Goal: Task Accomplishment & Management: Manage account settings

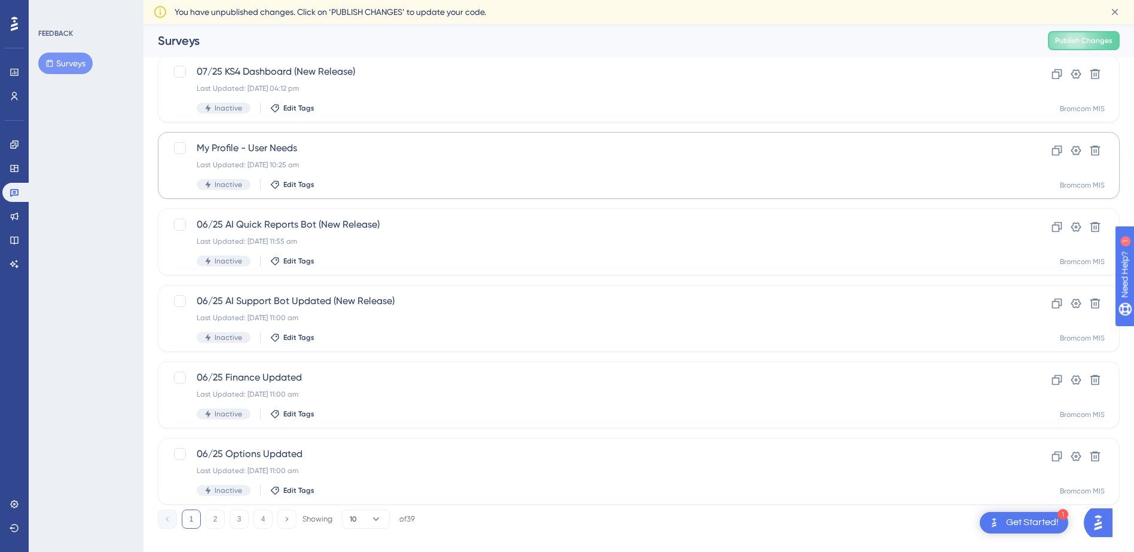
scroll to position [375, 0]
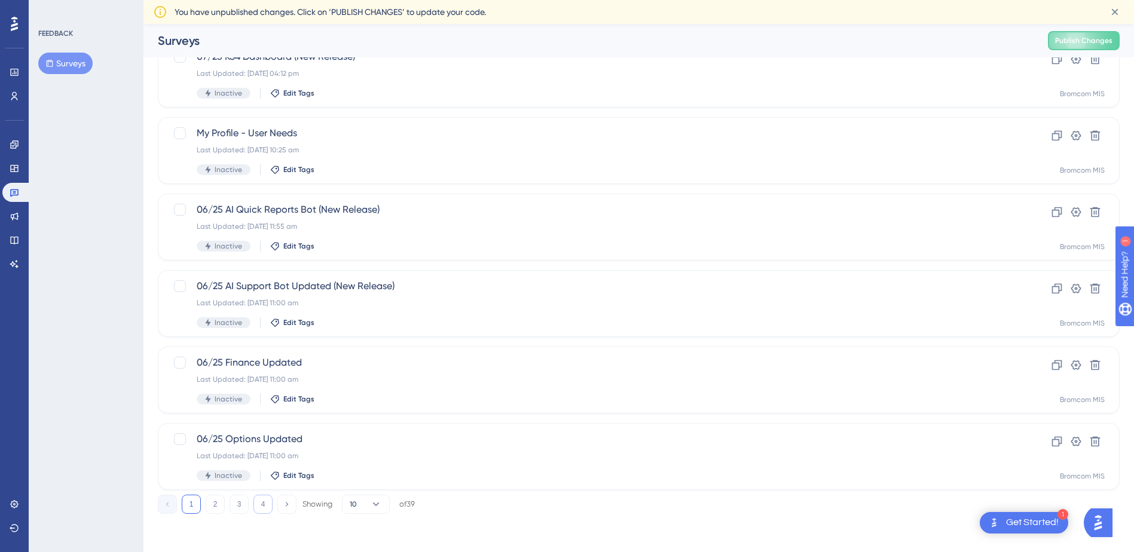
click at [255, 502] on button "4" at bounding box center [262, 504] width 19 height 19
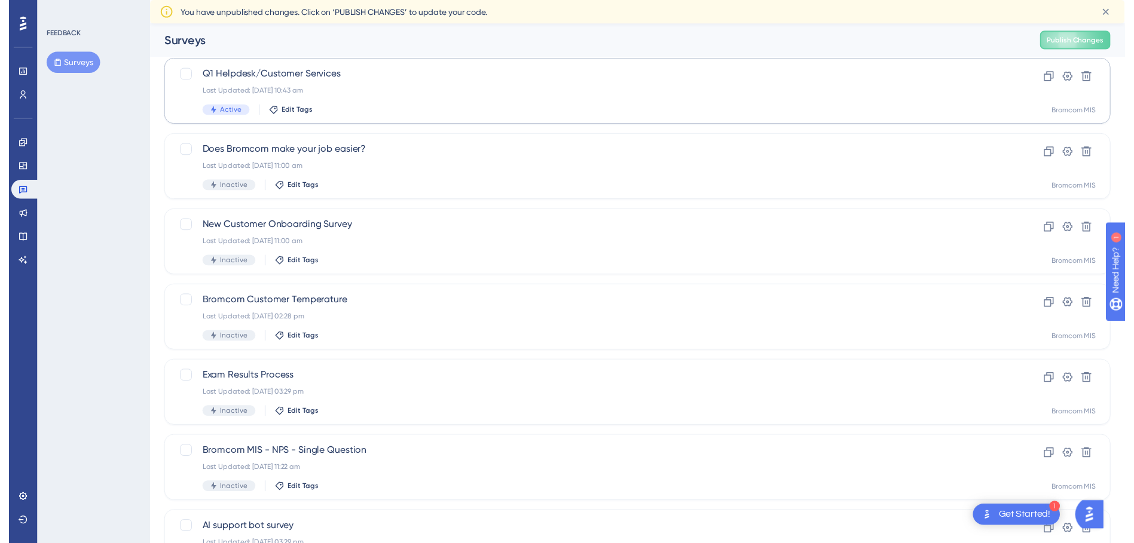
scroll to position [0, 0]
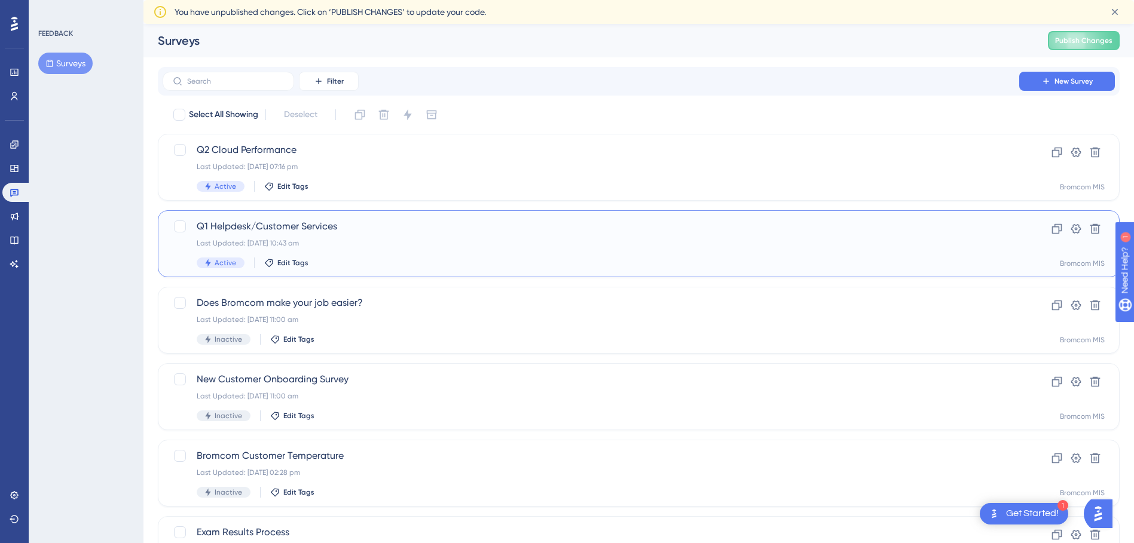
click at [260, 225] on span "Q1 Helpdesk/Customer Services" at bounding box center [591, 226] width 789 height 14
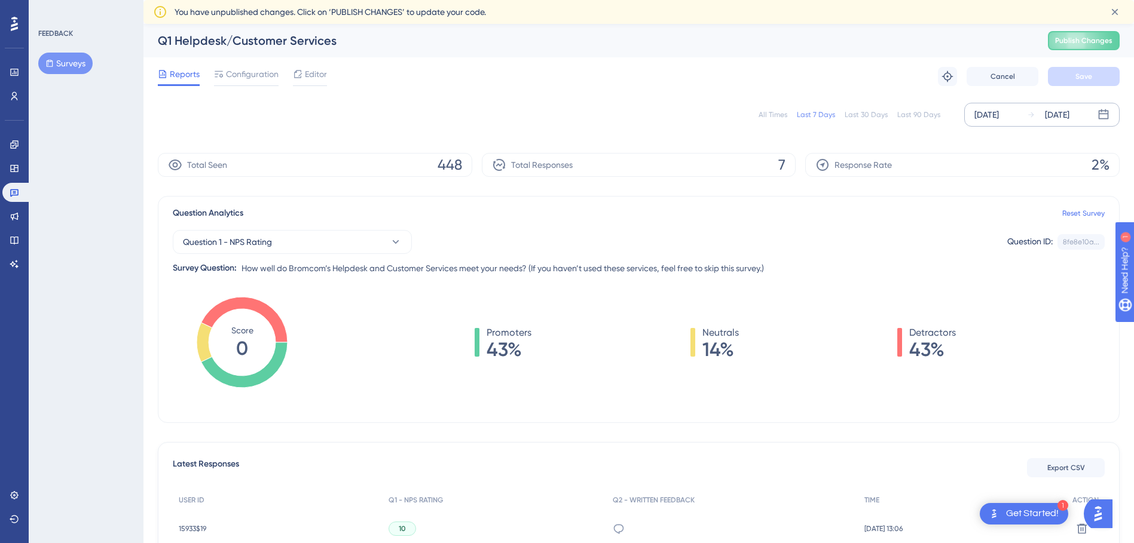
click at [976, 117] on div "[DATE]" at bounding box center [987, 115] width 25 height 14
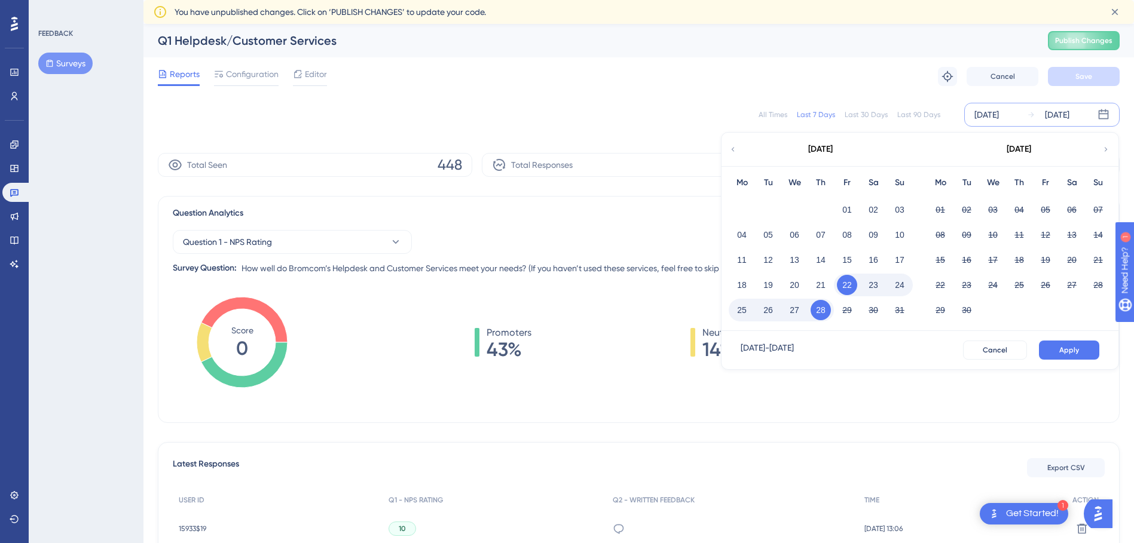
click at [84, 69] on button "Surveys" at bounding box center [65, 64] width 54 height 22
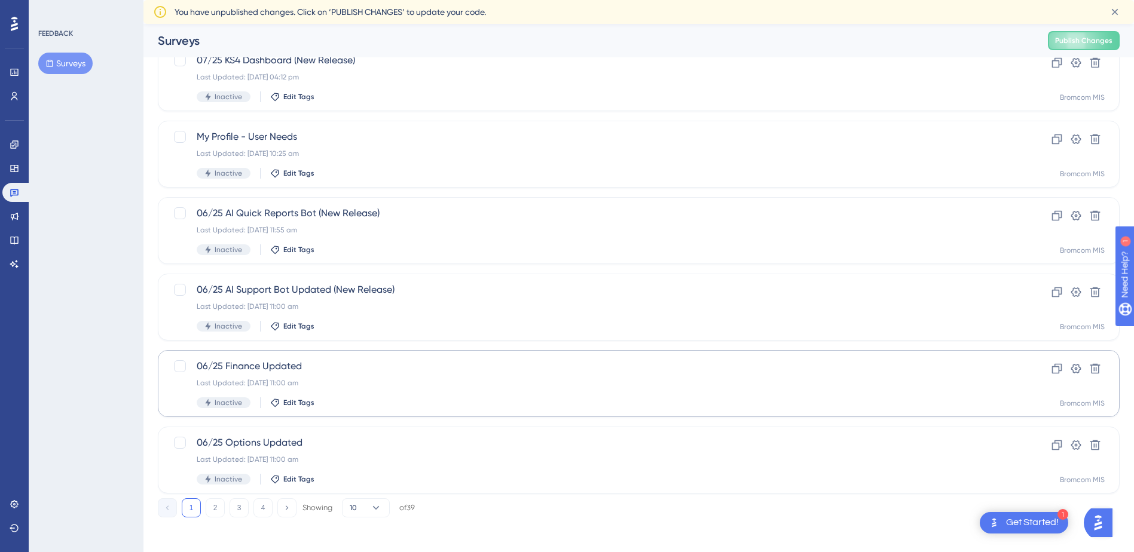
scroll to position [375, 0]
click at [273, 505] on div "1 2 3 4 Showing 10 of 39" at bounding box center [286, 504] width 257 height 19
click at [271, 503] on button "4" at bounding box center [262, 504] width 19 height 19
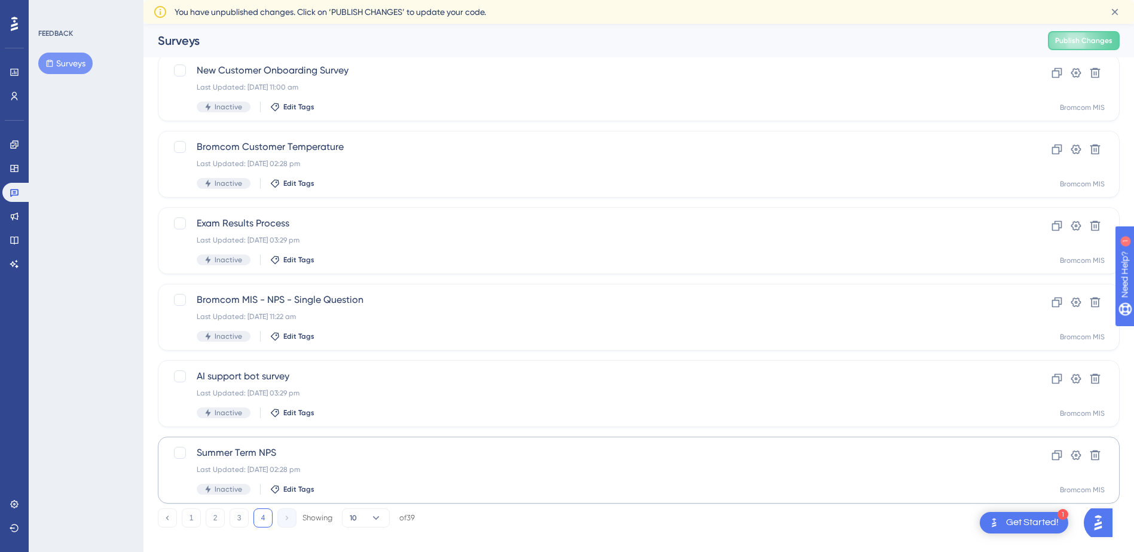
scroll to position [299, 0]
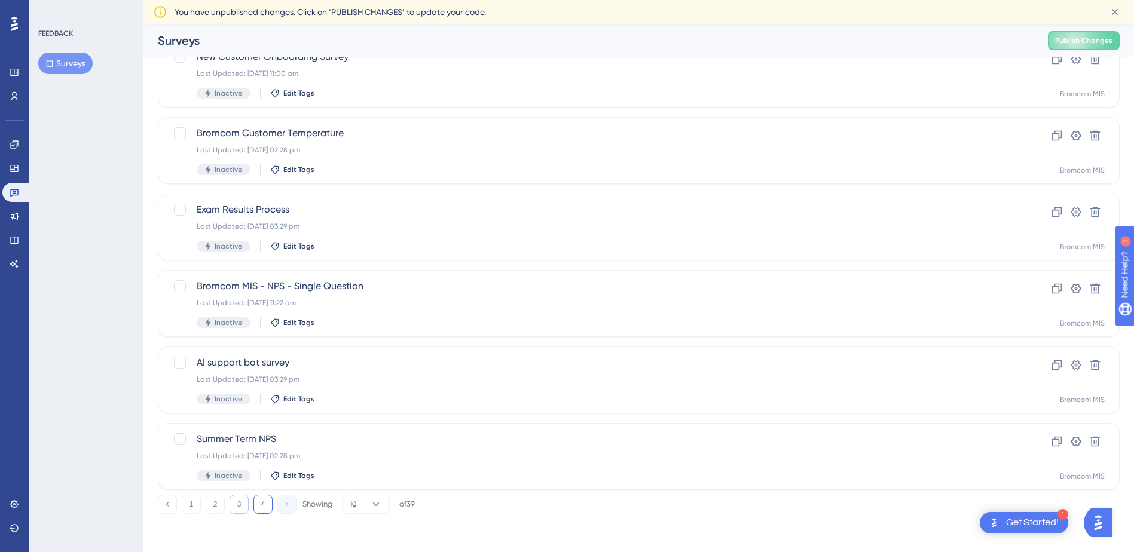
click at [236, 505] on button "3" at bounding box center [239, 504] width 19 height 19
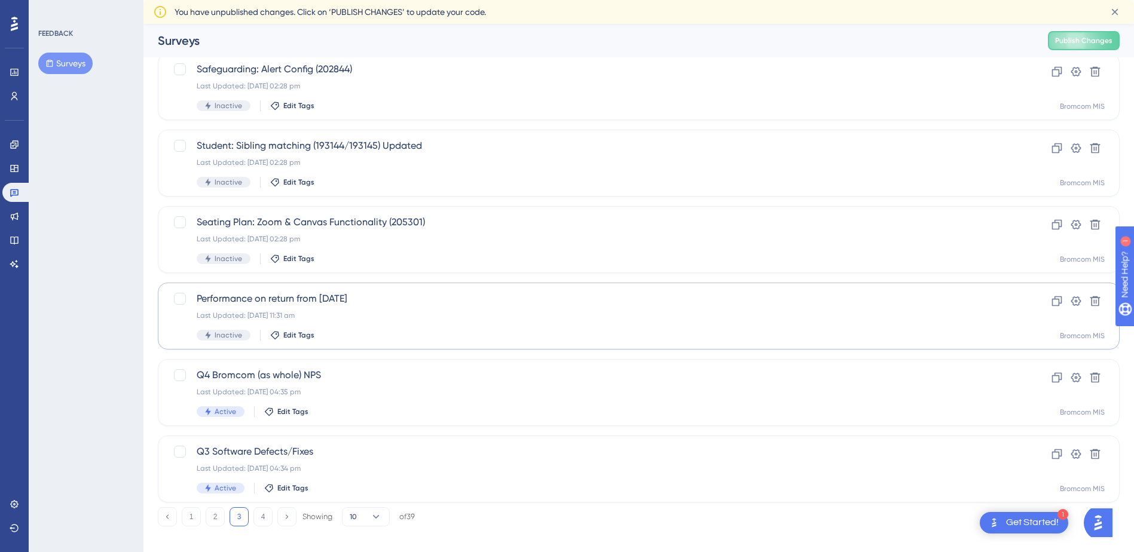
scroll to position [375, 0]
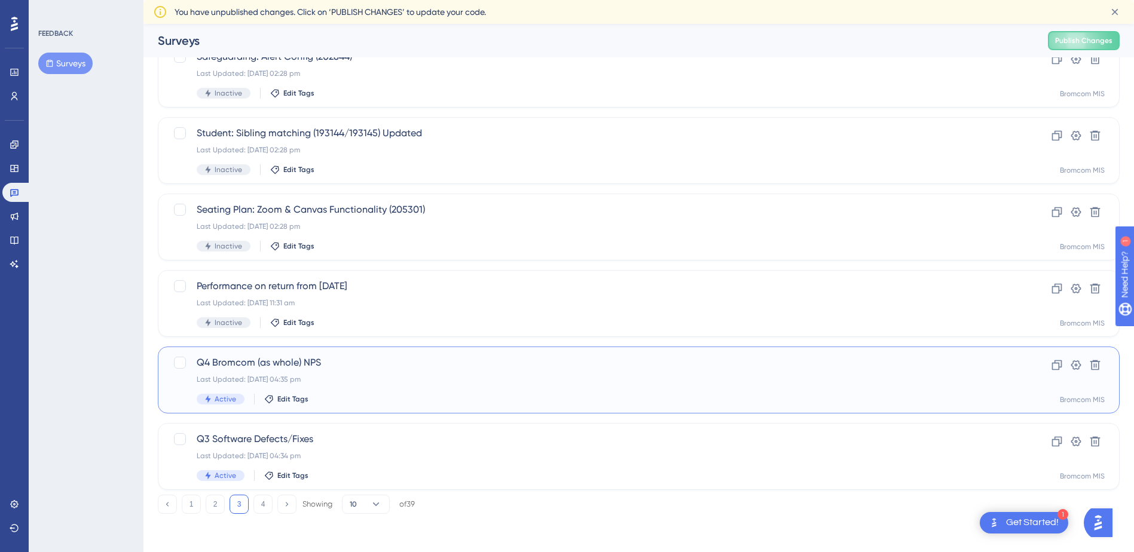
click at [233, 359] on span "Q4 Bromcom (as whole) NPS" at bounding box center [591, 363] width 789 height 14
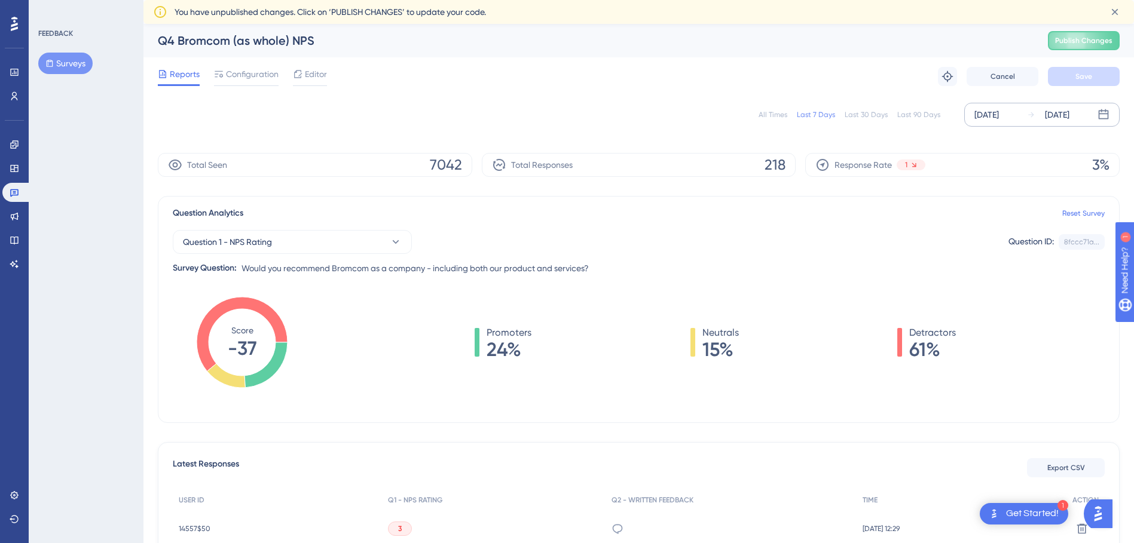
click at [989, 111] on div "[DATE]" at bounding box center [987, 115] width 25 height 14
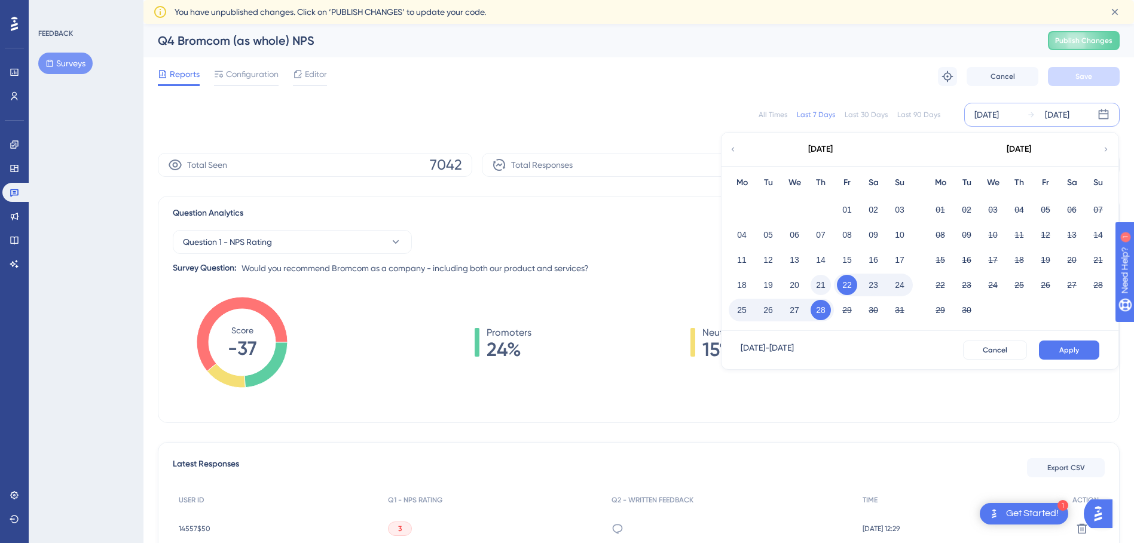
click at [823, 282] on button "21" at bounding box center [821, 285] width 20 height 20
click at [1056, 356] on button "Apply" at bounding box center [1069, 350] width 60 height 19
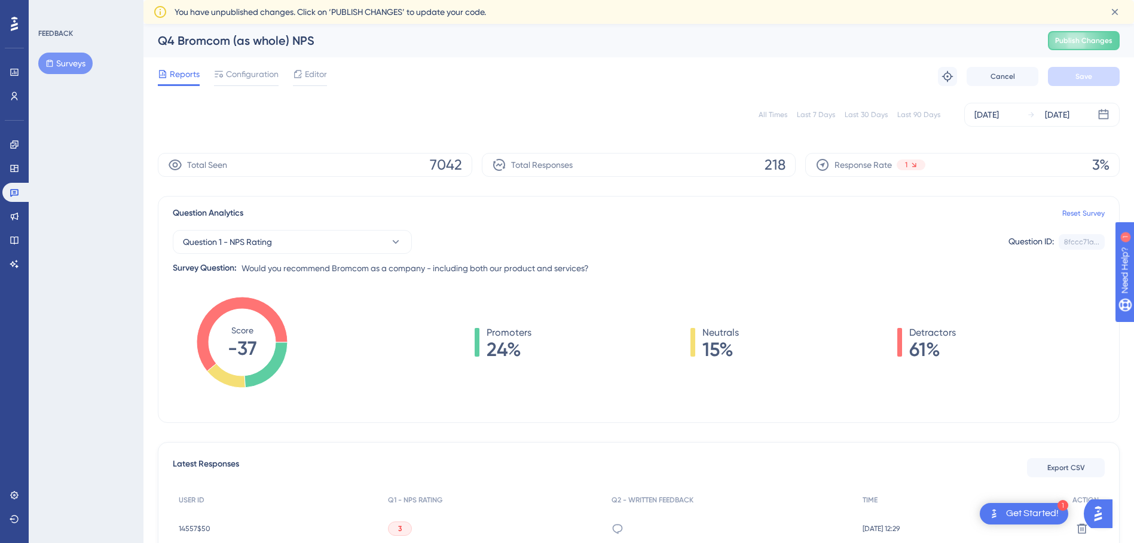
drag, startPoint x: 75, startPoint y: 29, endPoint x: 78, endPoint y: 9, distance: 20.6
click at [75, 24] on div "FEEDBACK Surveys" at bounding box center [86, 271] width 115 height 543
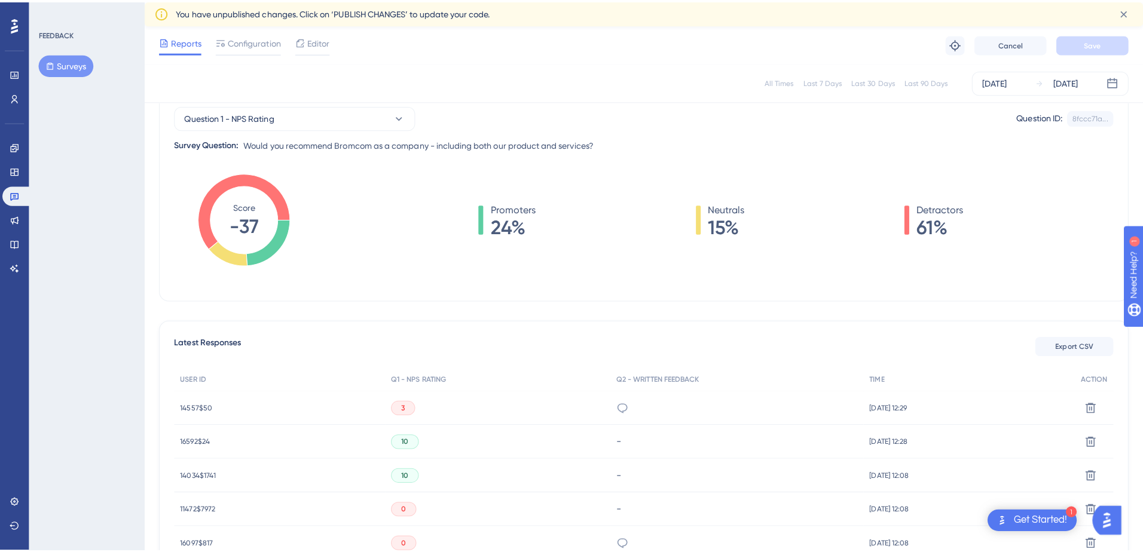
scroll to position [239, 0]
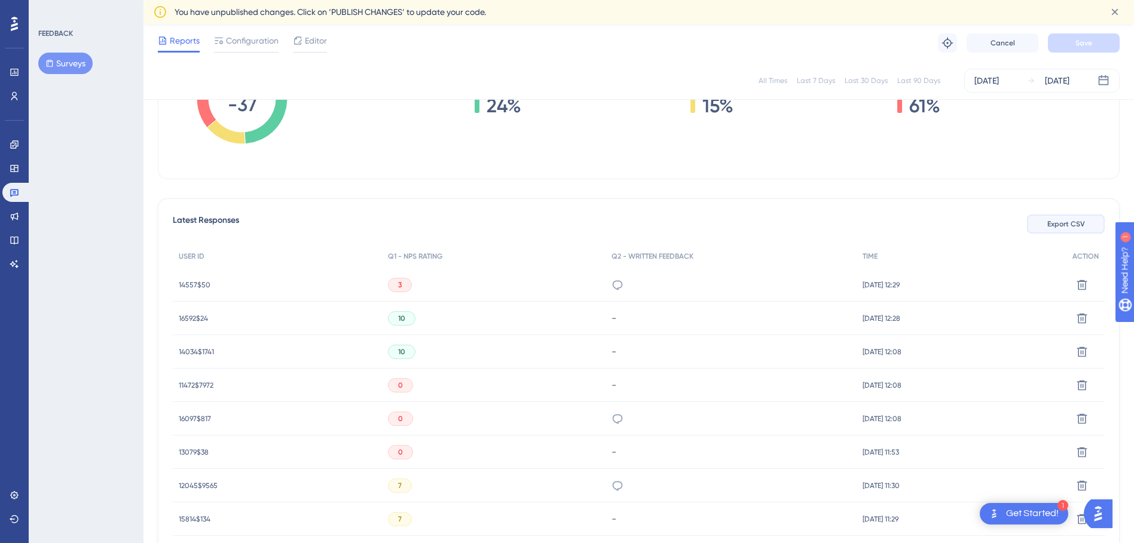
click at [1040, 220] on button "Export CSV" at bounding box center [1066, 224] width 78 height 19
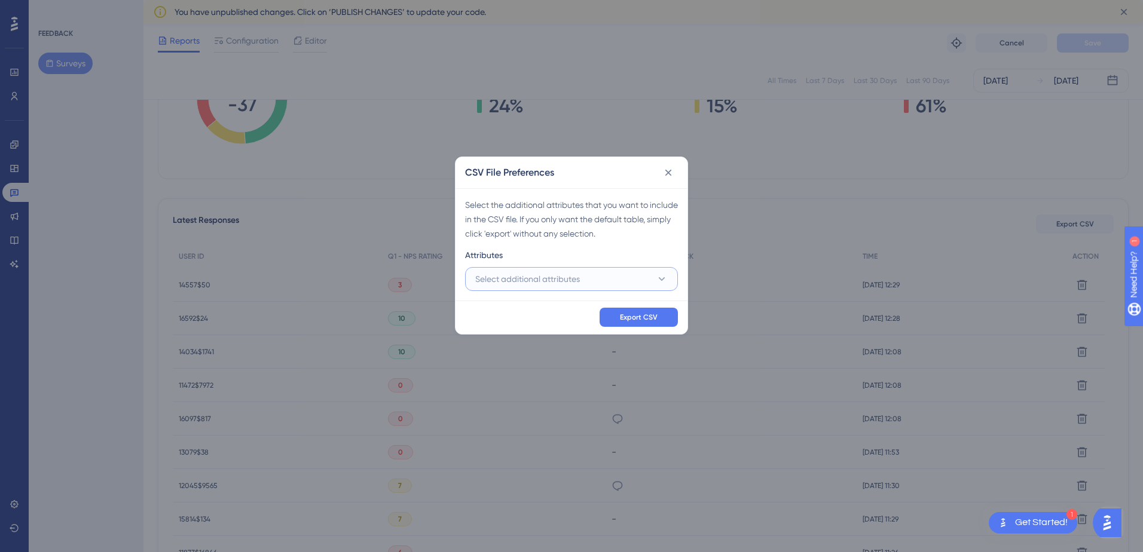
click at [590, 282] on button "Select additional attributes" at bounding box center [571, 279] width 213 height 24
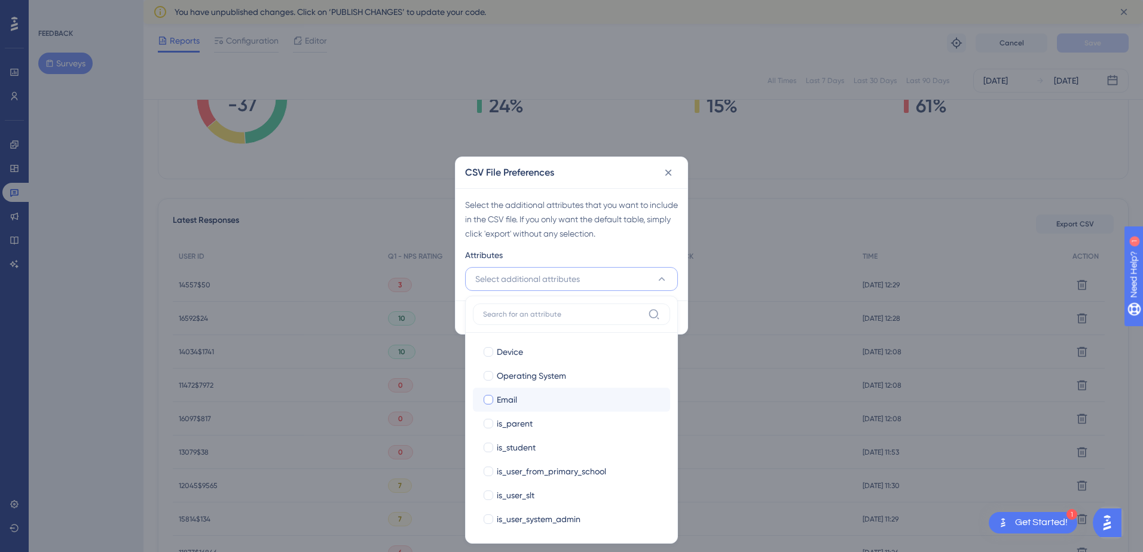
click at [542, 402] on div "Email" at bounding box center [579, 400] width 164 height 14
checkbox input "true"
click at [562, 513] on div "school_name" at bounding box center [579, 519] width 164 height 14
checkbox input "true"
click at [627, 288] on button "Selected Attributes (2)" at bounding box center [571, 279] width 213 height 24
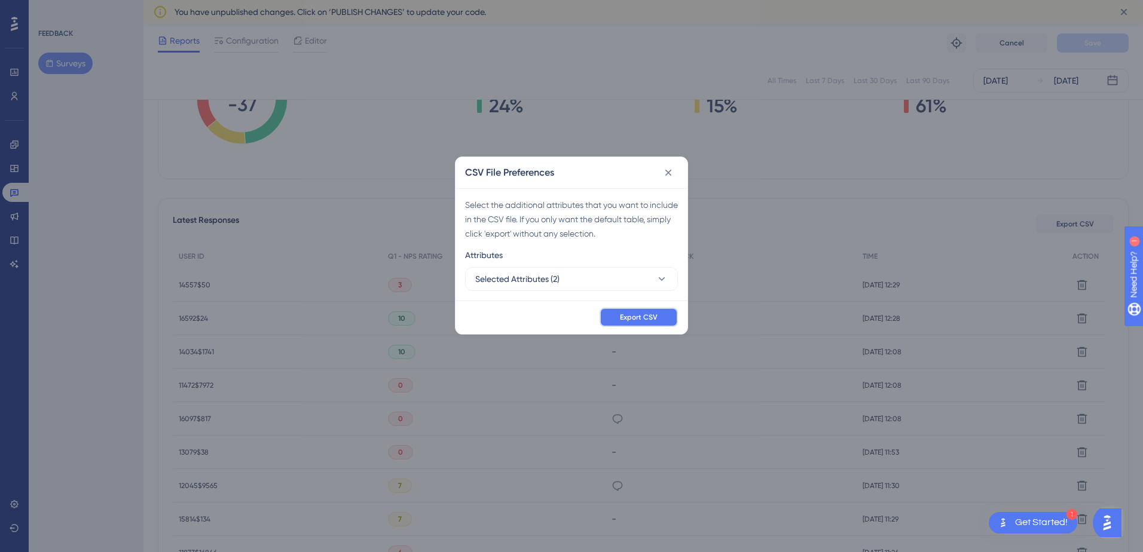
click at [637, 310] on button "Export CSV" at bounding box center [639, 317] width 78 height 19
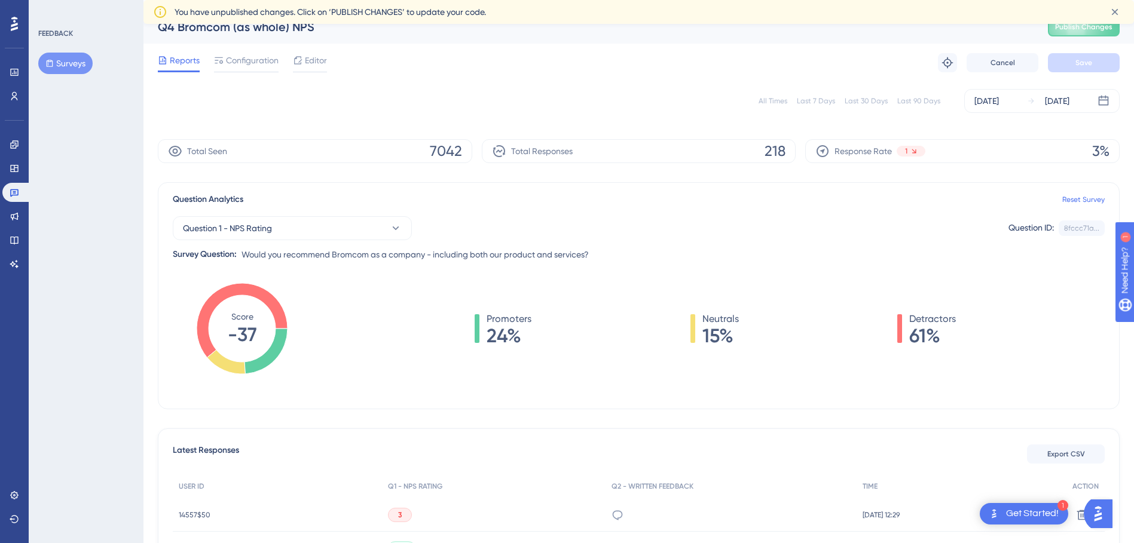
scroll to position [0, 0]
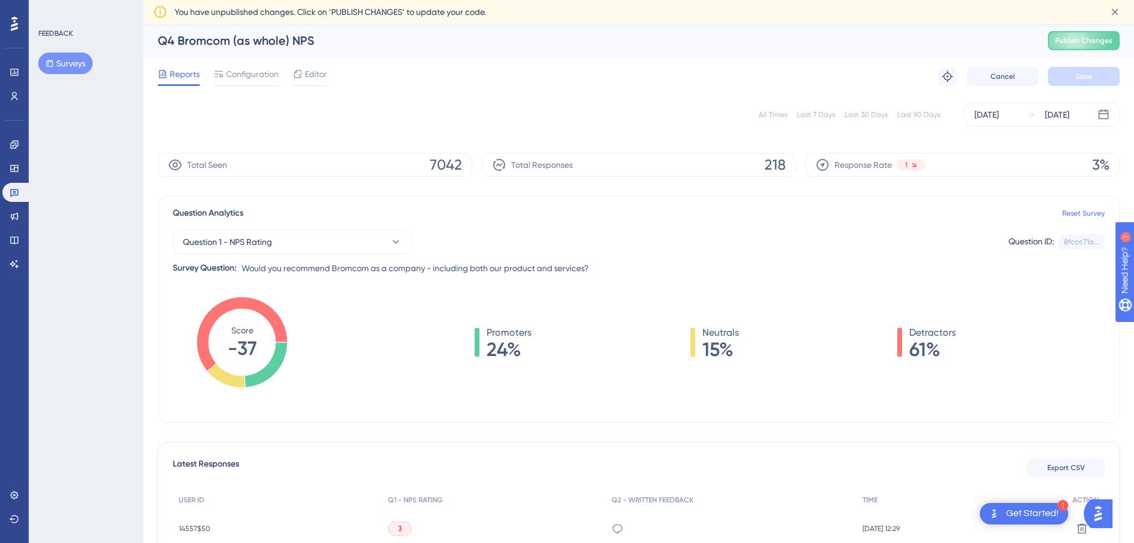
click at [774, 106] on div "All Times Last 7 Days Last 30 Days Last 90 Days Aug 21 2025 Aug 28 2025" at bounding box center [639, 115] width 962 height 24
click at [774, 112] on div "All Times" at bounding box center [773, 115] width 29 height 10
click at [73, 65] on button "Surveys" at bounding box center [65, 64] width 54 height 22
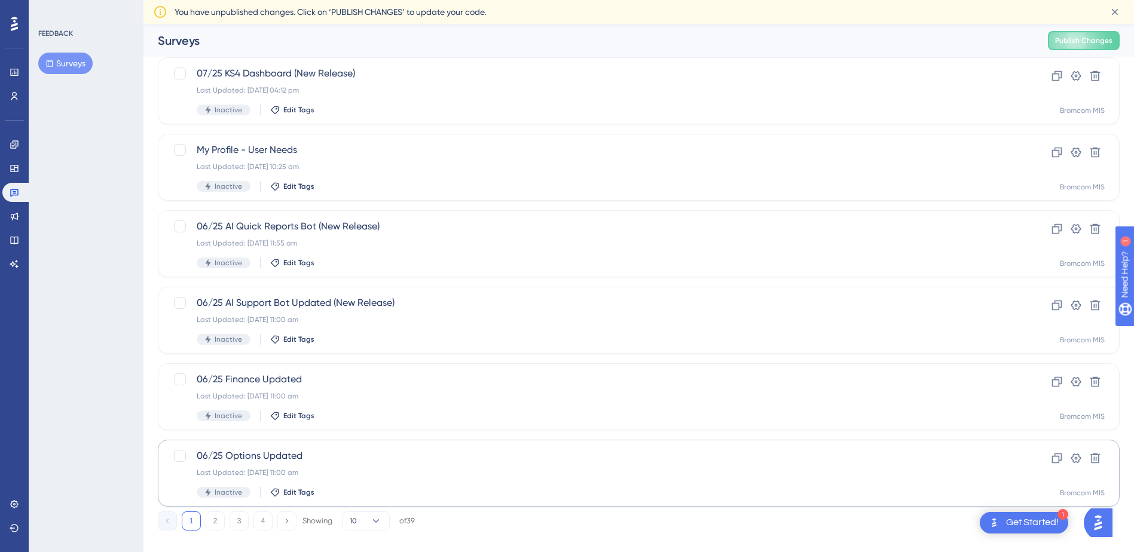
scroll to position [375, 0]
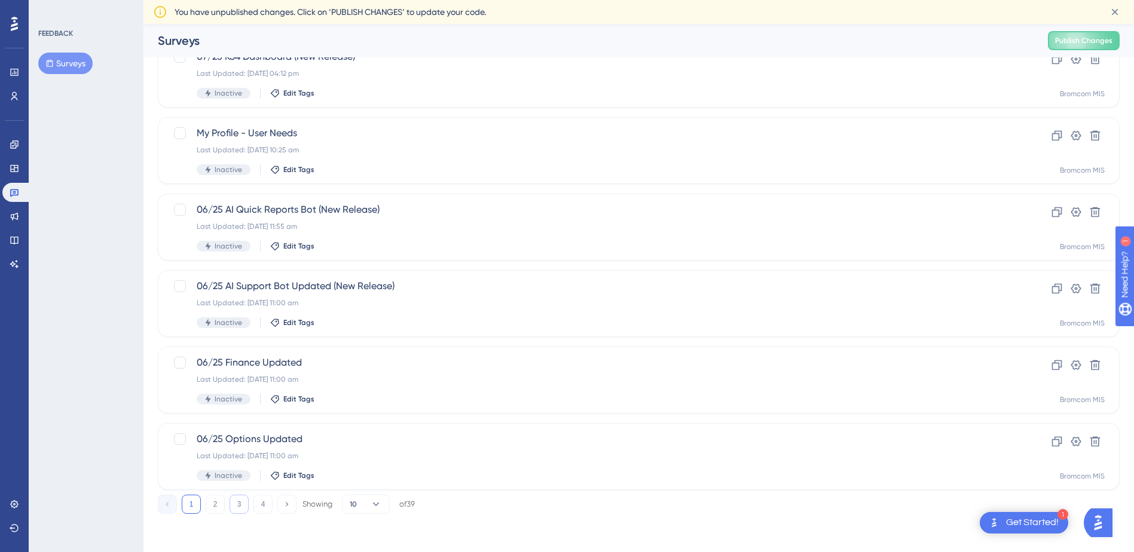
click at [243, 506] on button "3" at bounding box center [239, 504] width 19 height 19
click at [264, 502] on button "4" at bounding box center [262, 504] width 19 height 19
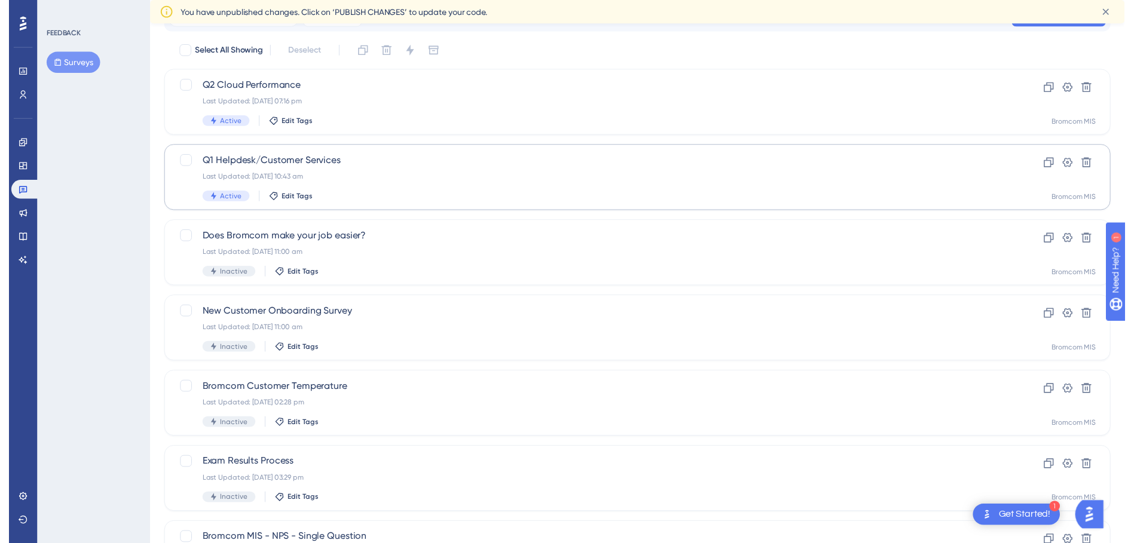
scroll to position [0, 0]
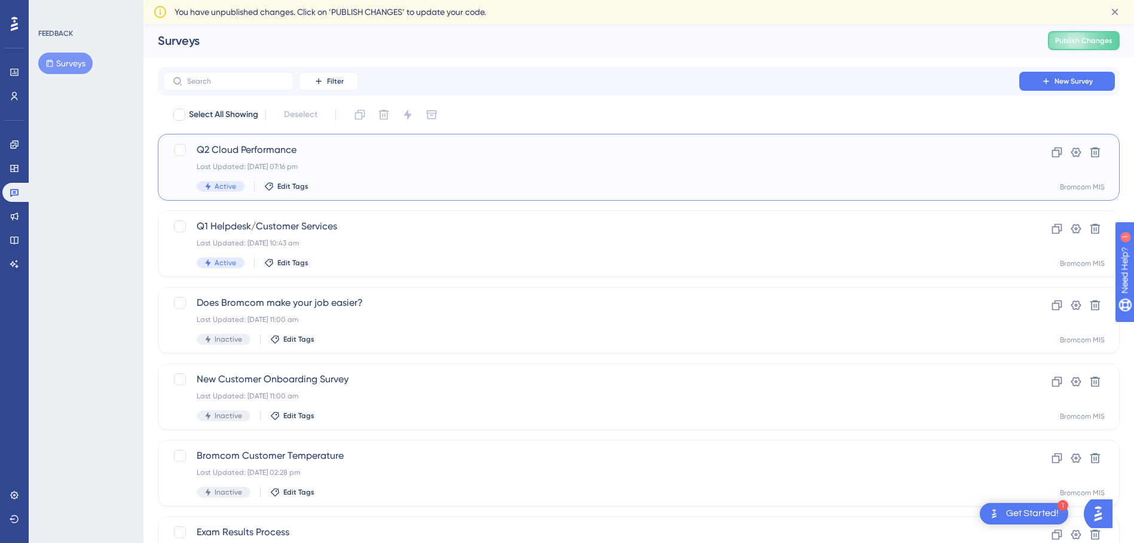
click at [267, 151] on span "Q2 Cloud Performance" at bounding box center [591, 150] width 789 height 14
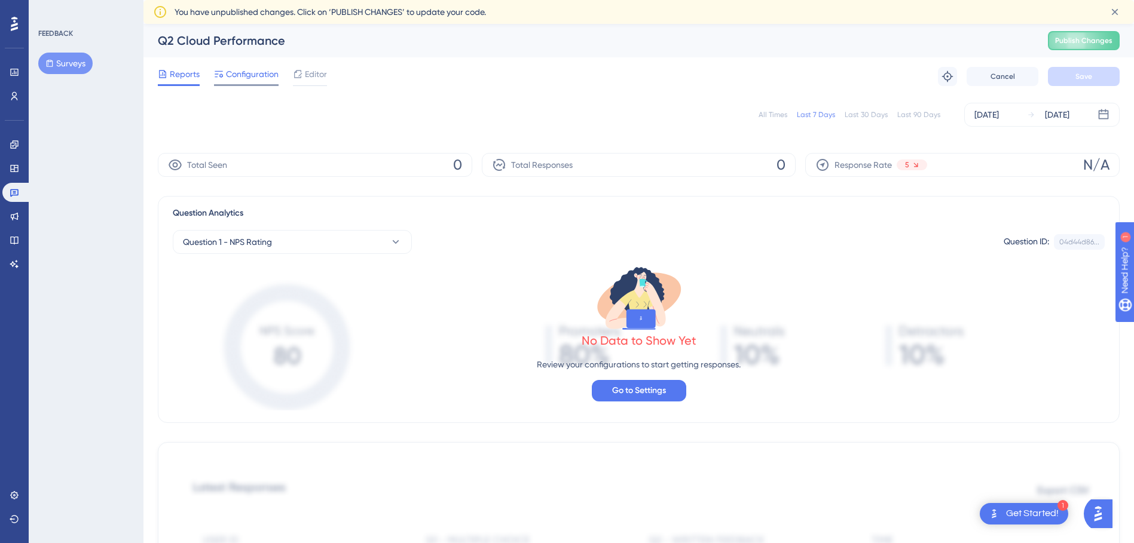
click at [252, 78] on span "Configuration" at bounding box center [252, 74] width 53 height 14
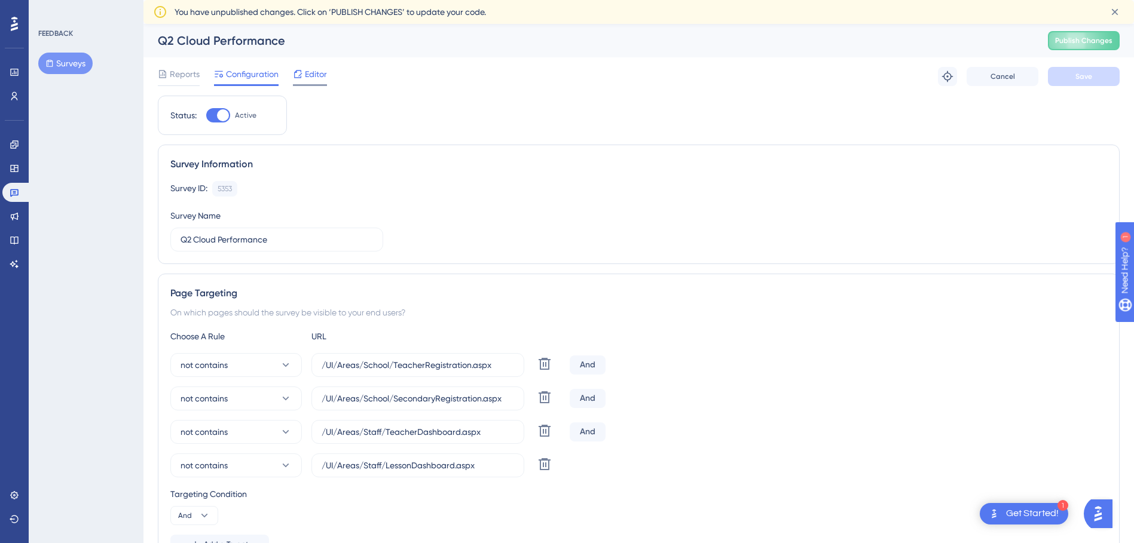
click at [314, 71] on span "Editor" at bounding box center [316, 74] width 22 height 14
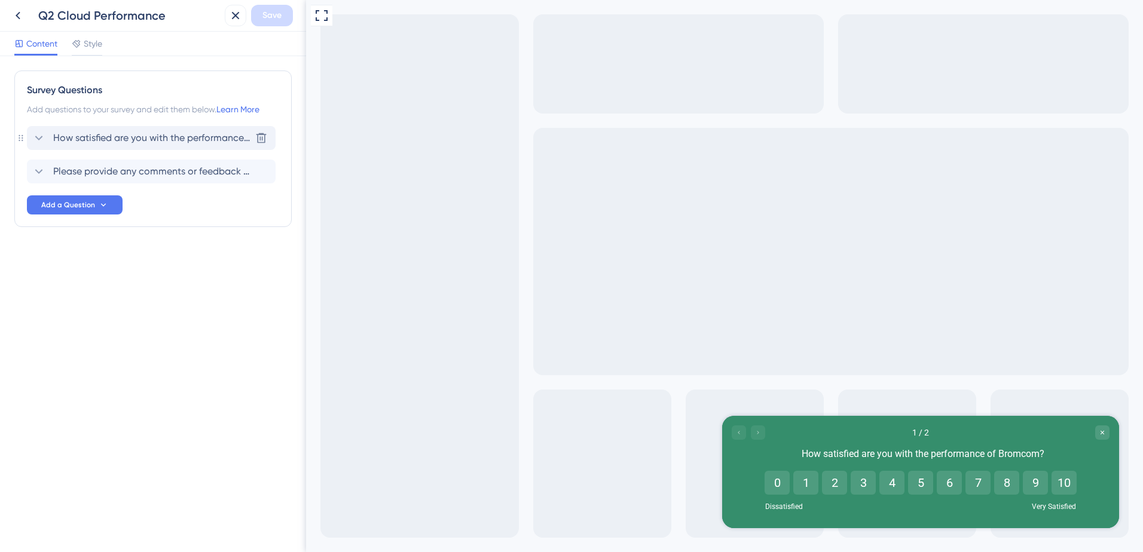
click at [152, 140] on span "How satisfied are you with the performance of Bromcom?" at bounding box center [151, 138] width 197 height 14
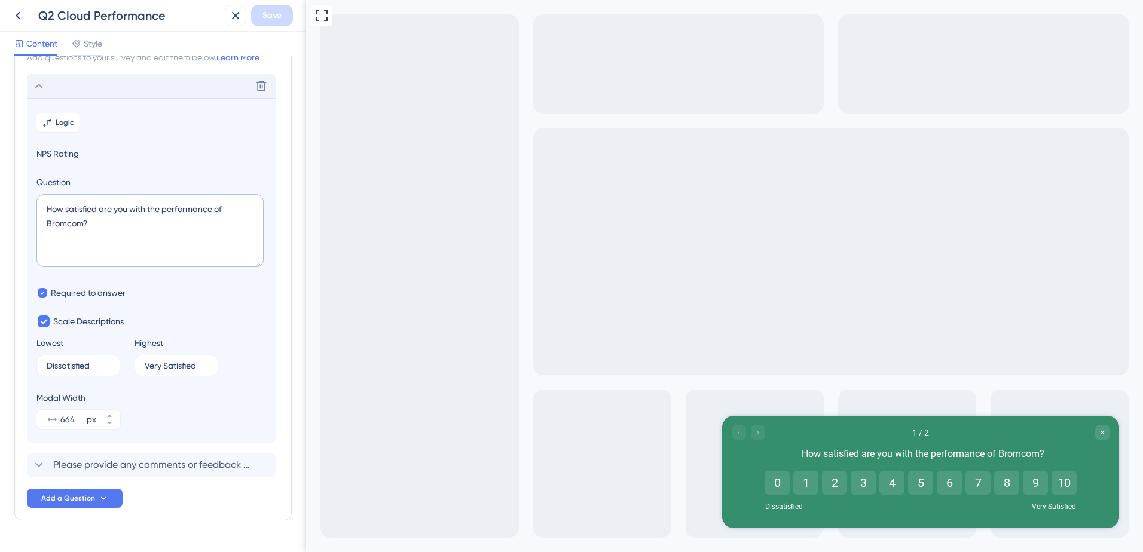
scroll to position [70, 0]
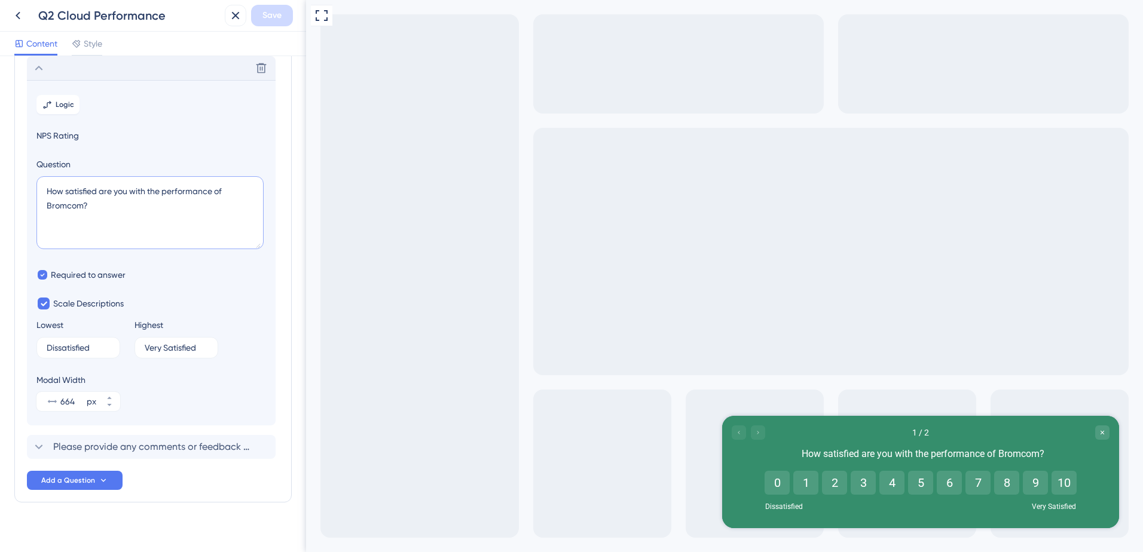
drag, startPoint x: 111, startPoint y: 208, endPoint x: -10, endPoint y: 189, distance: 122.3
click at [0, 0] on html "Q2 Cloud Performance Save Content Style Survey Questions Add questions to your …" at bounding box center [571, 0] width 1143 height 0
paste textarea "would you evaluate Bromcom’s overall reliability and performance?"
type textarea "How would you evaluate Bromcom’s overall reliability and performance?"
click at [268, 16] on span "Save" at bounding box center [271, 15] width 19 height 14
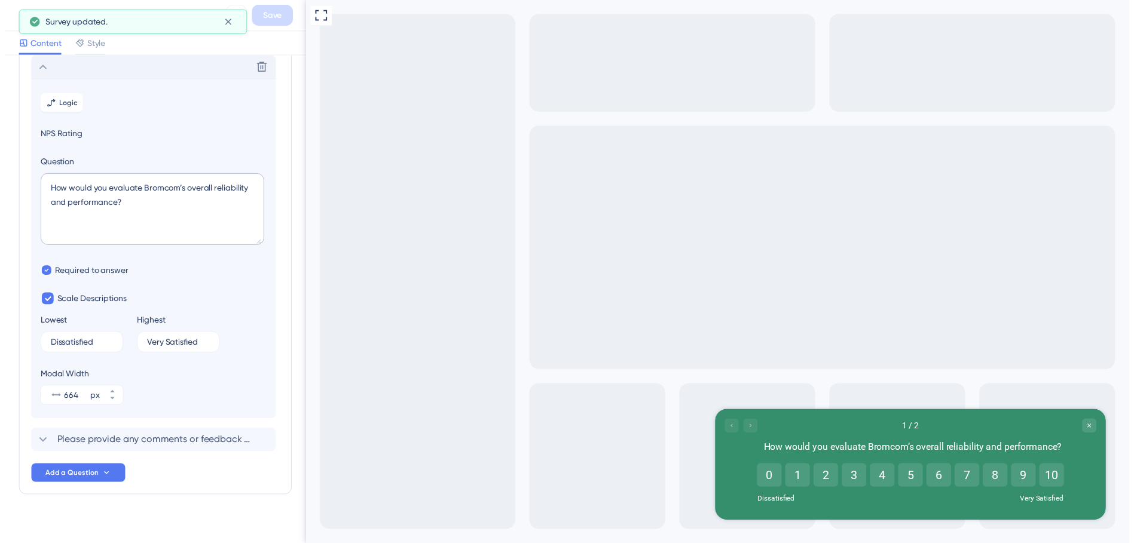
scroll to position [0, 0]
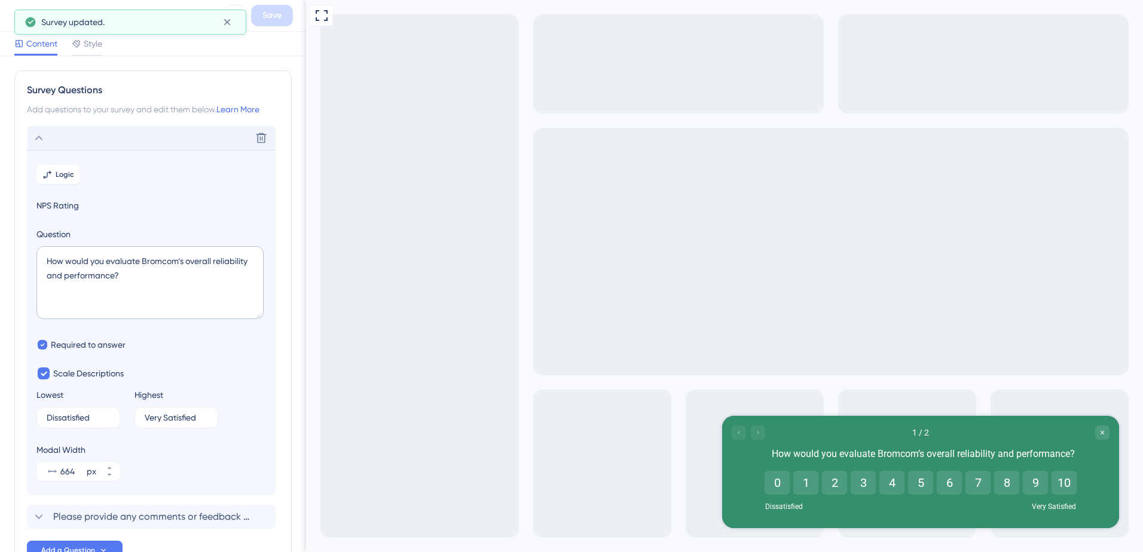
click at [83, 140] on div "Delete" at bounding box center [151, 138] width 249 height 24
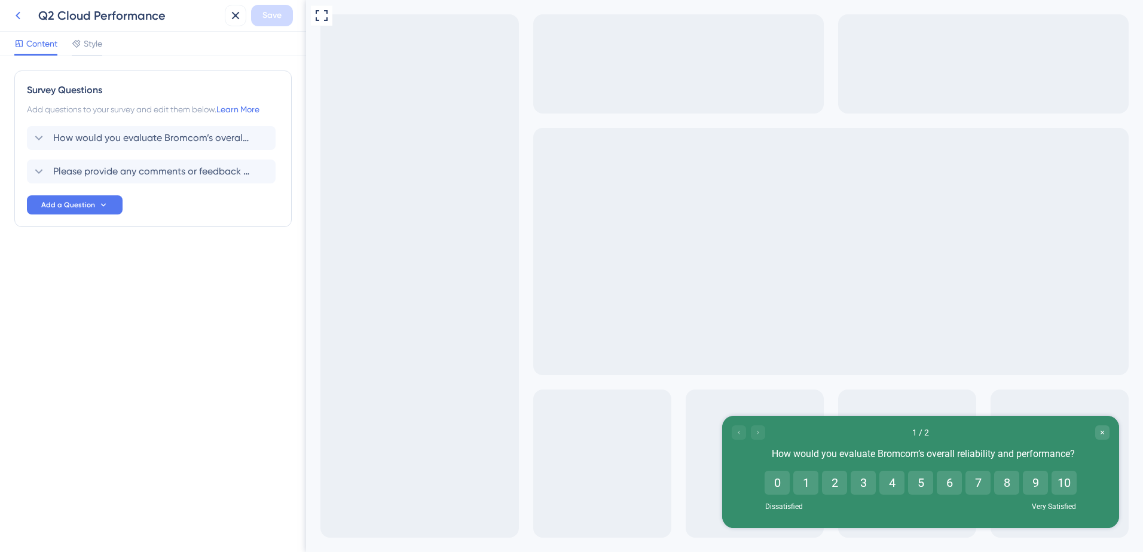
click at [8, 18] on button at bounding box center [18, 16] width 22 height 22
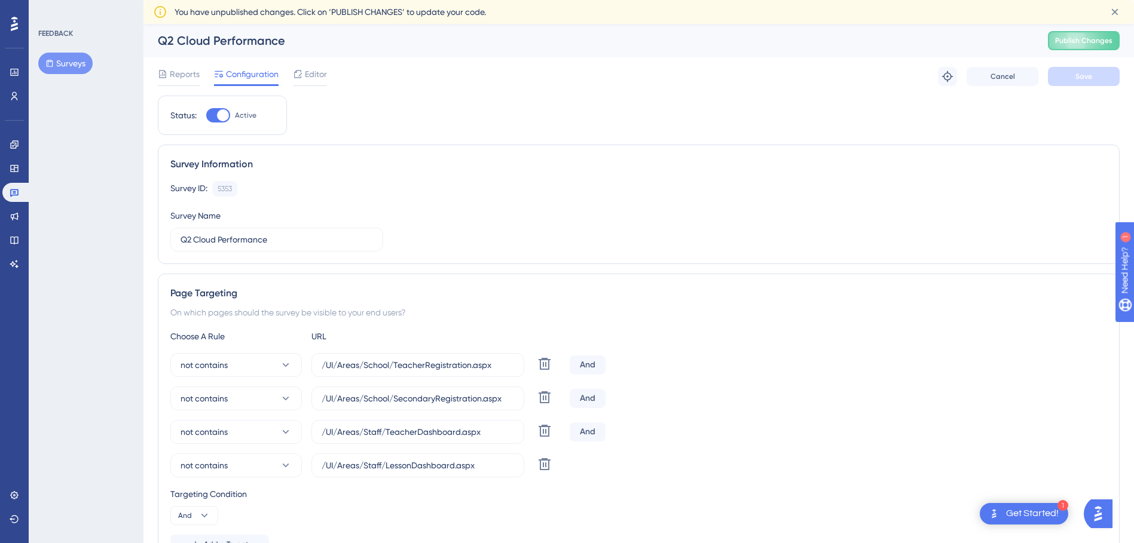
drag, startPoint x: 57, startPoint y: 59, endPoint x: 63, endPoint y: 66, distance: 9.3
click at [57, 59] on button "Surveys" at bounding box center [65, 64] width 54 height 22
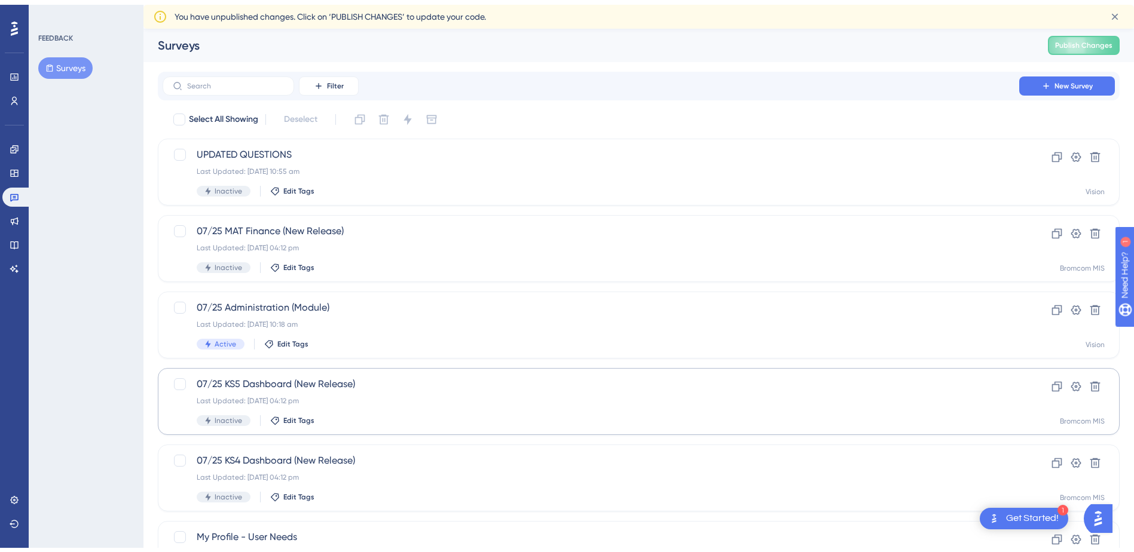
scroll to position [375, 0]
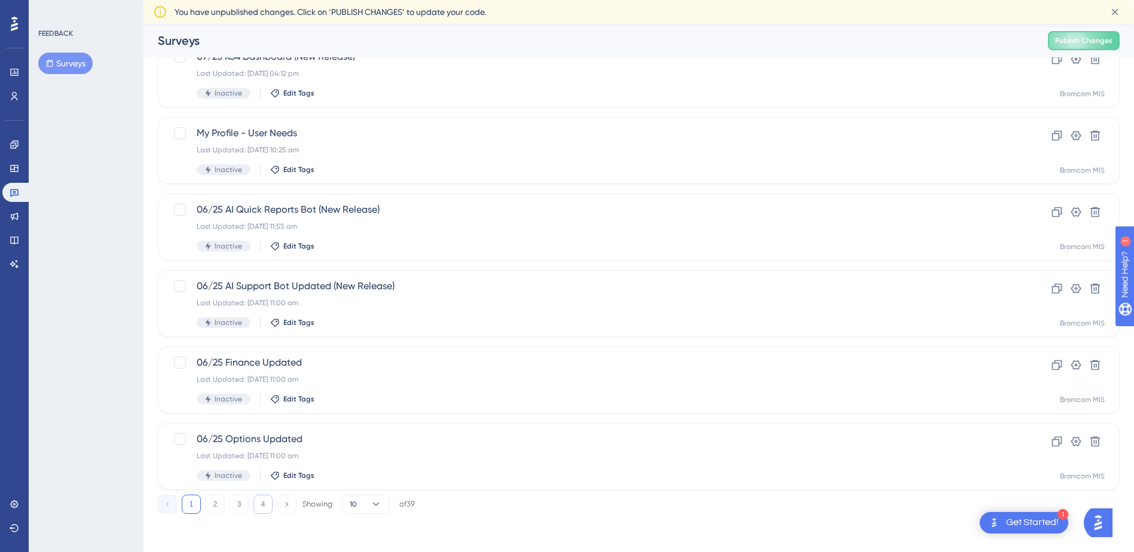
click at [261, 503] on button "4" at bounding box center [262, 504] width 19 height 19
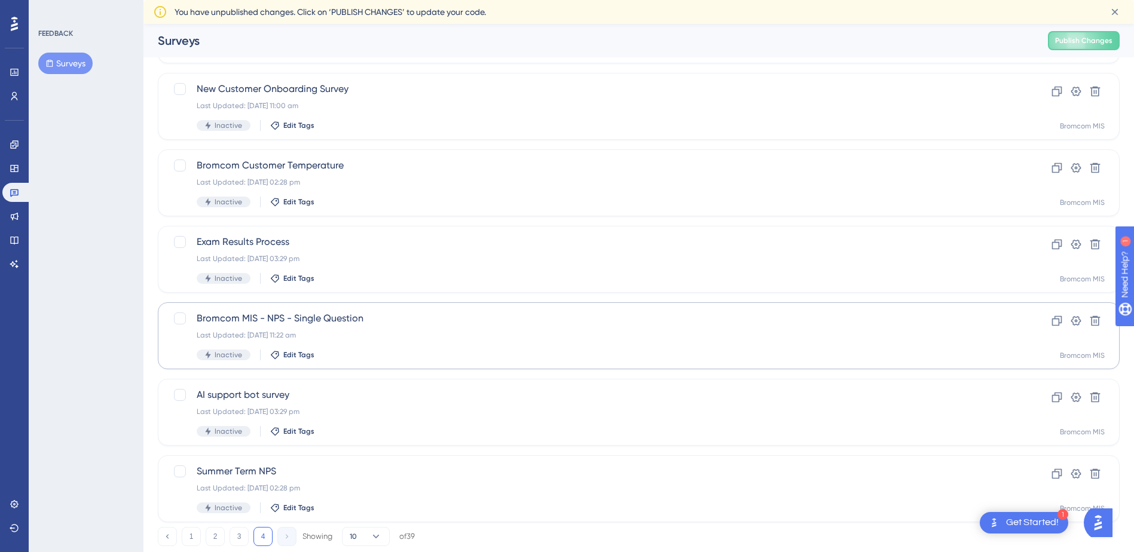
scroll to position [299, 0]
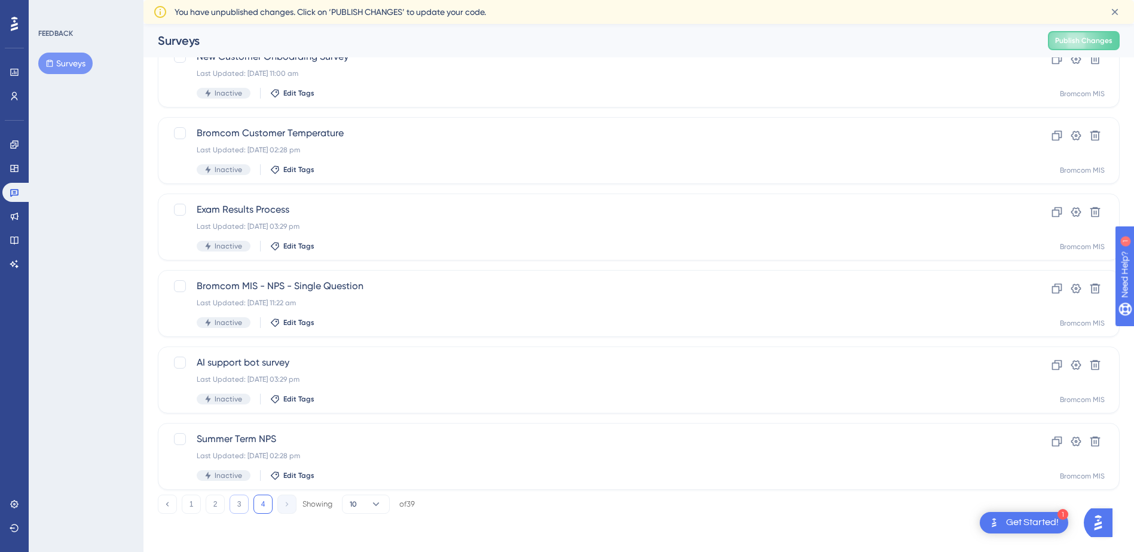
click at [232, 506] on button "3" at bounding box center [239, 504] width 19 height 19
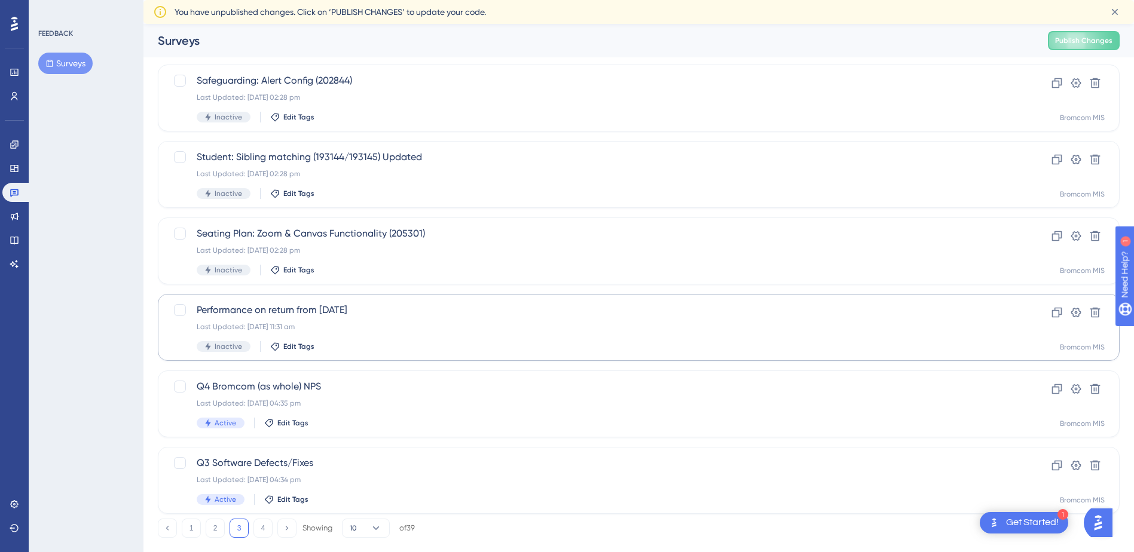
scroll to position [375, 0]
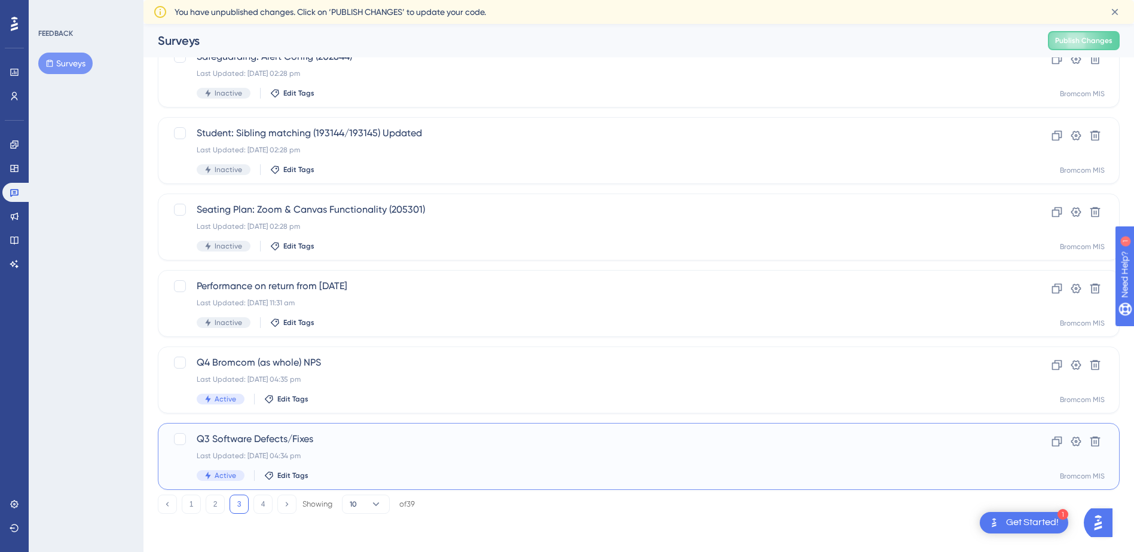
click at [252, 445] on span "Q3 Software Defects/Fixes" at bounding box center [591, 439] width 789 height 14
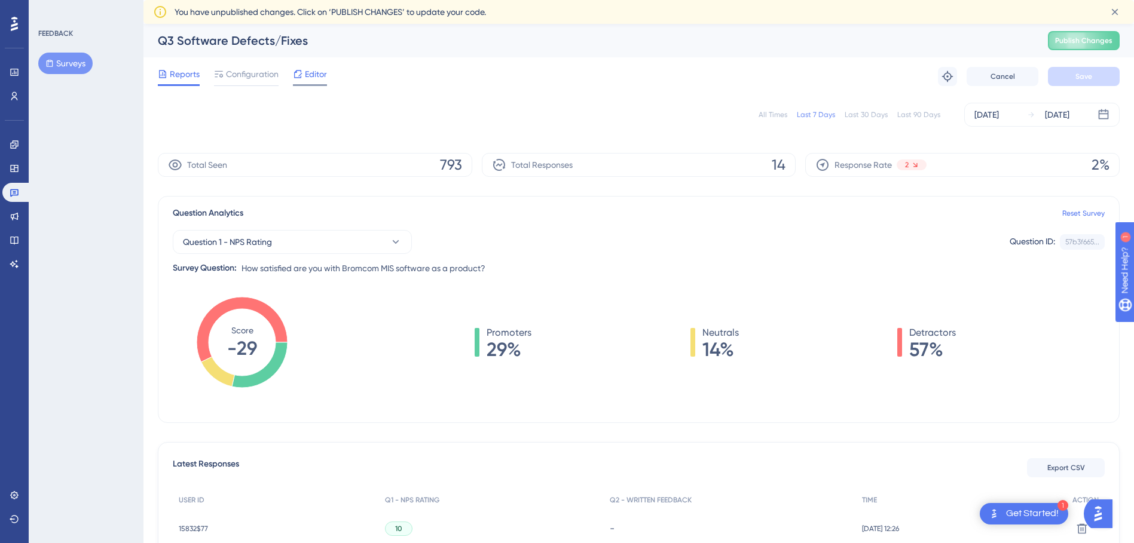
click at [298, 78] on icon at bounding box center [298, 74] width 10 height 10
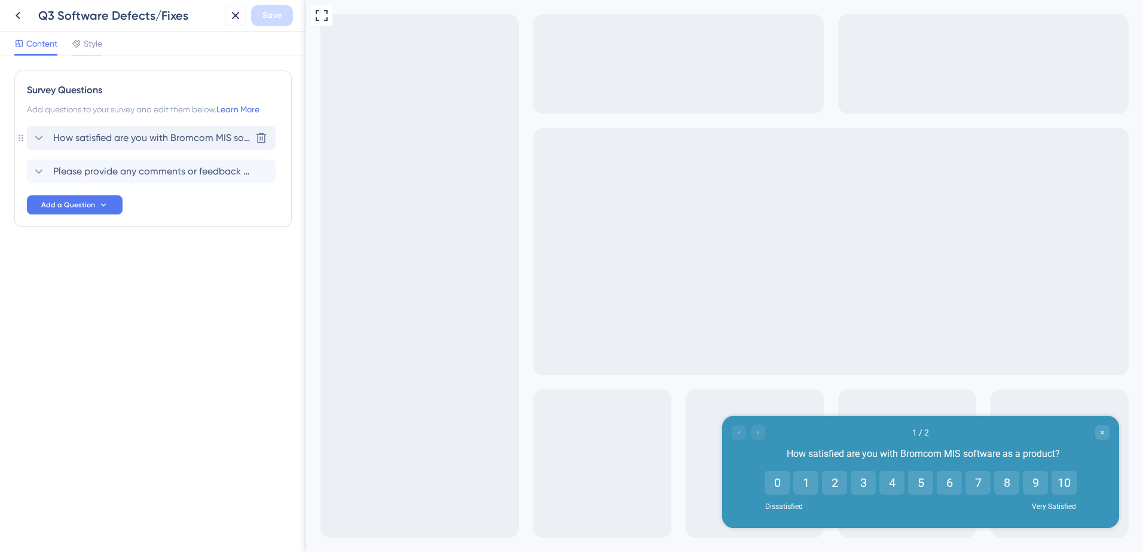
click at [176, 137] on span "How satisfied are you with Bromcom MIS software as a product?" at bounding box center [151, 138] width 197 height 14
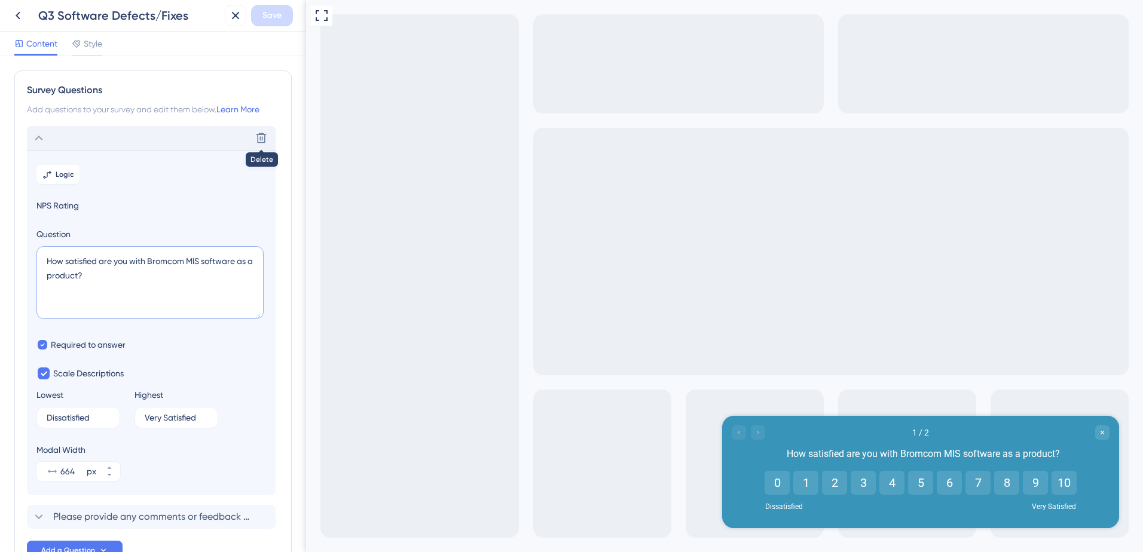
drag, startPoint x: 57, startPoint y: 269, endPoint x: 16, endPoint y: 260, distance: 42.2
click at [16, 260] on div "Survey Questions Add questions to your survey and edit them below. Learn More D…" at bounding box center [152, 322] width 277 height 502
paste textarea "effectively does the Bromcom MIS software support your day-to-day operations"
type textarea "How effectively does the Bromcom MIS software support your day-to-day operation…"
click at [262, 15] on span "Save" at bounding box center [271, 15] width 19 height 14
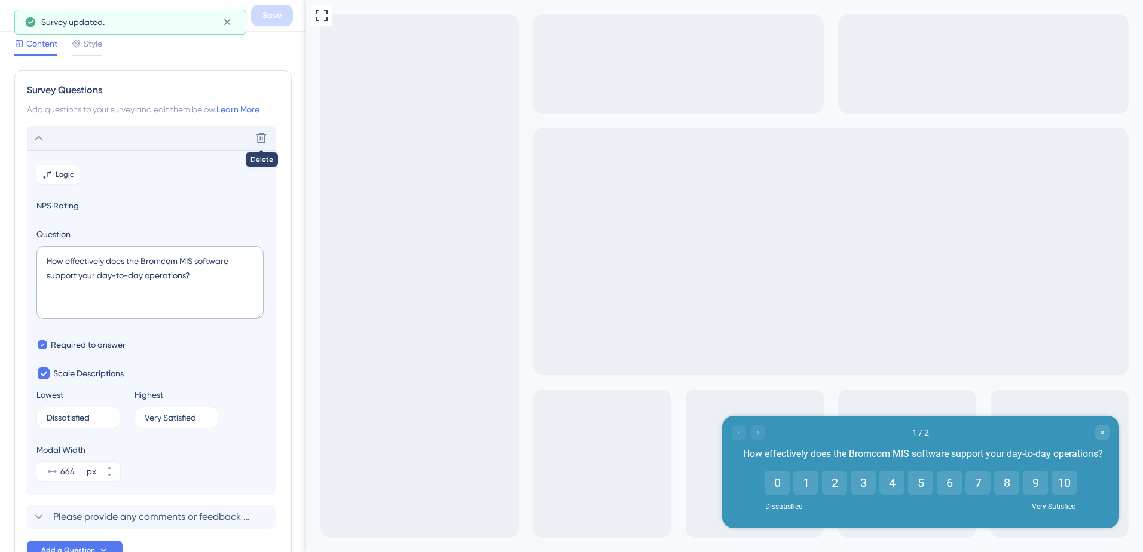
click at [78, 138] on div "Delete" at bounding box center [151, 138] width 249 height 24
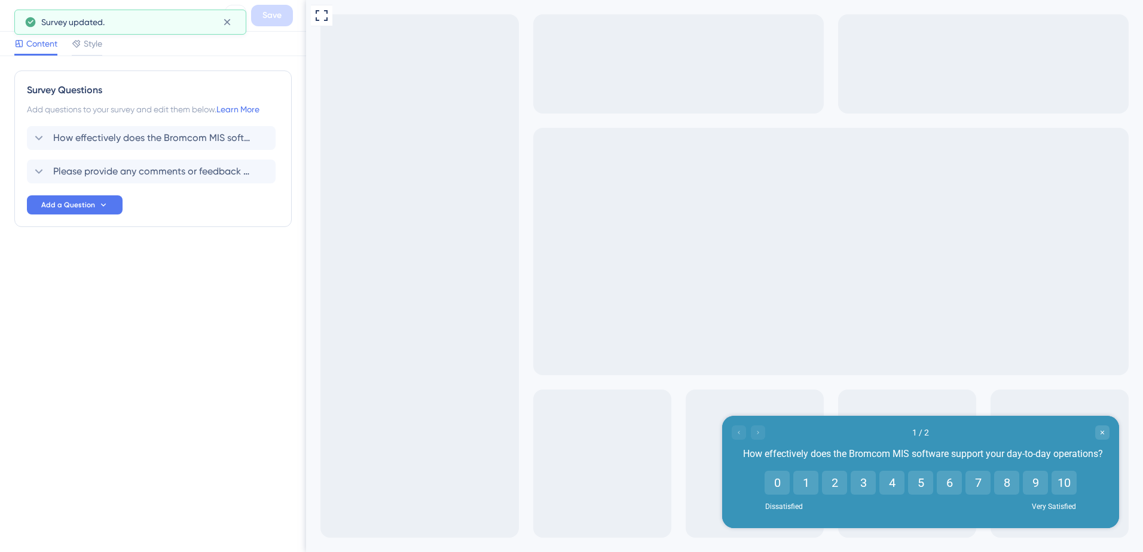
click at [36, 16] on div "Survey updated." at bounding box center [131, 22] width 212 height 19
click at [20, 16] on icon at bounding box center [18, 15] width 14 height 14
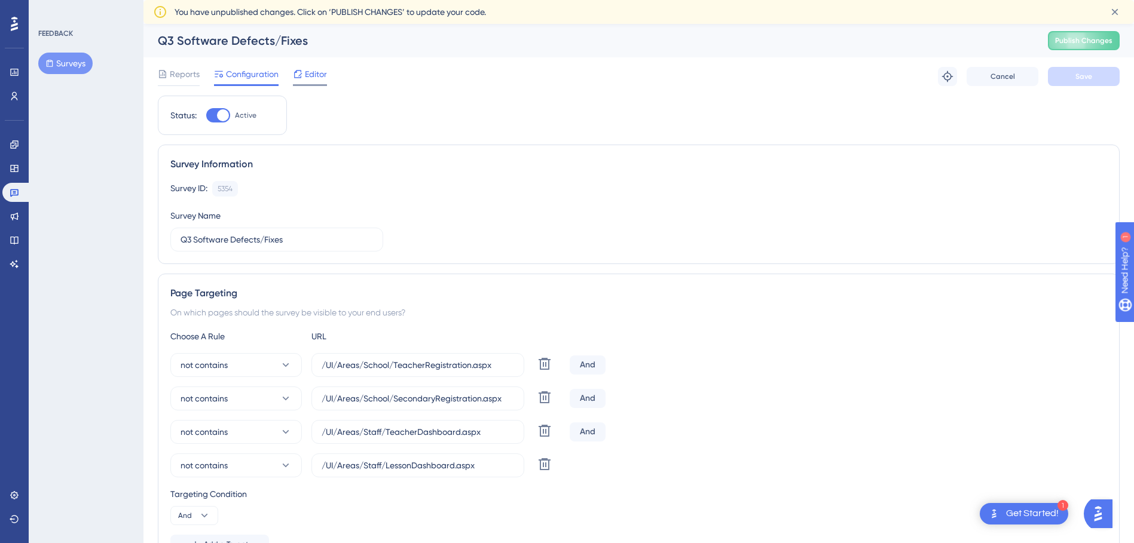
click at [306, 69] on span "Editor" at bounding box center [316, 74] width 22 height 14
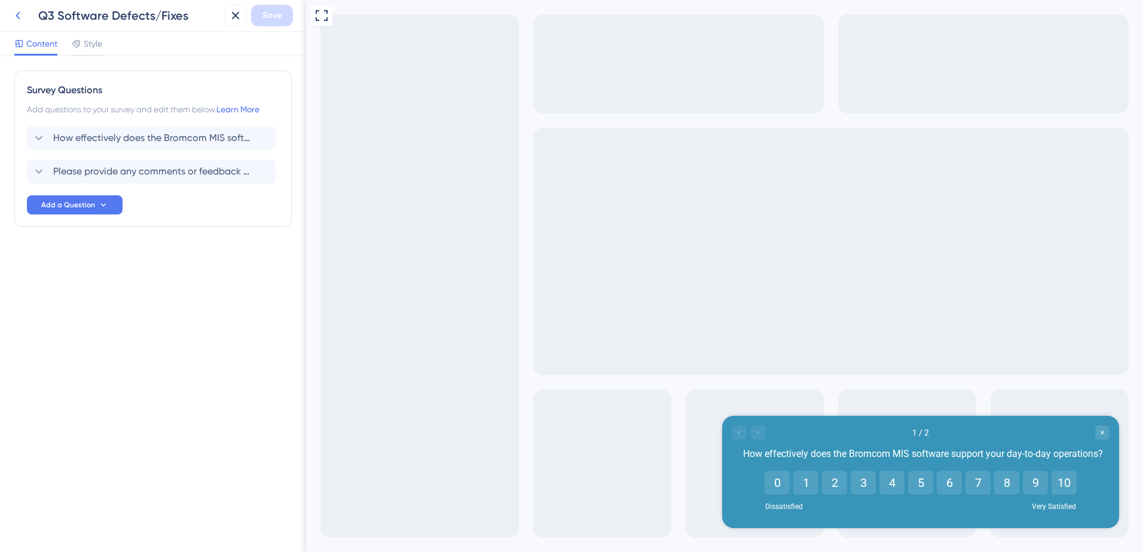
click at [26, 18] on button at bounding box center [18, 16] width 22 height 22
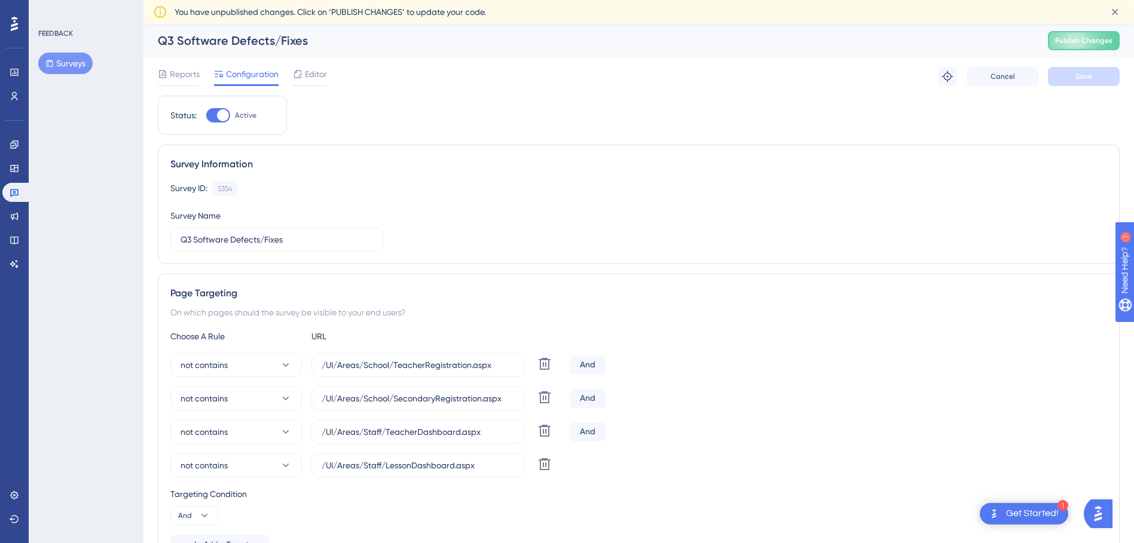
click at [222, 111] on div at bounding box center [223, 115] width 12 height 12
click at [206, 115] on input "Active" at bounding box center [206, 115] width 1 height 1
click at [227, 111] on div at bounding box center [218, 115] width 24 height 14
click at [206, 115] on input "Inactive" at bounding box center [206, 115] width 1 height 1
checkbox input "true"
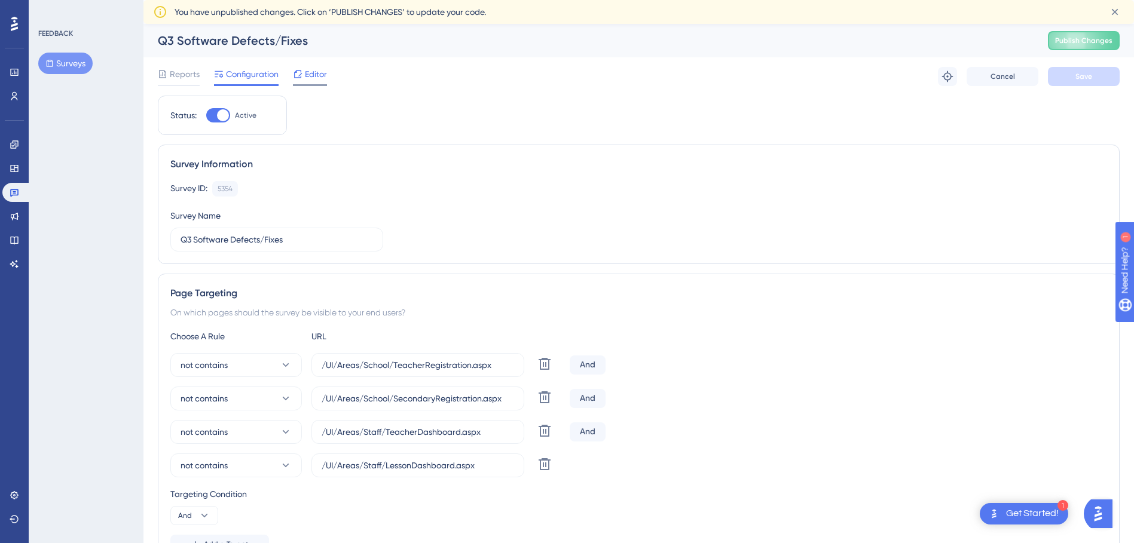
click at [301, 83] on div "Editor" at bounding box center [310, 76] width 34 height 19
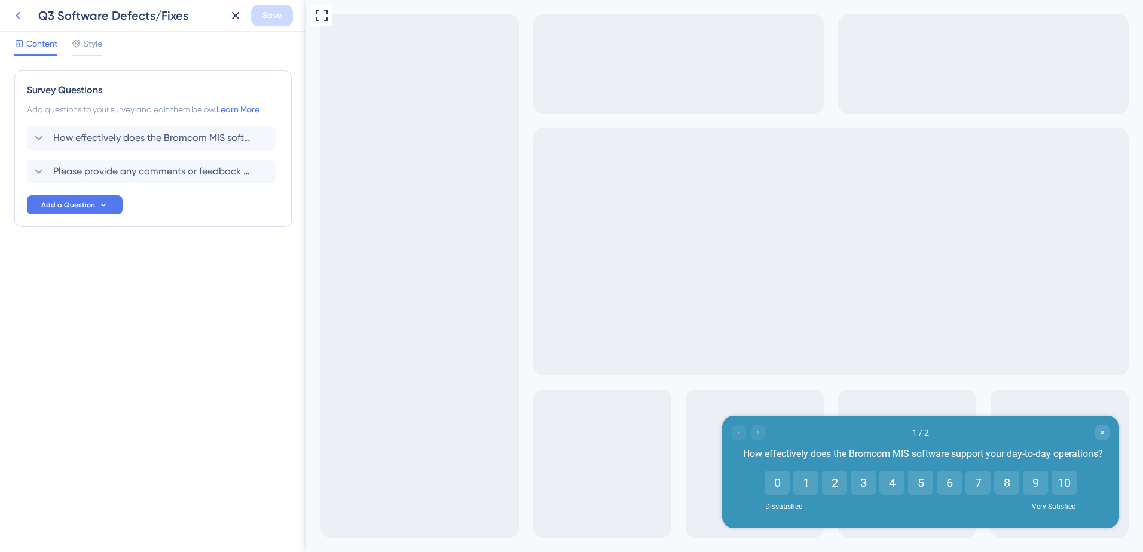
click at [19, 17] on icon at bounding box center [18, 16] width 5 height 8
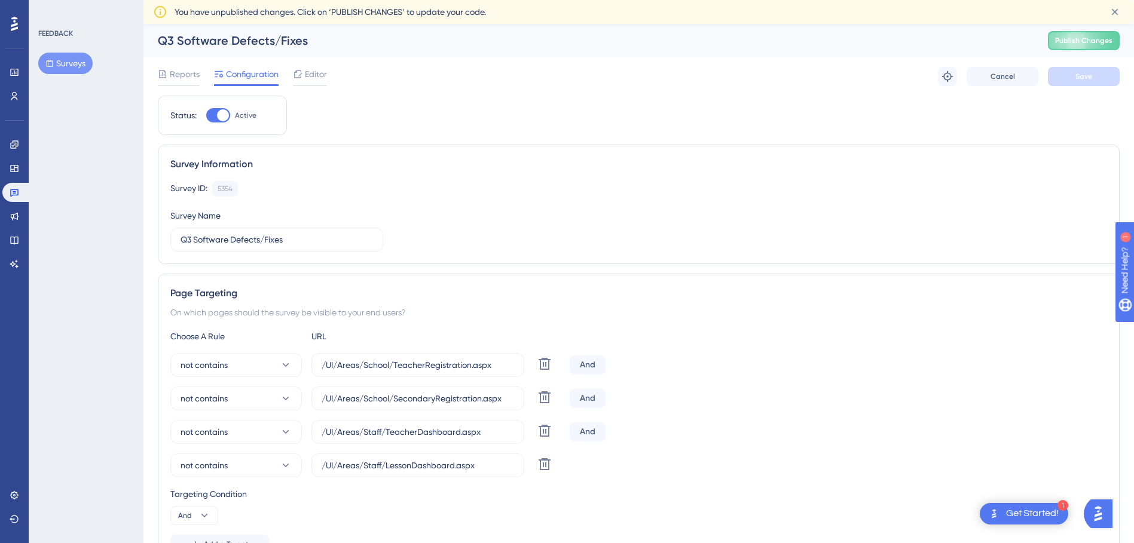
click at [81, 63] on button "Surveys" at bounding box center [65, 64] width 54 height 22
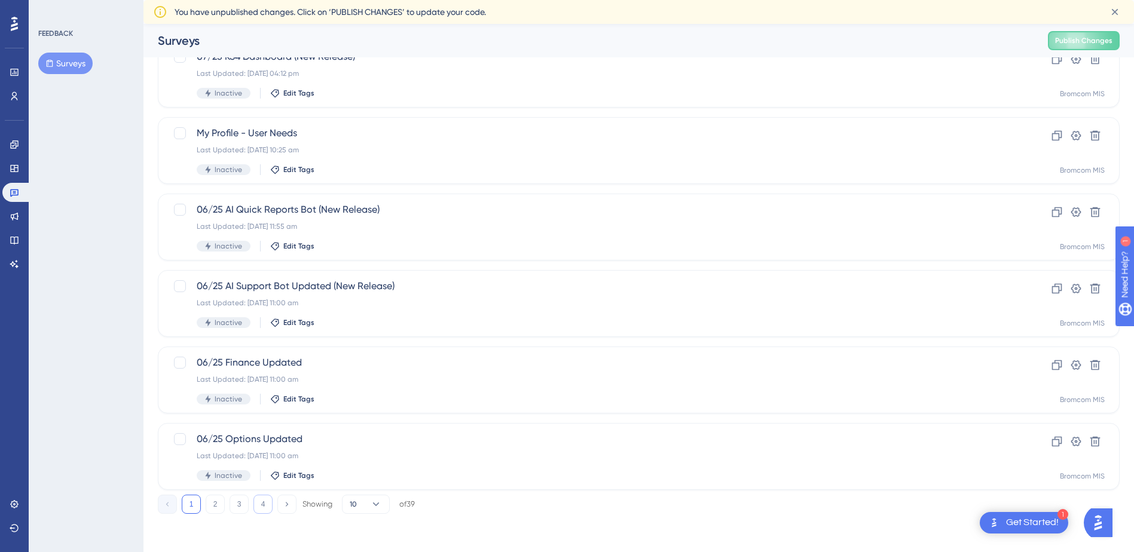
click at [262, 501] on button "4" at bounding box center [262, 504] width 19 height 19
click at [246, 504] on button "3" at bounding box center [239, 504] width 19 height 19
click at [249, 367] on span "Q4 Bromcom (as whole) NPS" at bounding box center [591, 363] width 789 height 14
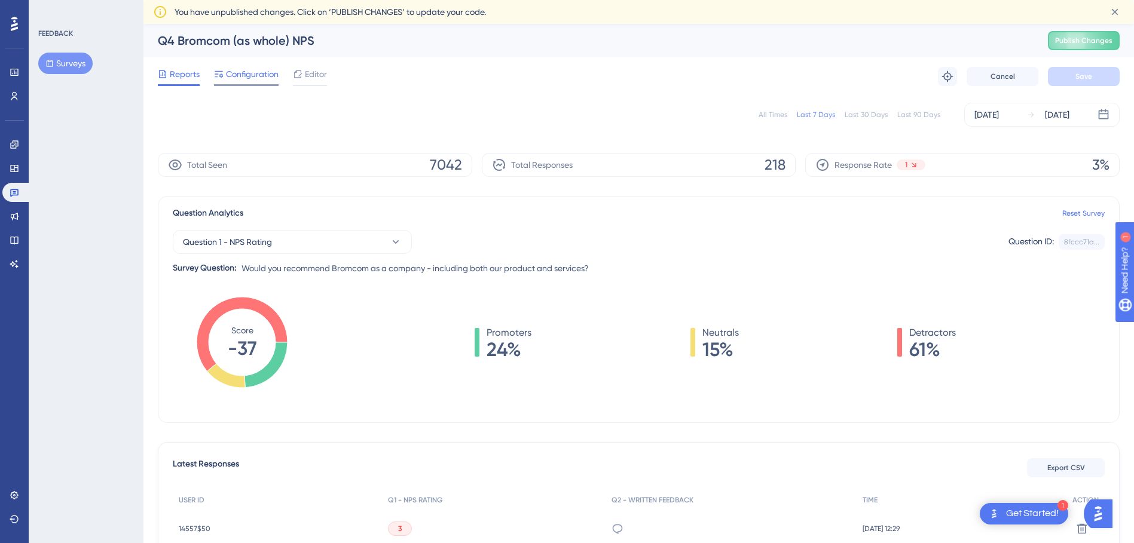
click at [270, 73] on span "Configuration" at bounding box center [252, 74] width 53 height 14
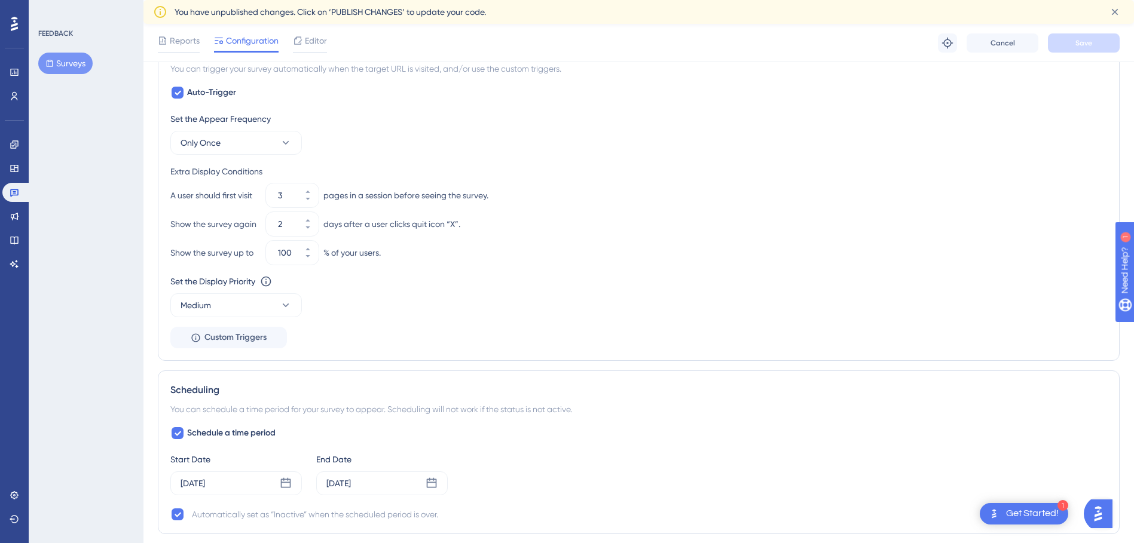
scroll to position [478, 0]
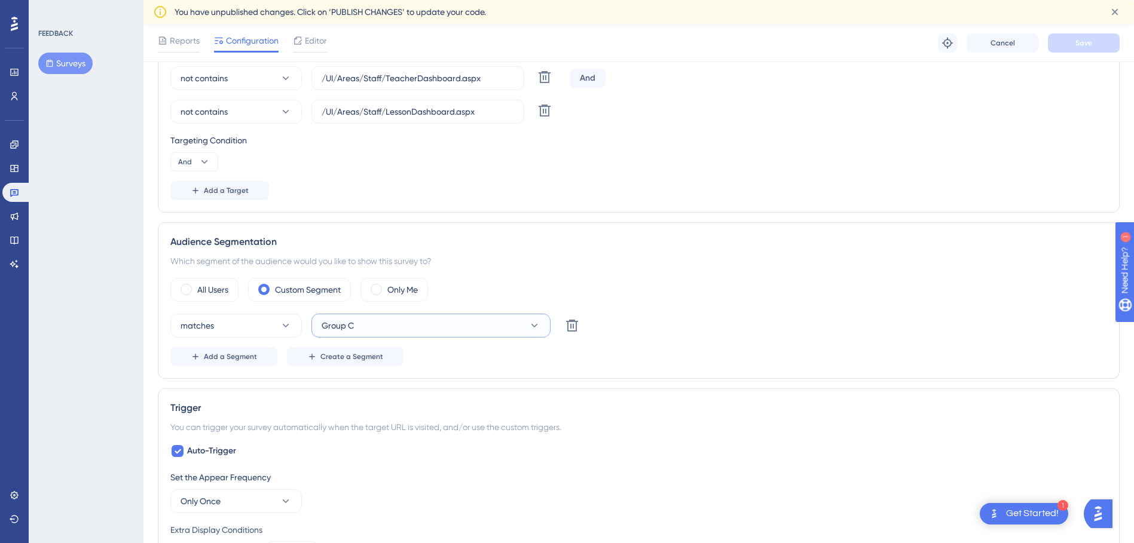
click at [394, 322] on button "Group C" at bounding box center [430, 326] width 239 height 24
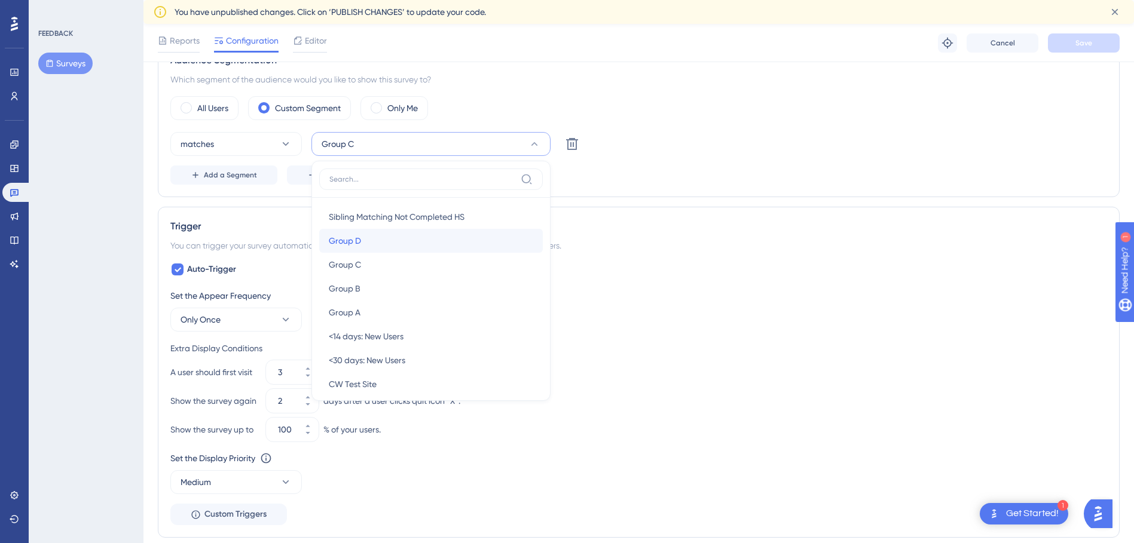
click at [384, 240] on div "Group D Group D" at bounding box center [431, 241] width 204 height 24
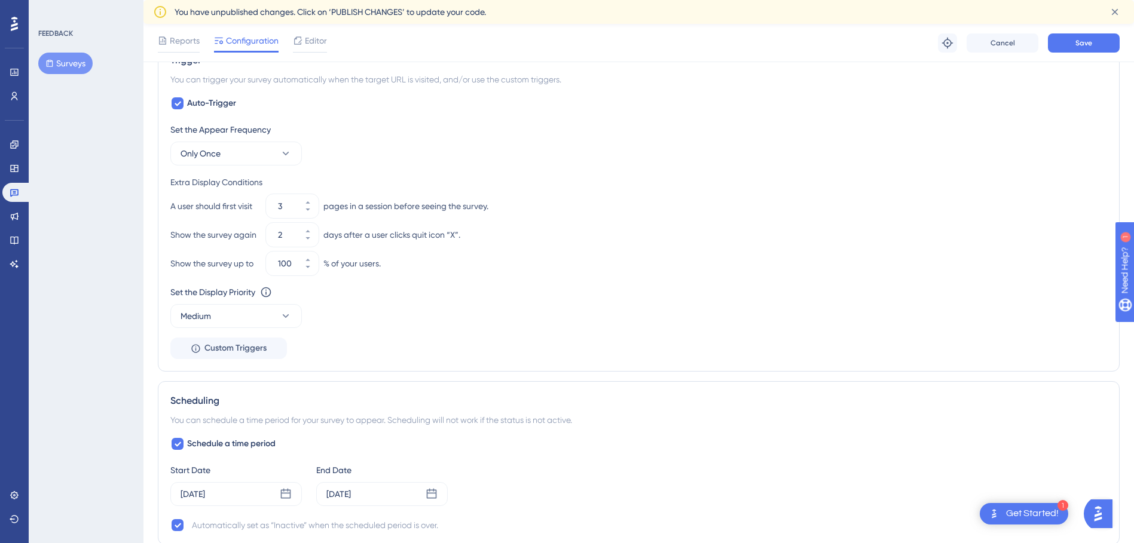
scroll to position [777, 0]
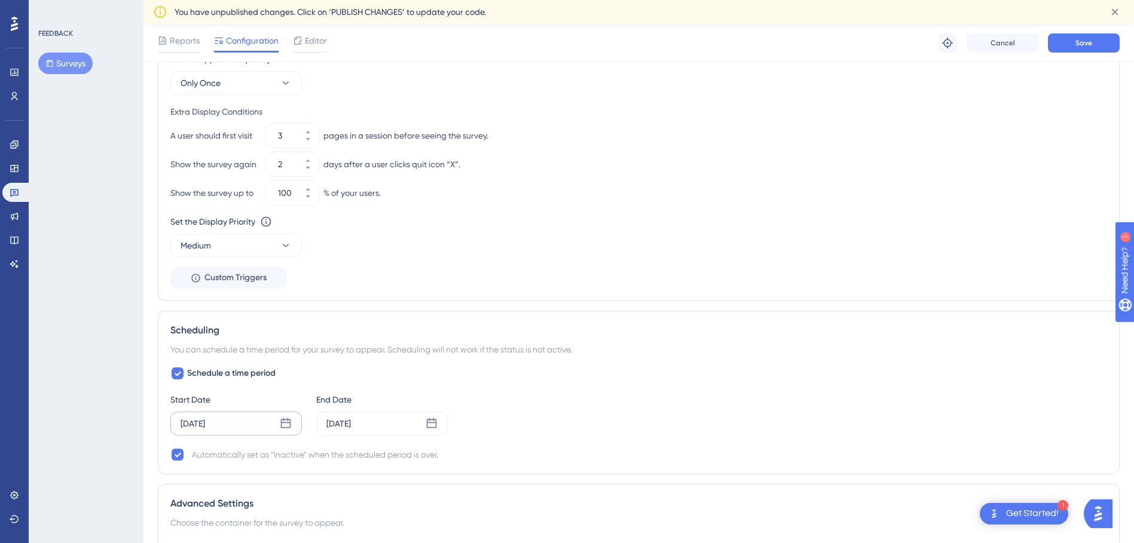
click at [235, 428] on div "Aug 21 2025" at bounding box center [236, 424] width 132 height 24
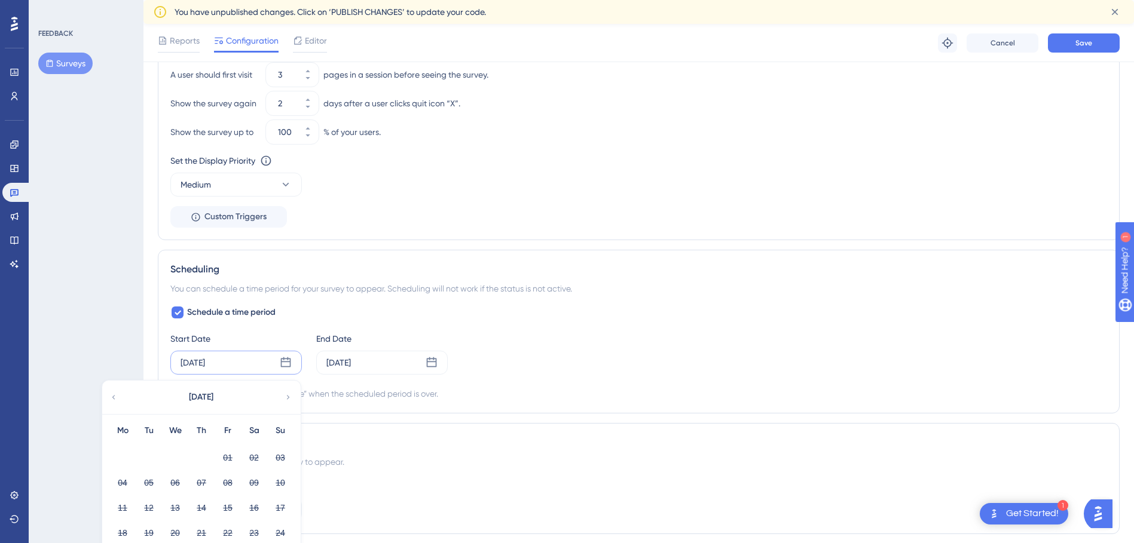
scroll to position [913, 0]
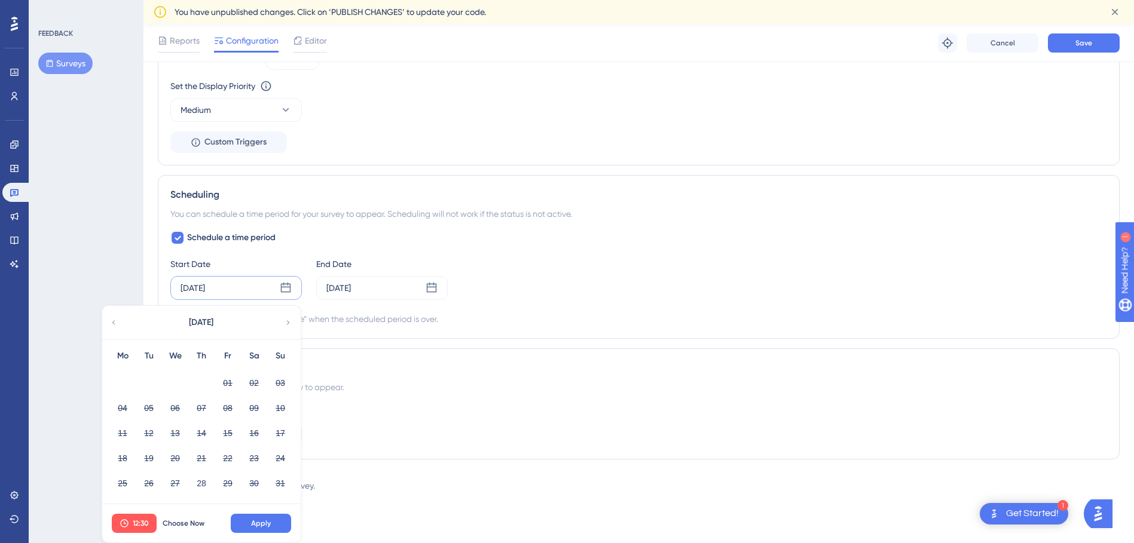
click at [292, 325] on icon at bounding box center [288, 322] width 8 height 11
click at [420, 288] on div "[DATE]" at bounding box center [382, 288] width 132 height 24
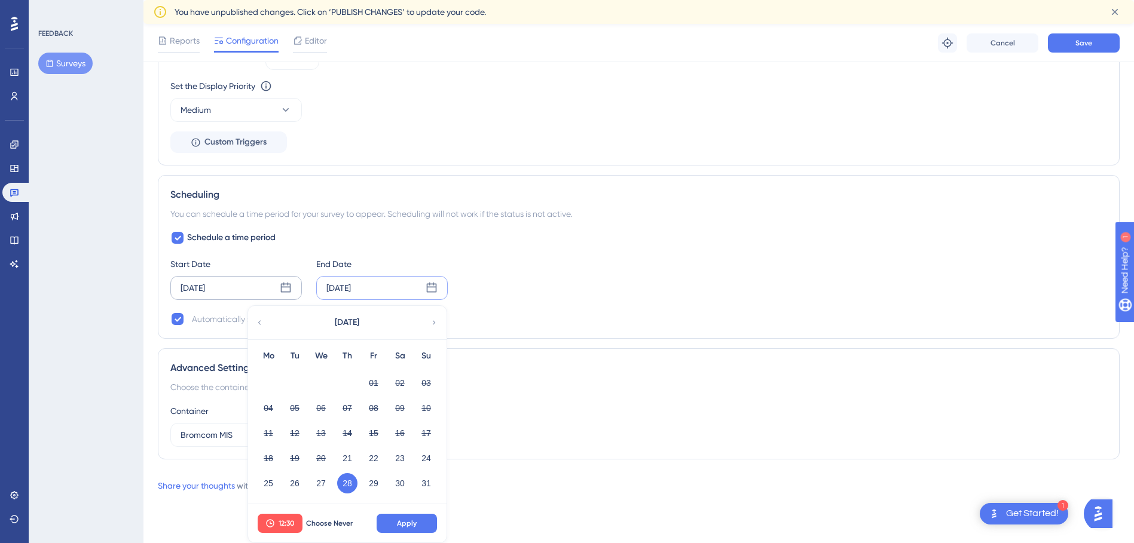
click at [432, 324] on icon at bounding box center [434, 322] width 8 height 11
click at [352, 457] on button "25" at bounding box center [347, 458] width 20 height 20
click at [407, 517] on button "Apply" at bounding box center [407, 523] width 60 height 19
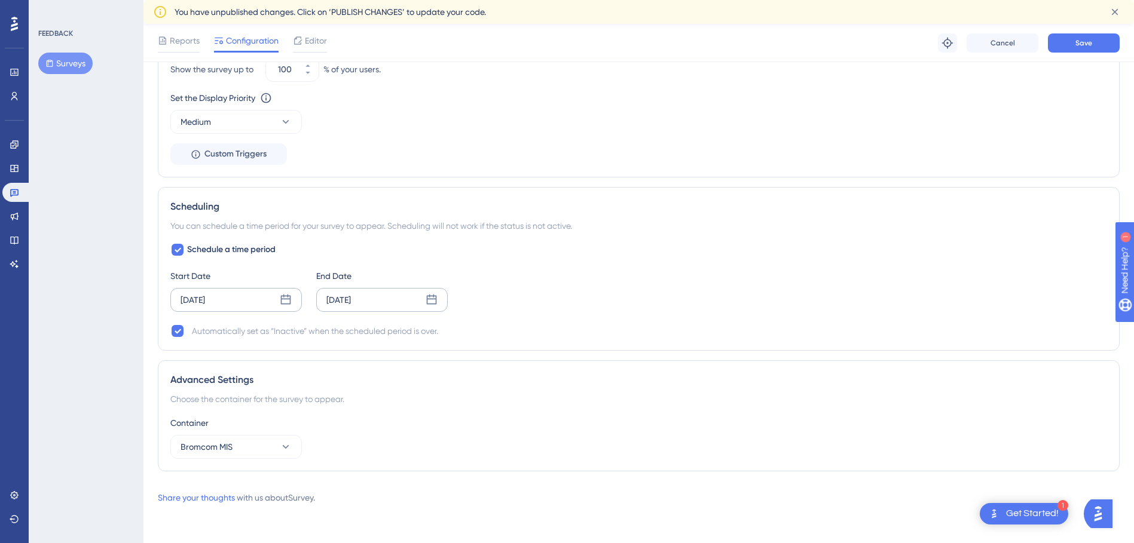
scroll to position [901, 0]
click at [282, 308] on div "Aug 21 2025" at bounding box center [236, 300] width 132 height 24
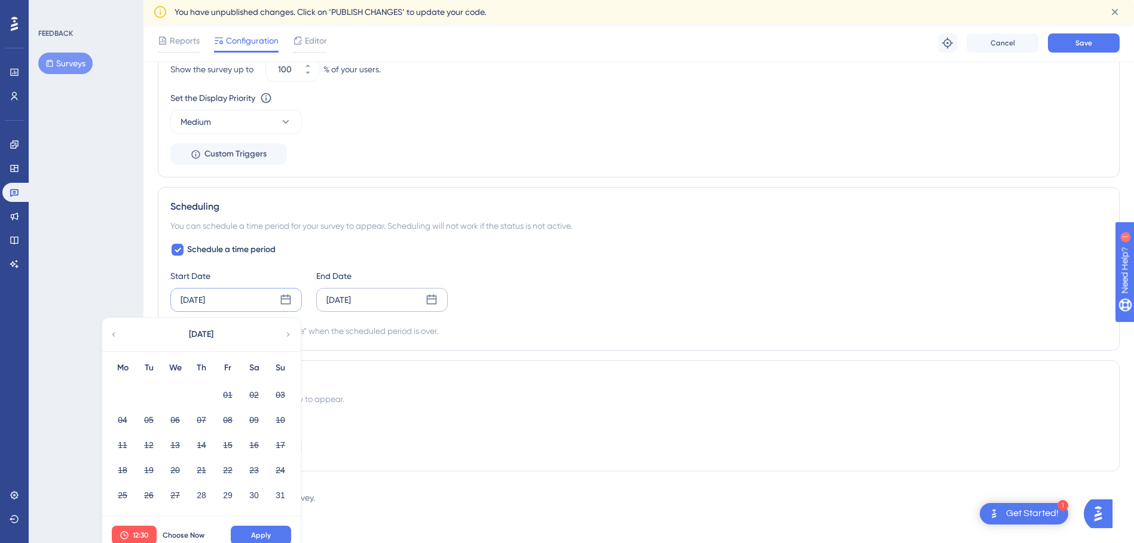
click at [288, 337] on icon at bounding box center [288, 334] width 3 height 4
click at [212, 444] on div "18" at bounding box center [201, 445] width 26 height 23
click at [194, 451] on button "18" at bounding box center [201, 445] width 20 height 20
click at [258, 531] on span "Apply" at bounding box center [261, 536] width 20 height 10
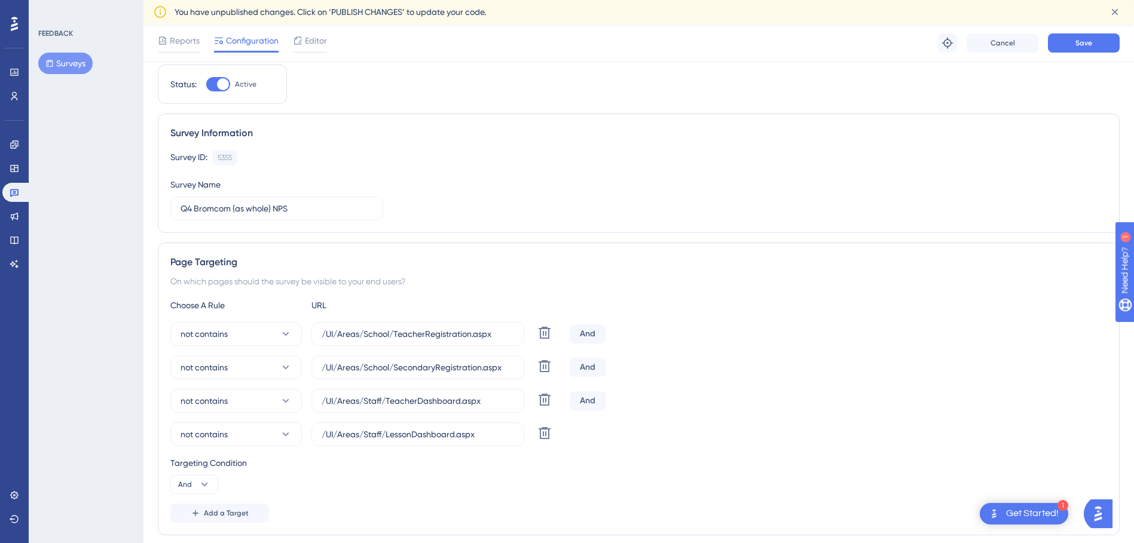
scroll to position [0, 0]
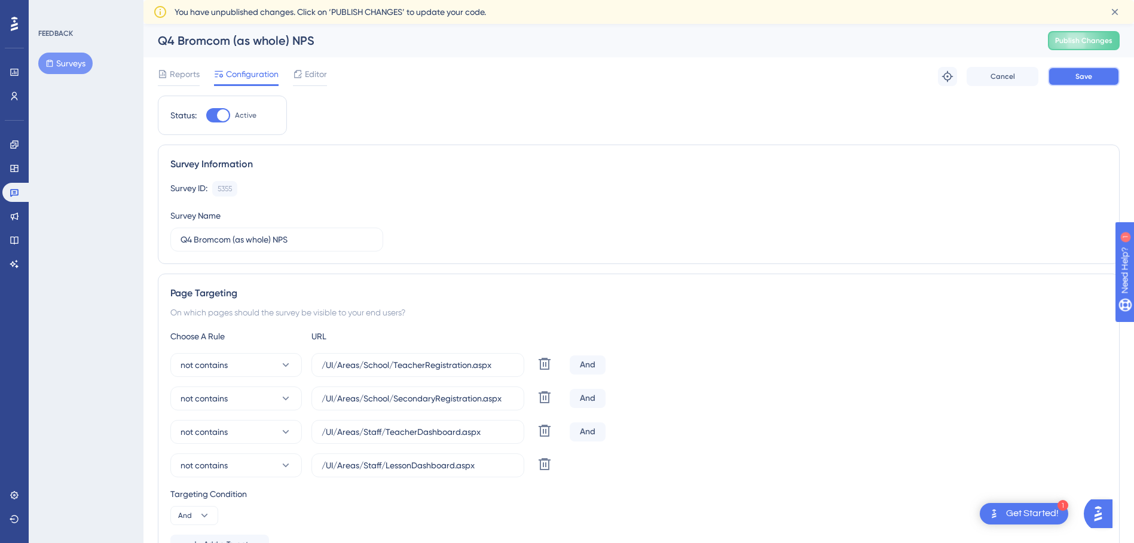
click at [1061, 75] on button "Save" at bounding box center [1084, 76] width 72 height 19
click at [78, 52] on div "FEEDBACK Surveys" at bounding box center [86, 51] width 97 height 45
click at [79, 58] on button "Surveys" at bounding box center [65, 64] width 54 height 22
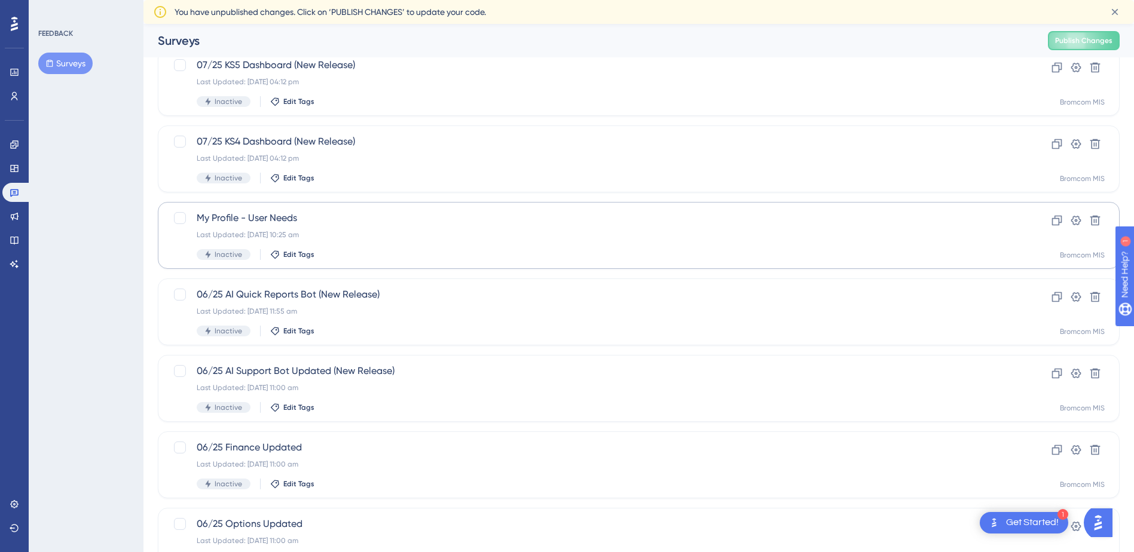
scroll to position [375, 0]
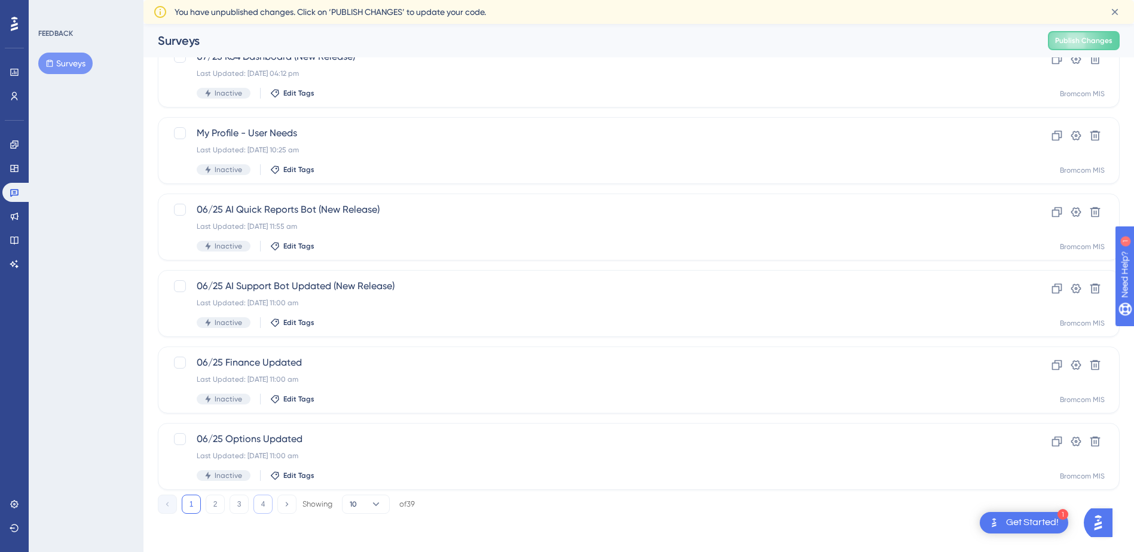
click at [267, 505] on button "4" at bounding box center [262, 504] width 19 height 19
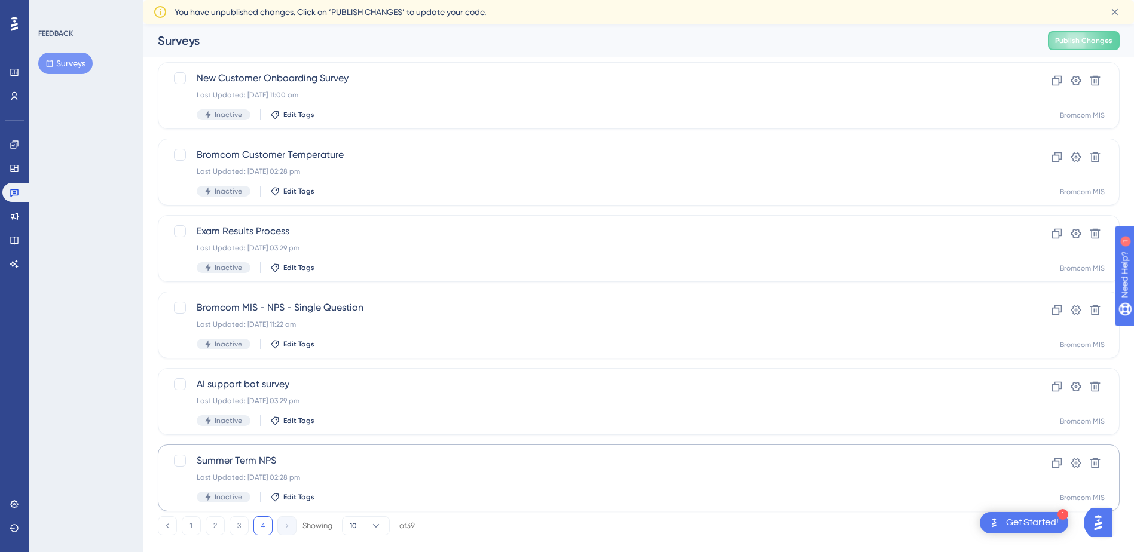
scroll to position [299, 0]
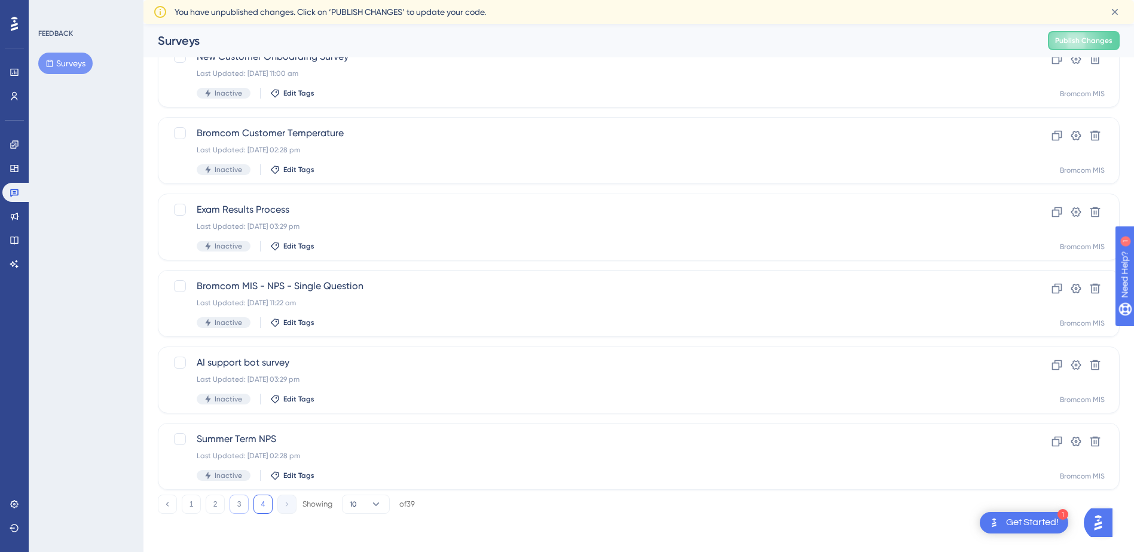
click at [240, 514] on button "3" at bounding box center [239, 504] width 19 height 19
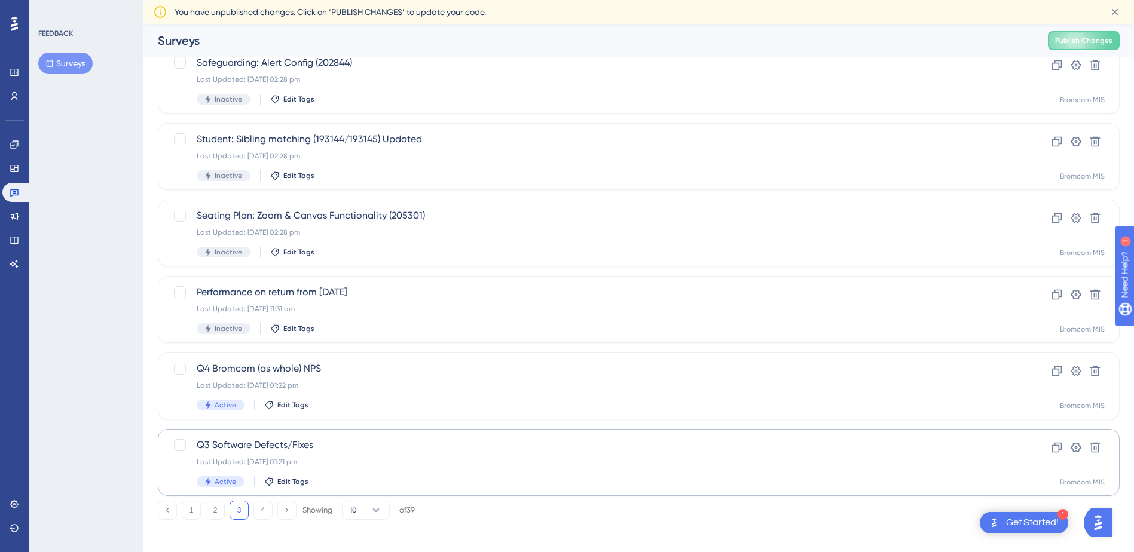
scroll to position [375, 0]
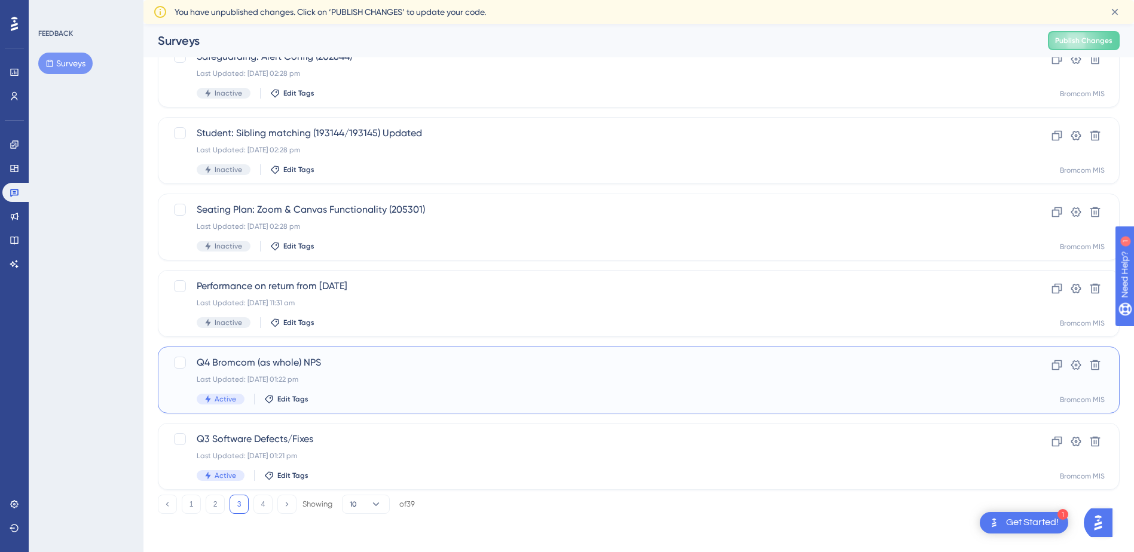
click at [246, 368] on span "Q4 Bromcom (as whole) NPS" at bounding box center [591, 363] width 789 height 14
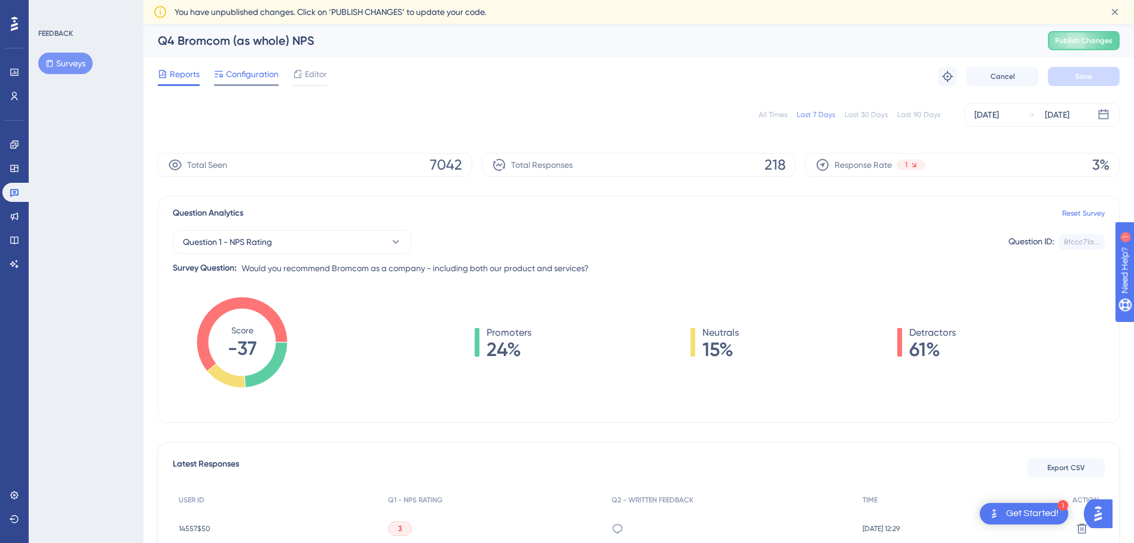
click at [256, 78] on span "Configuration" at bounding box center [252, 74] width 53 height 14
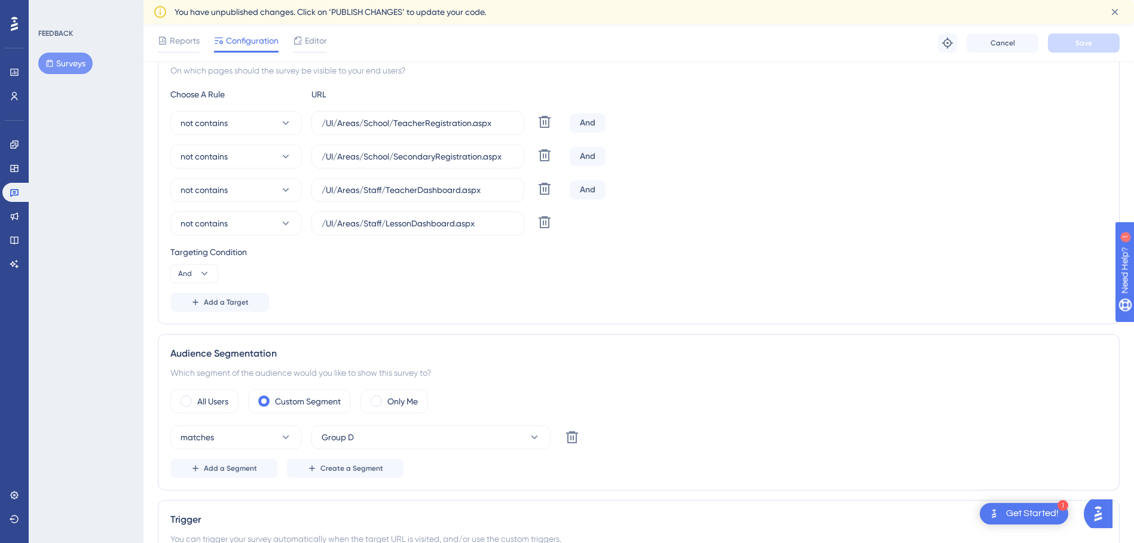
scroll to position [243, 0]
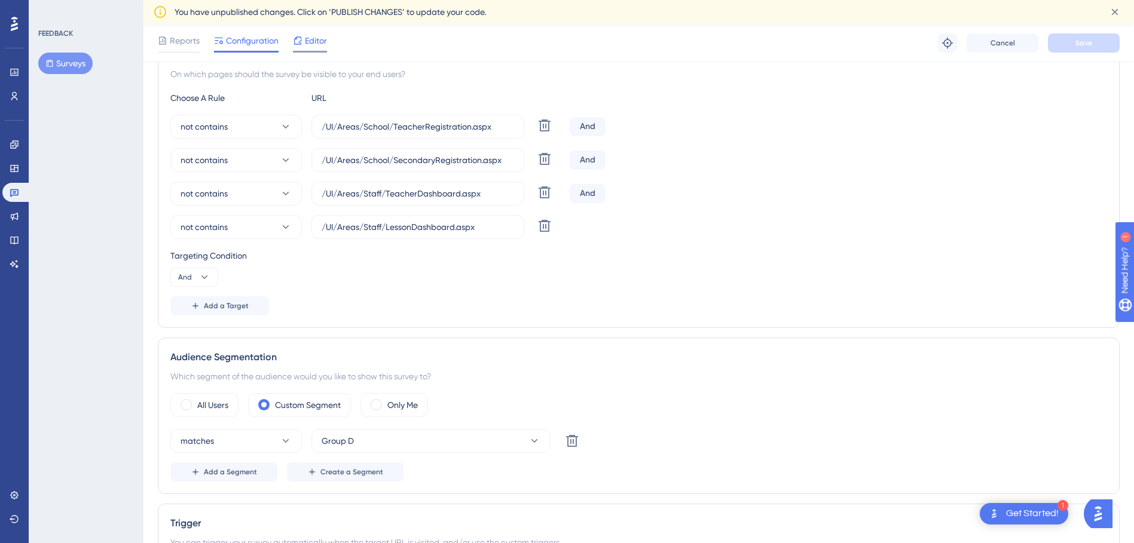
click at [297, 44] on icon at bounding box center [298, 40] width 8 height 8
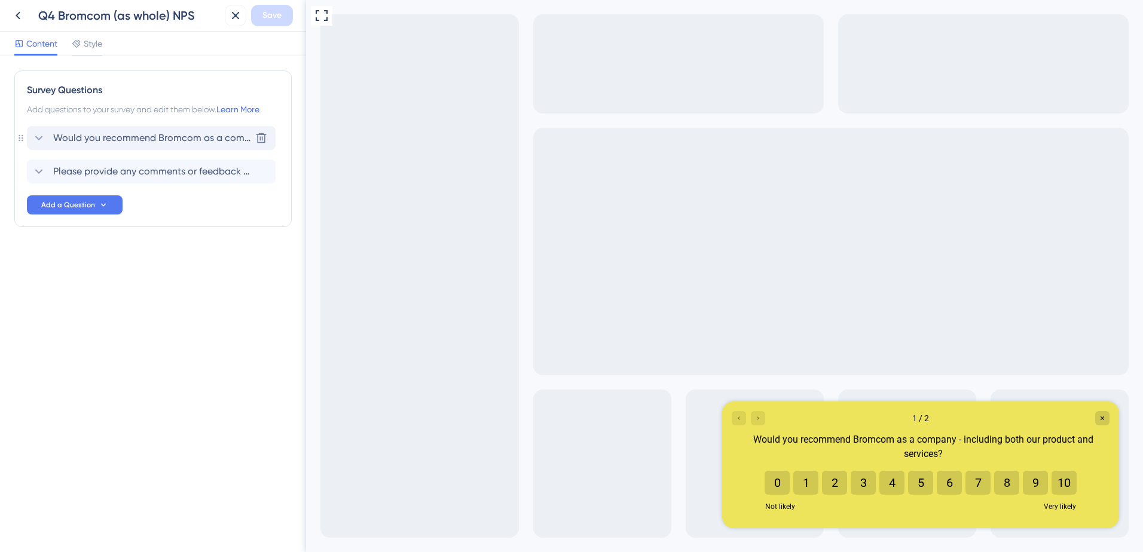
click at [170, 145] on div "Would you recommend Bromcom as a company - including both our product and servi…" at bounding box center [151, 138] width 249 height 24
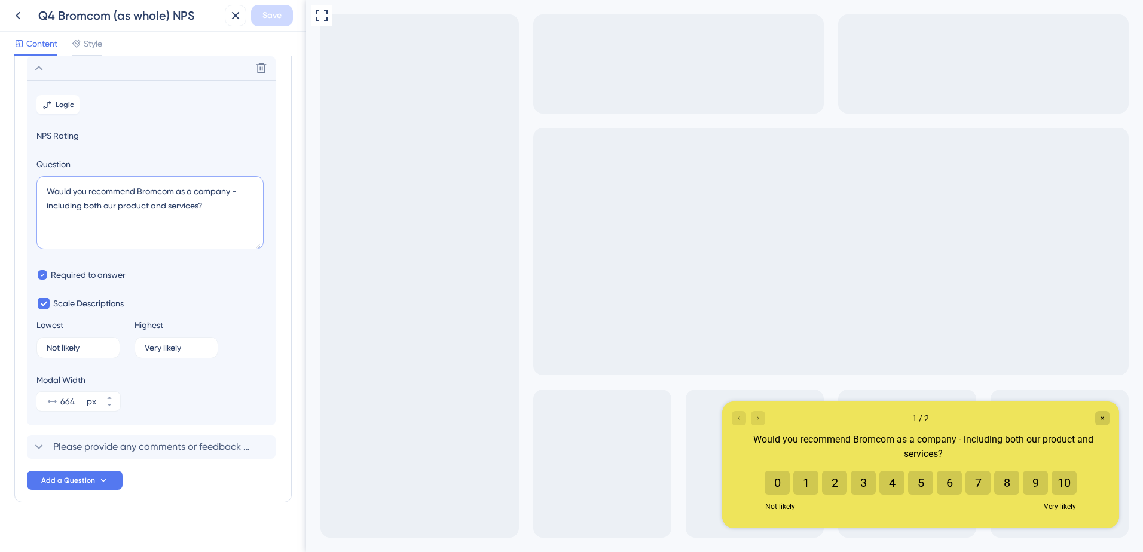
drag, startPoint x: 213, startPoint y: 205, endPoint x: 41, endPoint y: 187, distance: 172.6
click at [41, 187] on textarea "Would you recommend Bromcom as a company - including both our product and servi…" at bounding box center [149, 212] width 227 height 73
paste textarea "Thinking about both our software and support services, how likely are you to re…"
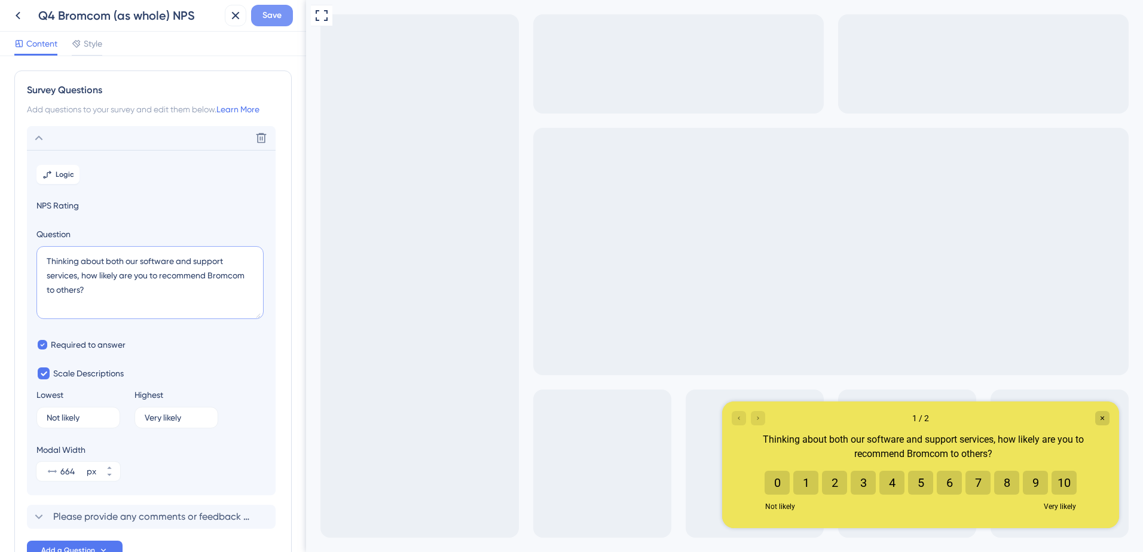
type textarea "Thinking about both our software and support services, how likely are you to re…"
click at [260, 18] on button "Save" at bounding box center [272, 16] width 42 height 22
click at [20, 15] on icon at bounding box center [18, 15] width 14 height 14
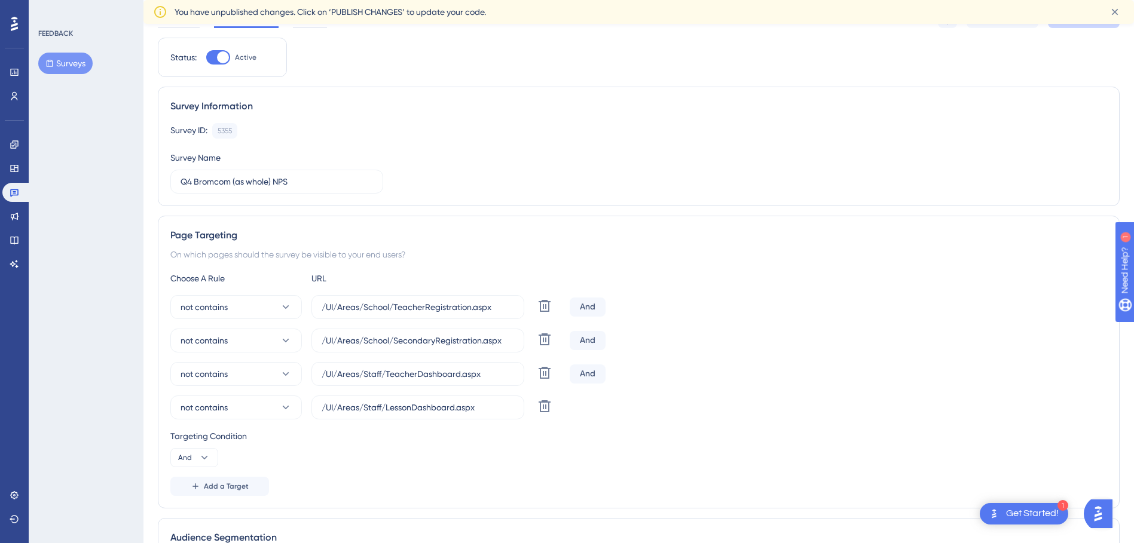
scroll to position [4, 0]
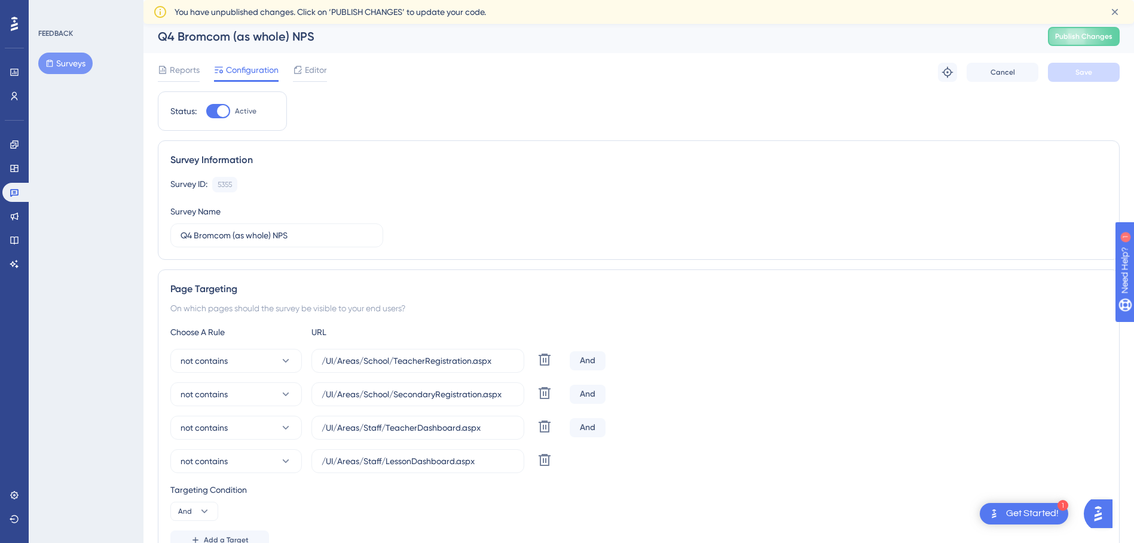
click at [68, 62] on button "Surveys" at bounding box center [65, 64] width 54 height 22
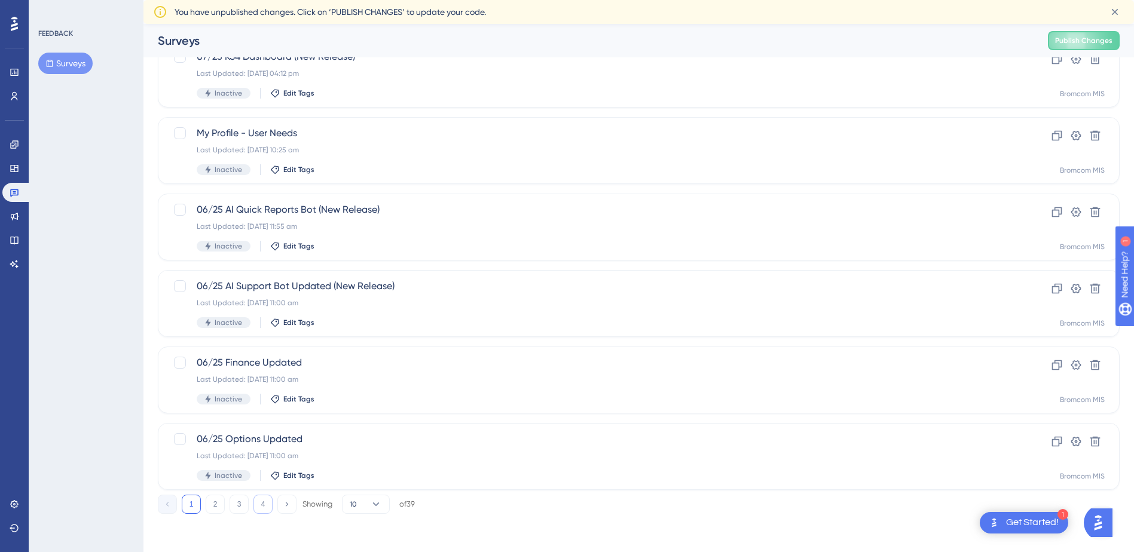
click at [262, 503] on button "4" at bounding box center [262, 504] width 19 height 19
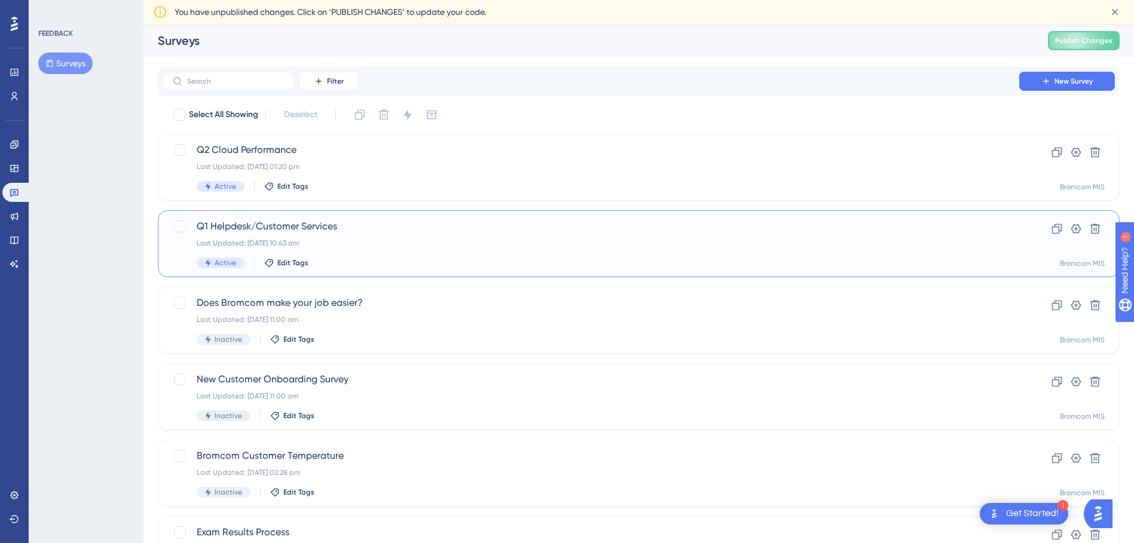
click at [230, 226] on span "Q1 Helpdesk/Customer Services" at bounding box center [591, 226] width 789 height 14
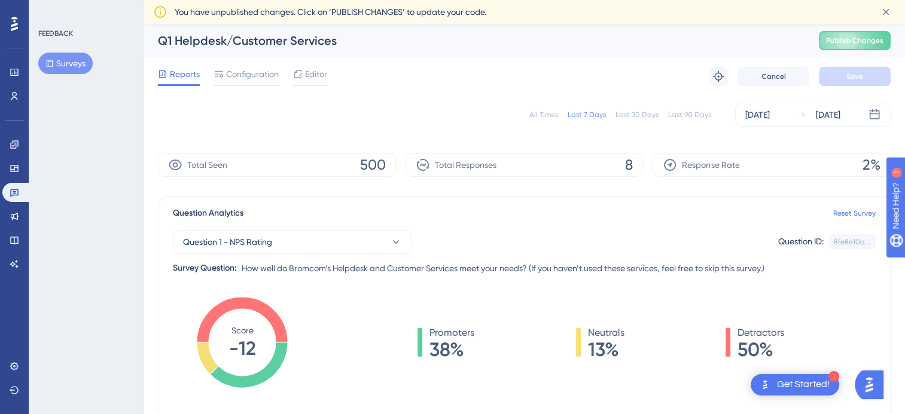
click at [541, 115] on div "All Times" at bounding box center [543, 115] width 29 height 10
click at [587, 115] on div "Last 7 Days" at bounding box center [586, 115] width 38 height 10
click at [769, 112] on div "[DATE]" at bounding box center [757, 115] width 25 height 14
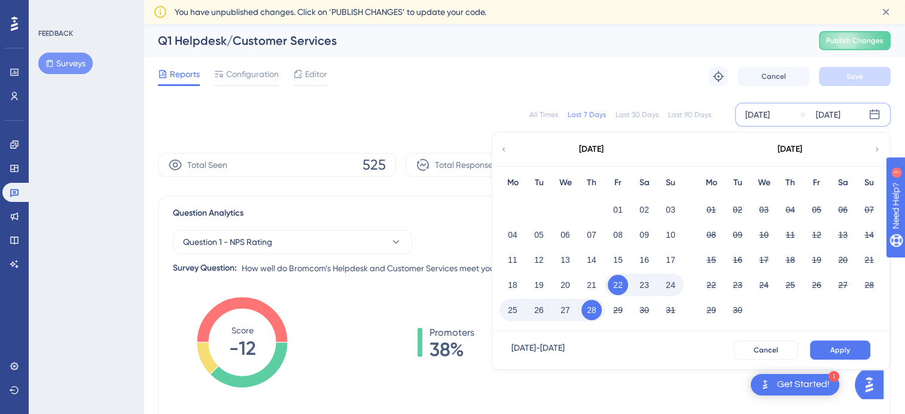
click at [591, 309] on button "28" at bounding box center [591, 310] width 20 height 20
click at [588, 306] on button "28" at bounding box center [591, 310] width 20 height 20
click at [833, 349] on span "Apply" at bounding box center [840, 351] width 20 height 10
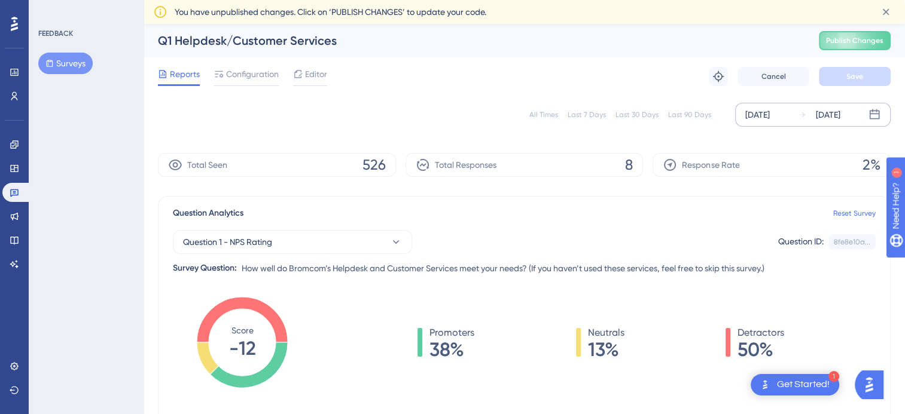
click at [540, 115] on div "All Times" at bounding box center [543, 115] width 29 height 10
click at [765, 113] on div "[DATE]" at bounding box center [757, 115] width 25 height 14
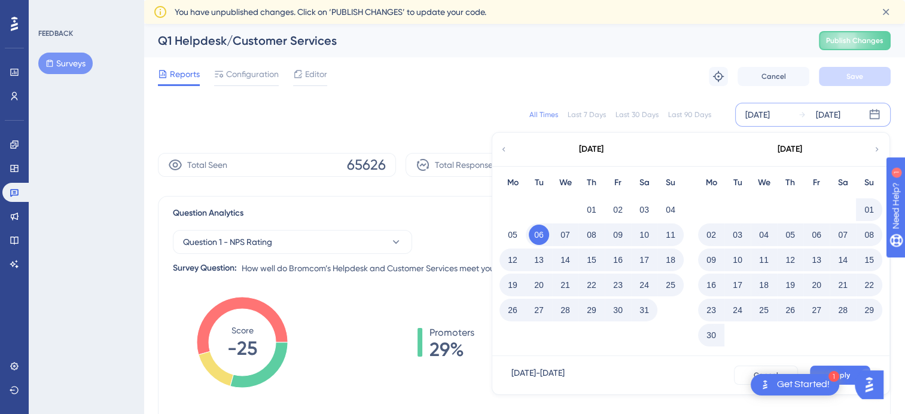
click at [820, 115] on div "[DATE]" at bounding box center [827, 115] width 25 height 14
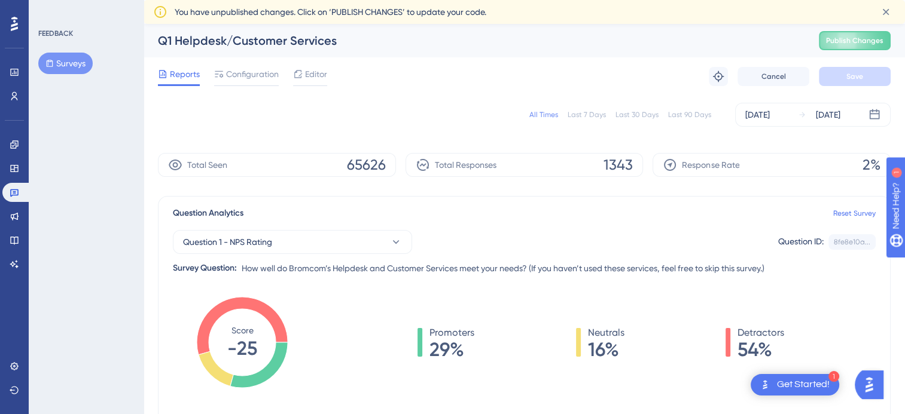
click at [589, 114] on div "Last 7 Days" at bounding box center [586, 115] width 38 height 10
click at [769, 118] on div "[DATE]" at bounding box center [757, 115] width 25 height 14
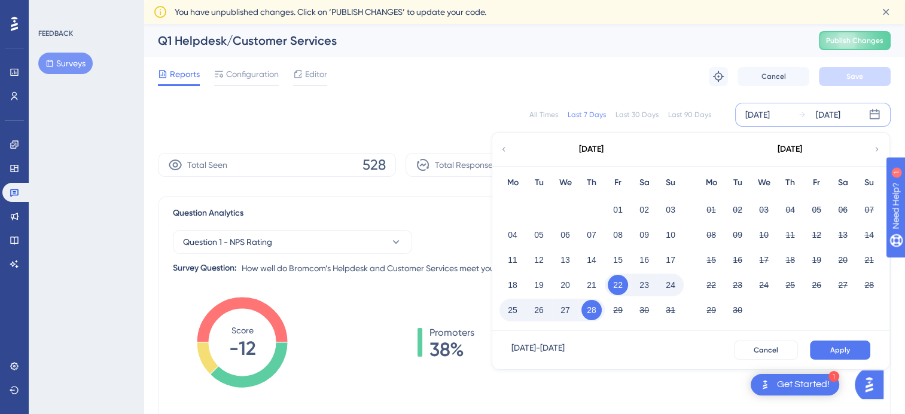
click at [596, 307] on button "28" at bounding box center [591, 310] width 20 height 20
click at [831, 341] on button "Apply" at bounding box center [839, 350] width 60 height 19
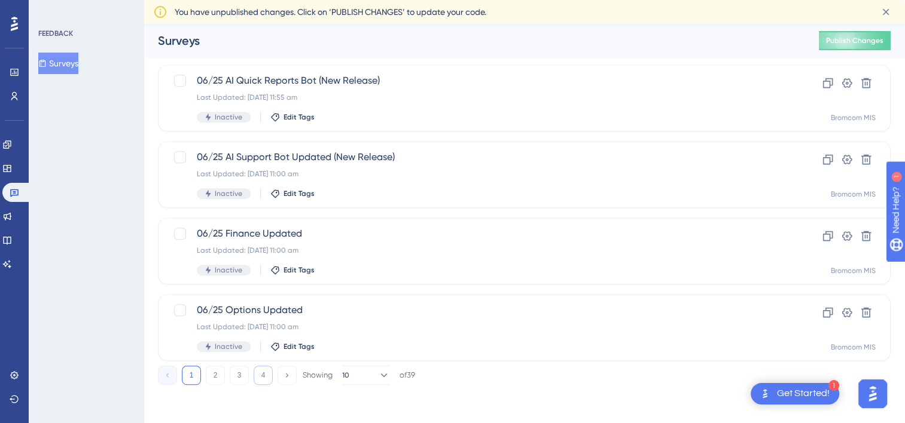
click at [265, 377] on button "4" at bounding box center [262, 375] width 19 height 19
click at [246, 372] on button "3" at bounding box center [239, 375] width 19 height 19
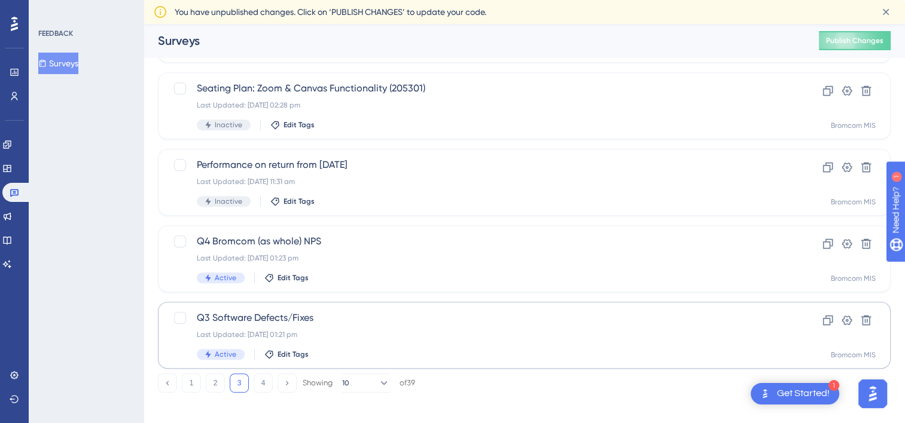
scroll to position [505, 0]
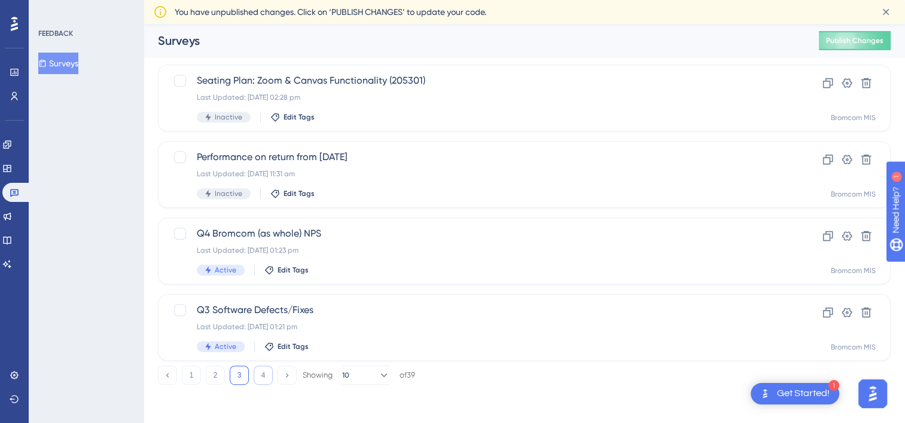
click at [259, 377] on button "4" at bounding box center [262, 375] width 19 height 19
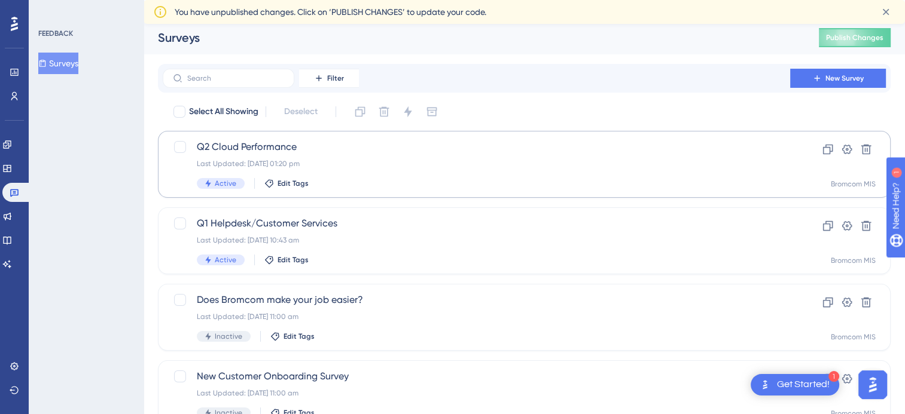
scroll to position [0, 0]
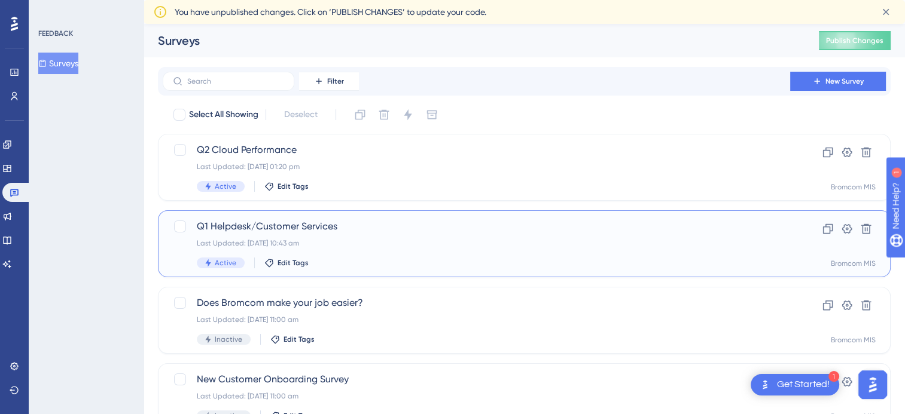
click at [270, 233] on span "Q1 Helpdesk/Customer Services" at bounding box center [476, 226] width 559 height 14
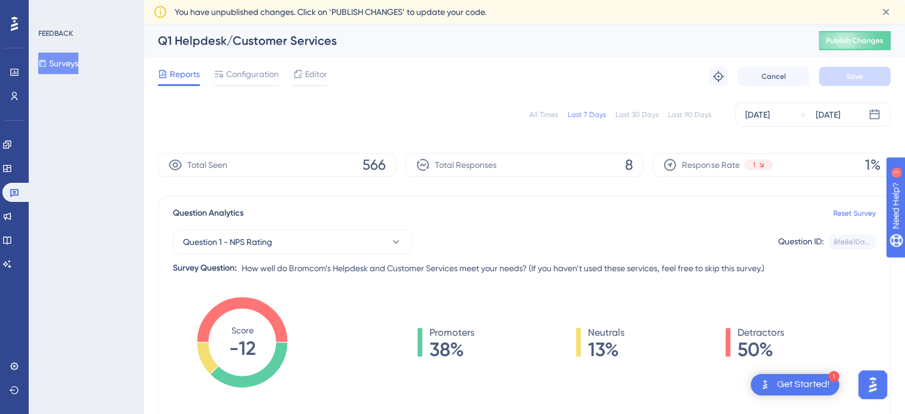
click at [542, 117] on div "All Times" at bounding box center [543, 115] width 29 height 10
click at [62, 54] on button "Surveys" at bounding box center [58, 64] width 40 height 22
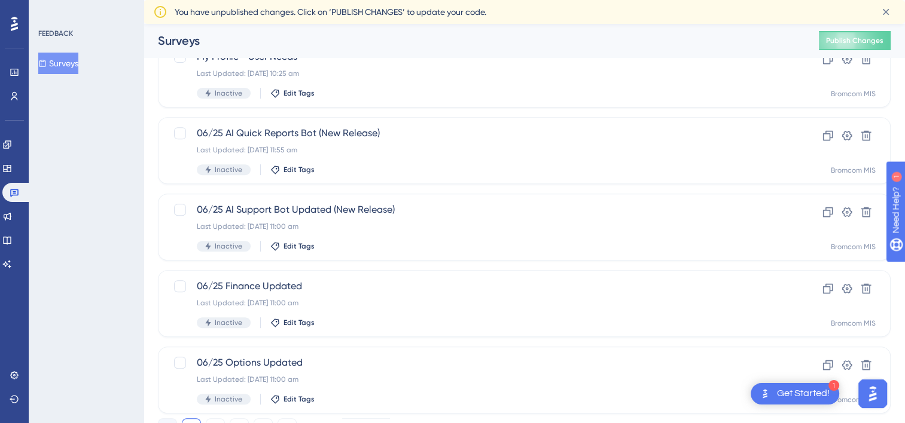
scroll to position [505, 0]
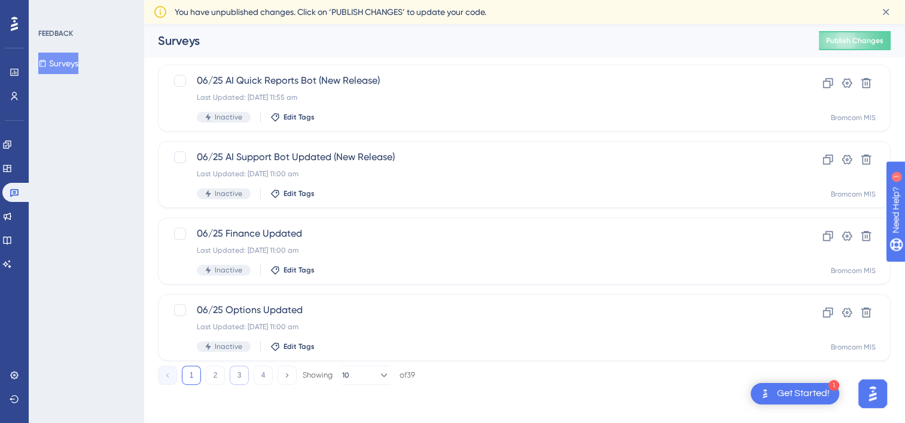
click at [239, 375] on button "3" at bounding box center [239, 375] width 19 height 19
click at [265, 378] on button "4" at bounding box center [262, 375] width 19 height 19
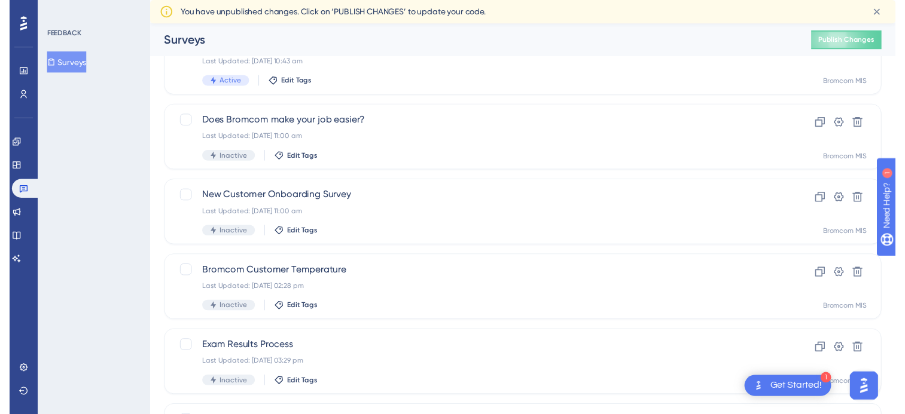
scroll to position [0, 0]
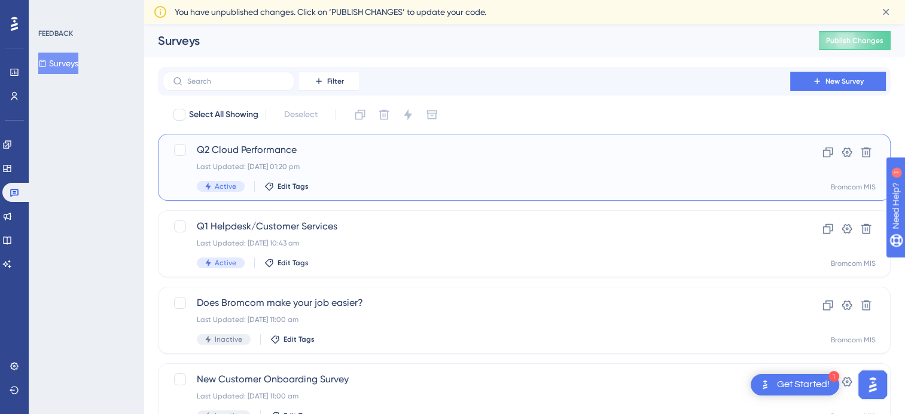
click at [244, 155] on span "Q2 Cloud Performance" at bounding box center [476, 150] width 559 height 14
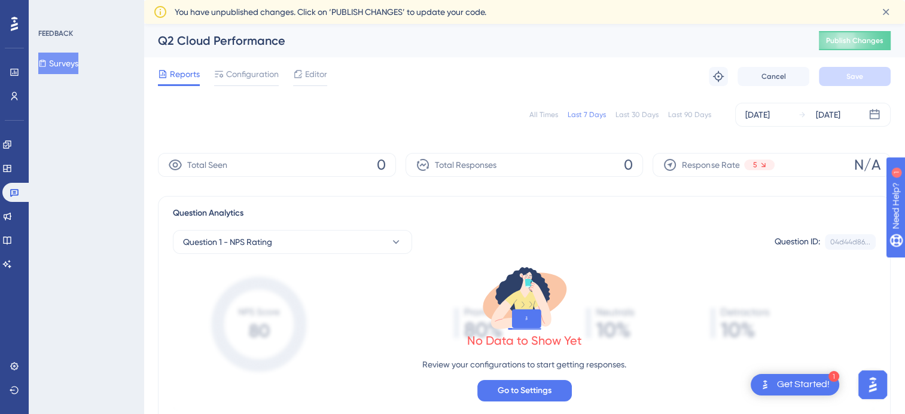
click at [549, 112] on div "All Times" at bounding box center [543, 115] width 29 height 10
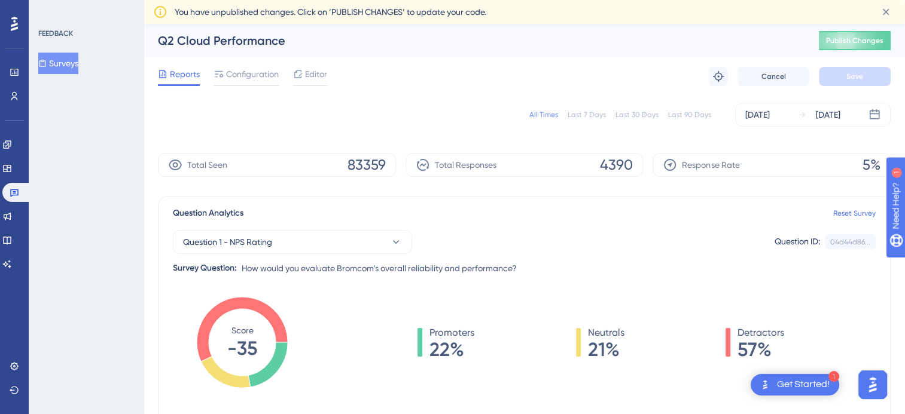
click at [62, 68] on button "Surveys" at bounding box center [58, 64] width 40 height 22
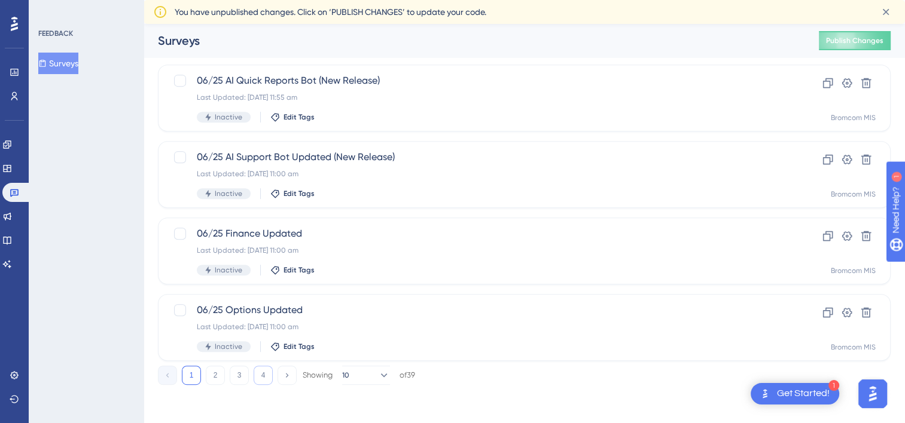
click at [269, 377] on button "4" at bounding box center [262, 375] width 19 height 19
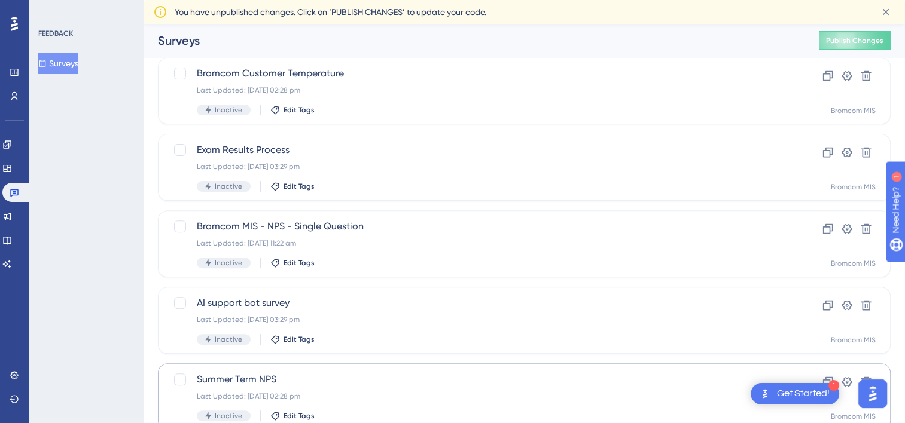
scroll to position [428, 0]
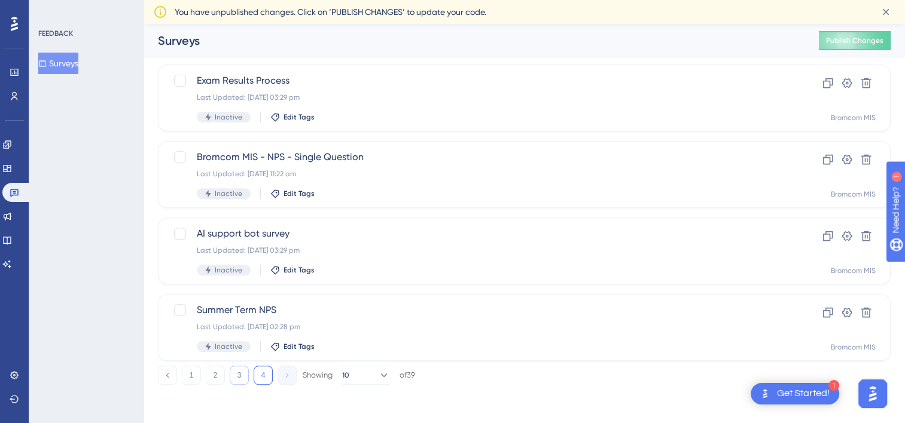
click at [243, 378] on button "3" at bounding box center [239, 375] width 19 height 19
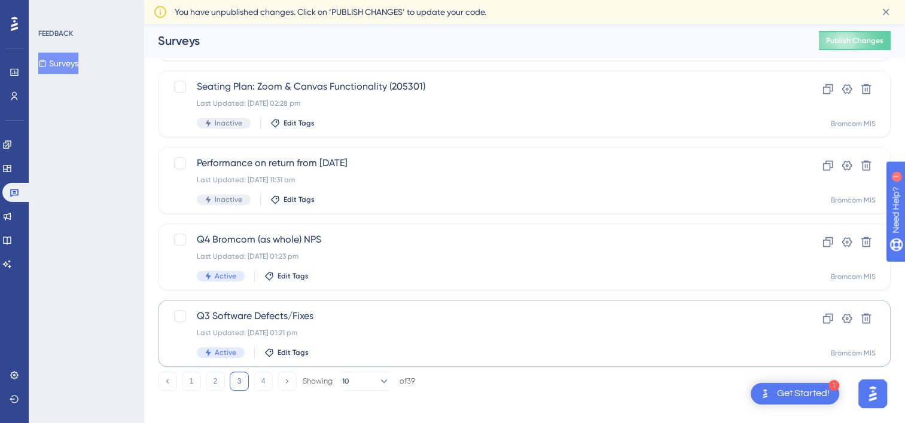
scroll to position [505, 0]
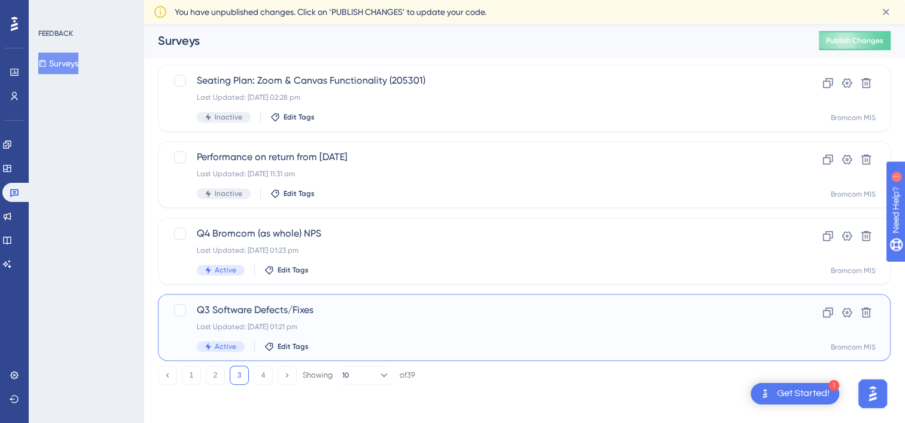
click at [245, 311] on span "Q3 Software Defects/Fixes" at bounding box center [476, 310] width 559 height 14
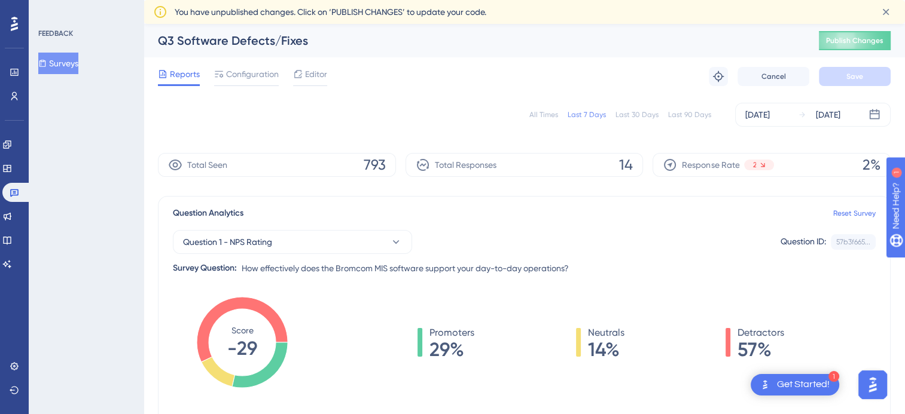
click at [546, 110] on div "All Times" at bounding box center [543, 115] width 29 height 10
click at [601, 115] on div "Last 7 Days" at bounding box center [586, 115] width 38 height 10
click at [264, 71] on span "Configuration" at bounding box center [252, 74] width 53 height 14
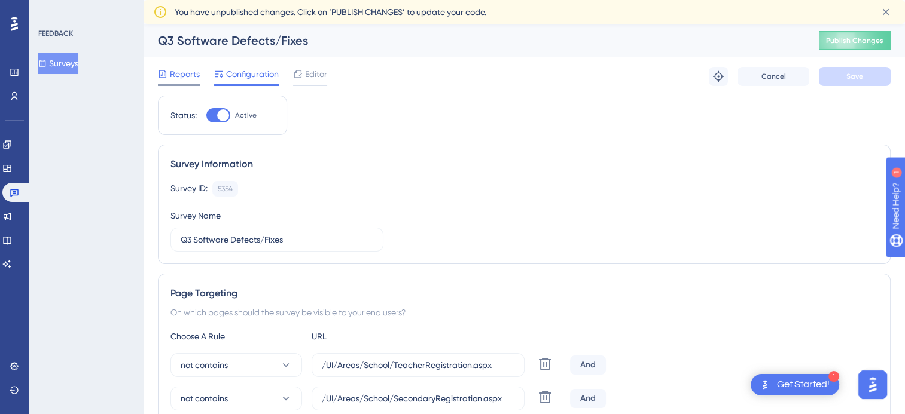
click at [163, 85] on div at bounding box center [179, 85] width 42 height 2
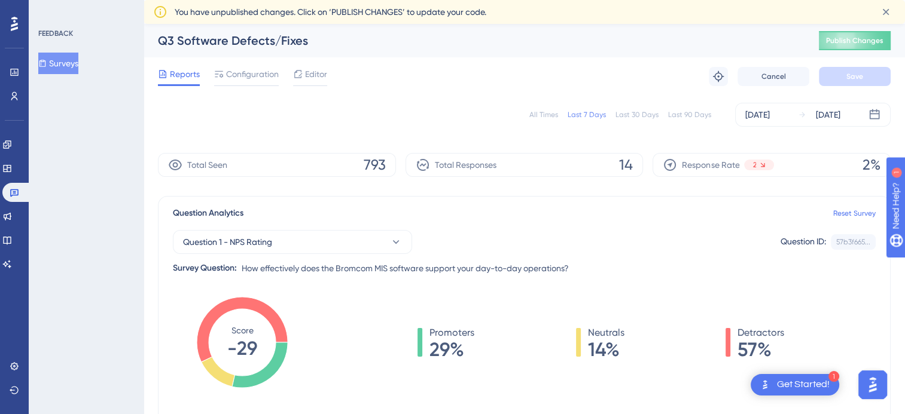
click at [548, 113] on div "All Times" at bounding box center [543, 115] width 29 height 10
click at [78, 64] on button "Surveys" at bounding box center [58, 64] width 40 height 22
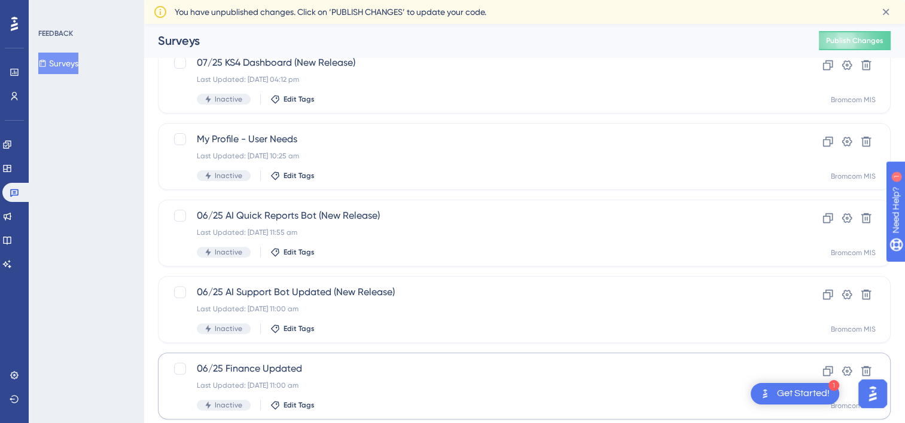
scroll to position [505, 0]
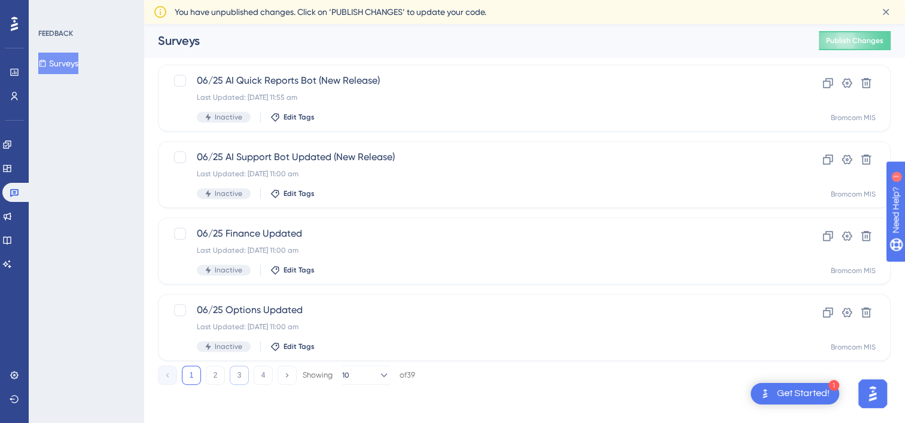
click at [246, 369] on button "3" at bounding box center [239, 375] width 19 height 19
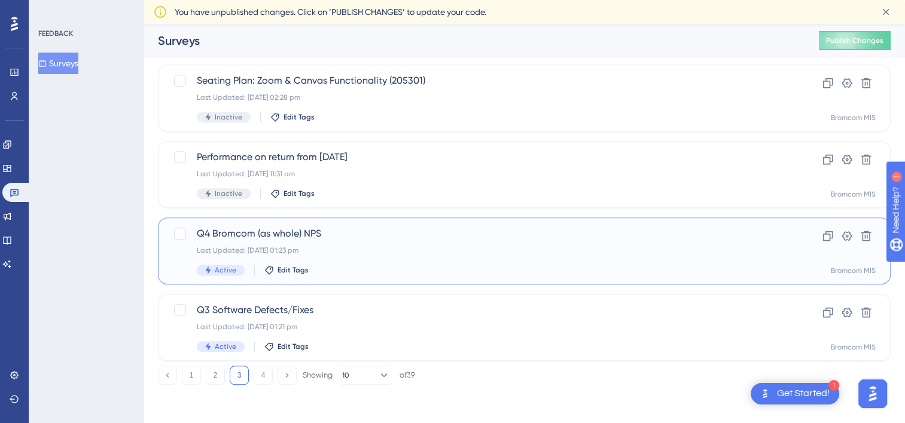
click at [260, 246] on div "Last Updated: [DATE] 01:23 pm" at bounding box center [476, 251] width 559 height 10
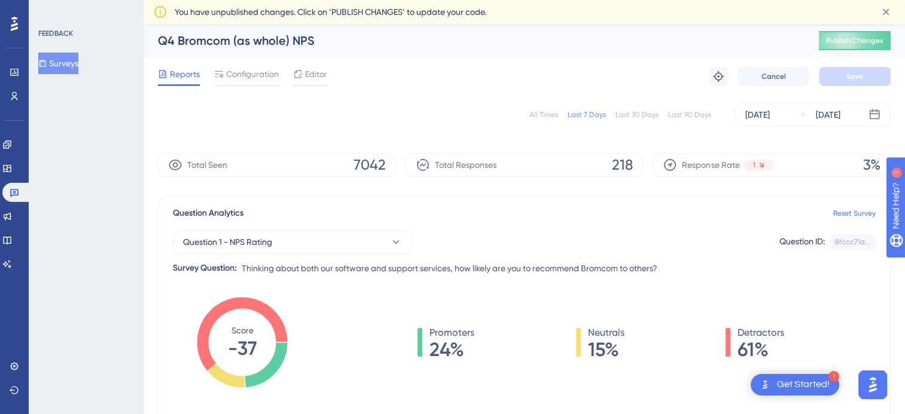
click at [545, 120] on div "All Times Last 7 Days Last 30 Days Last 90 Days [DATE] [DATE]" at bounding box center [524, 115] width 732 height 24
click at [543, 117] on div "All Times" at bounding box center [543, 115] width 29 height 10
click at [586, 112] on div "Last 7 Days" at bounding box center [586, 115] width 38 height 10
click at [769, 117] on div "[DATE]" at bounding box center [757, 115] width 25 height 14
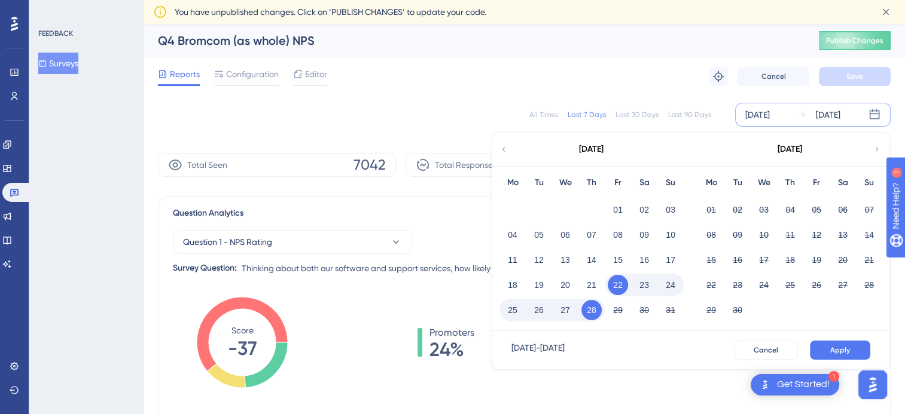
click at [593, 308] on button "28" at bounding box center [591, 310] width 20 height 20
click at [820, 343] on button "Apply" at bounding box center [839, 350] width 60 height 19
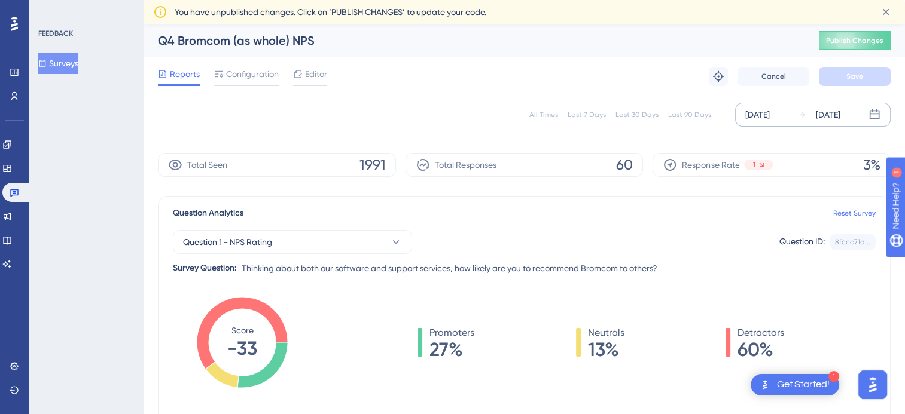
click at [72, 63] on button "Surveys" at bounding box center [58, 64] width 40 height 22
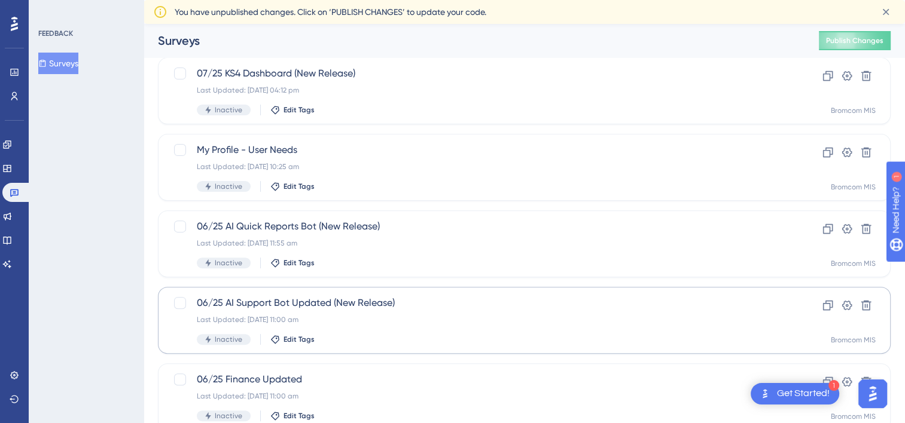
scroll to position [505, 0]
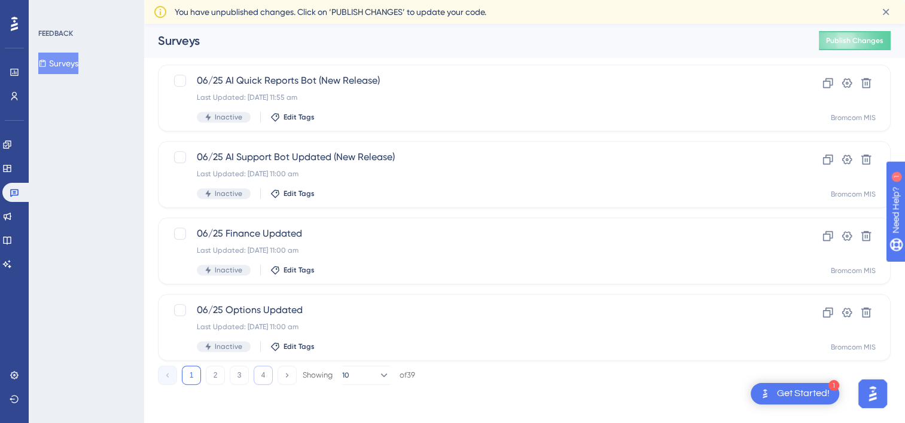
click at [257, 380] on button "4" at bounding box center [262, 375] width 19 height 19
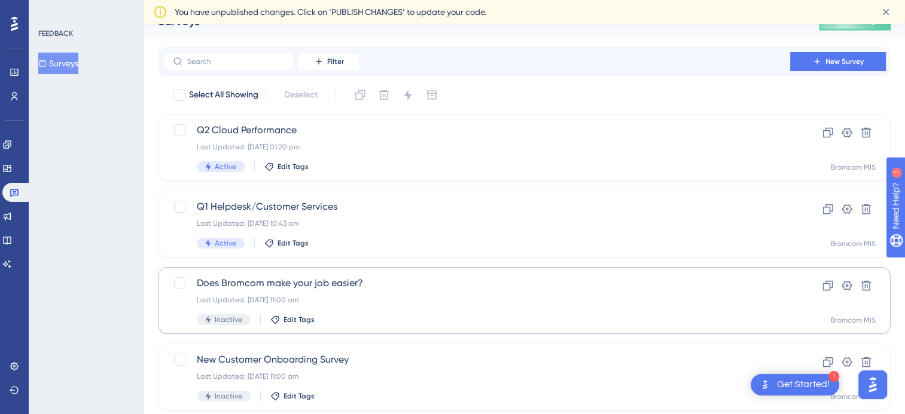
scroll to position [0, 0]
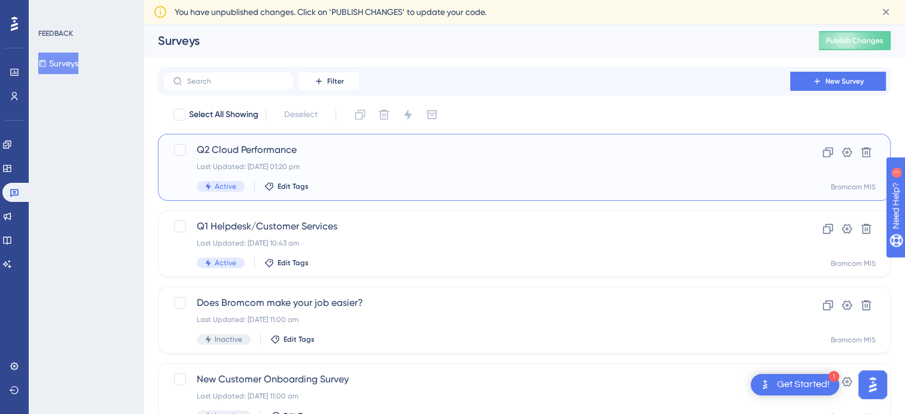
click at [265, 155] on span "Q2 Cloud Performance" at bounding box center [476, 150] width 559 height 14
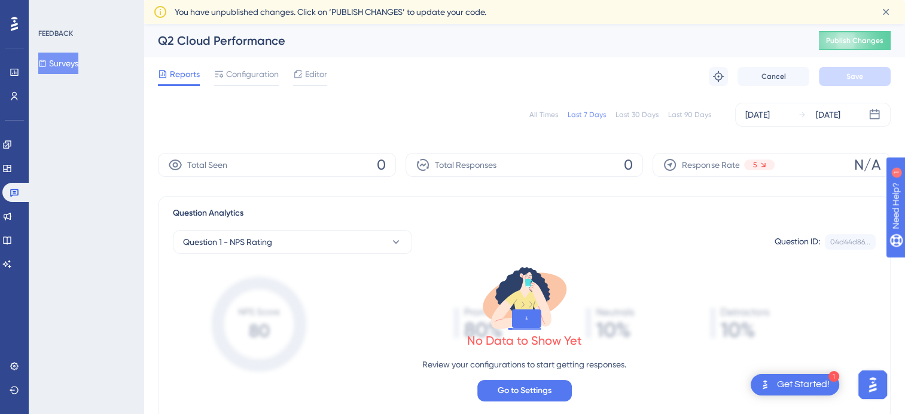
click at [72, 60] on button "Surveys" at bounding box center [58, 64] width 40 height 22
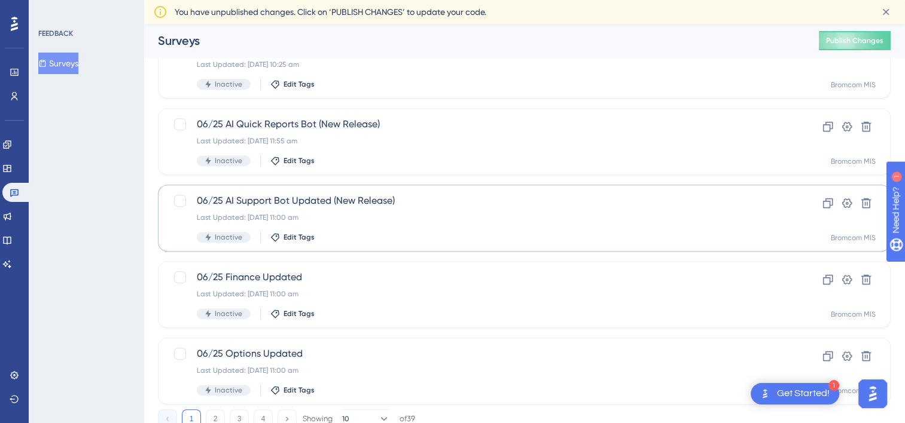
scroll to position [505, 0]
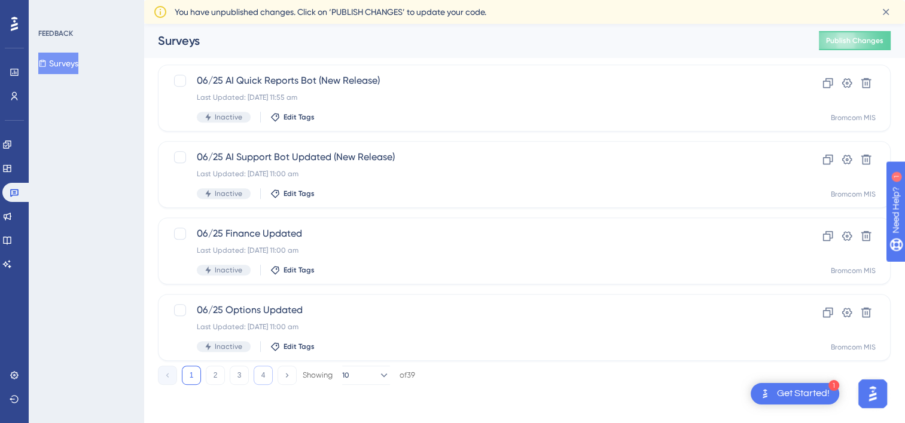
click at [263, 380] on button "4" at bounding box center [262, 375] width 19 height 19
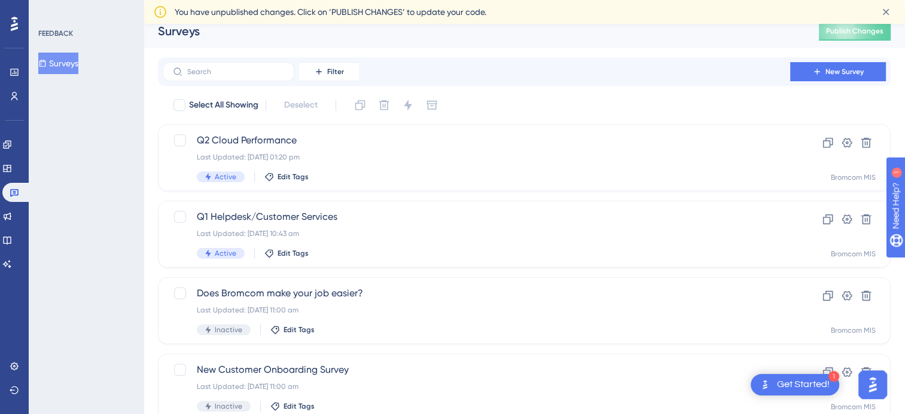
scroll to position [0, 0]
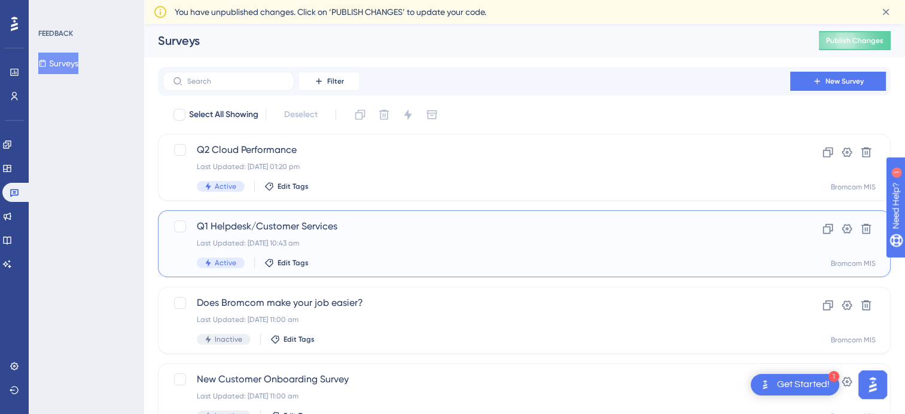
click at [246, 233] on span "Q1 Helpdesk/Customer Services" at bounding box center [476, 226] width 559 height 14
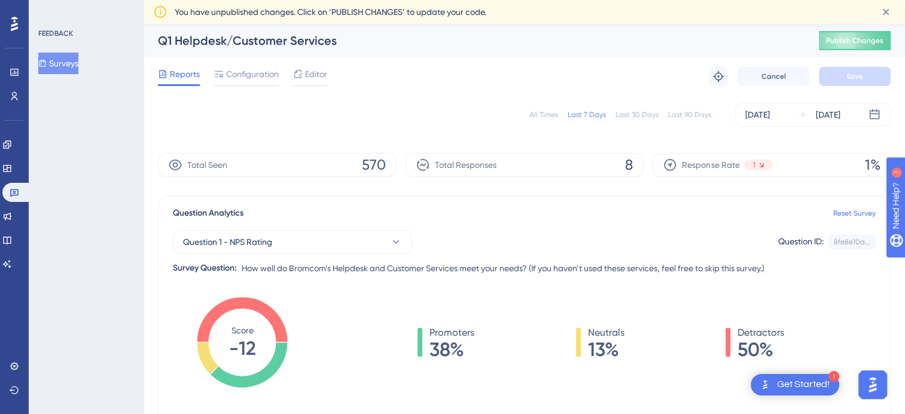
click at [71, 66] on button "Surveys" at bounding box center [58, 64] width 40 height 22
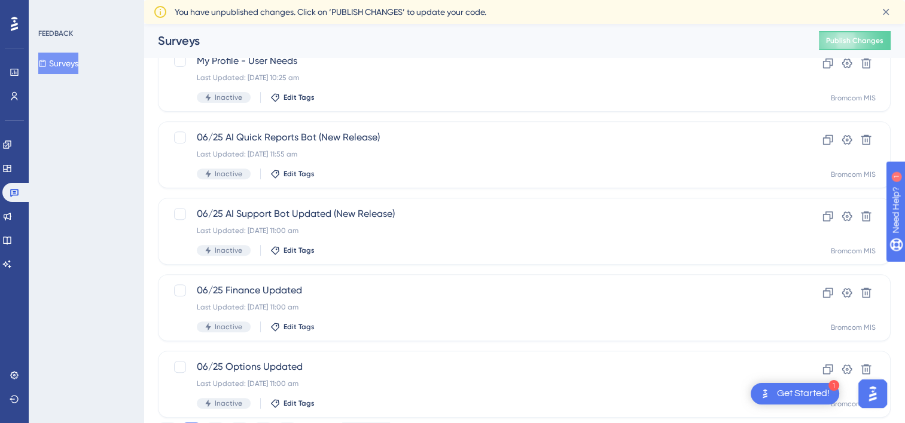
scroll to position [505, 0]
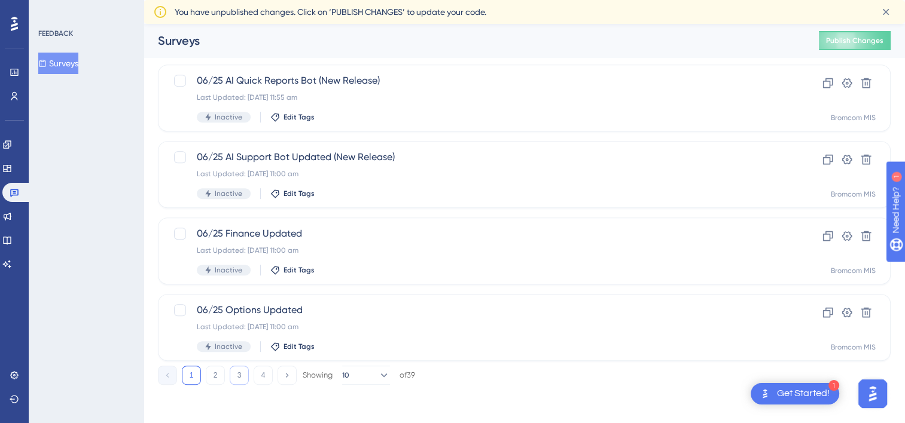
click at [240, 371] on button "3" at bounding box center [239, 375] width 19 height 19
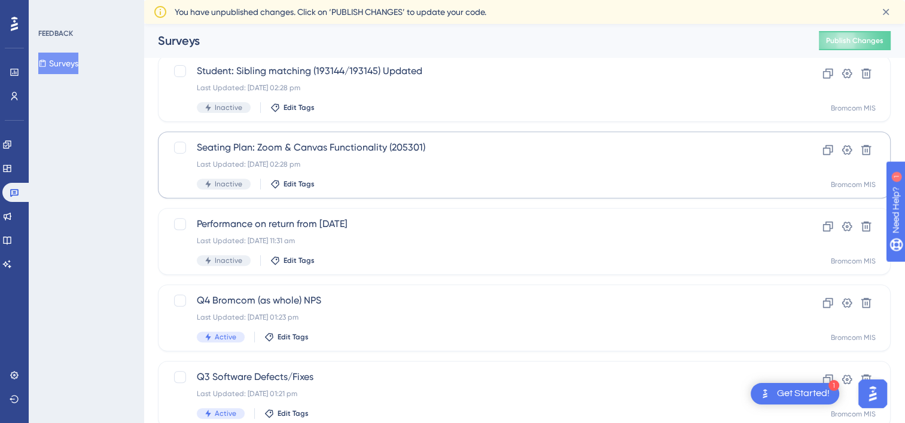
scroll to position [445, 0]
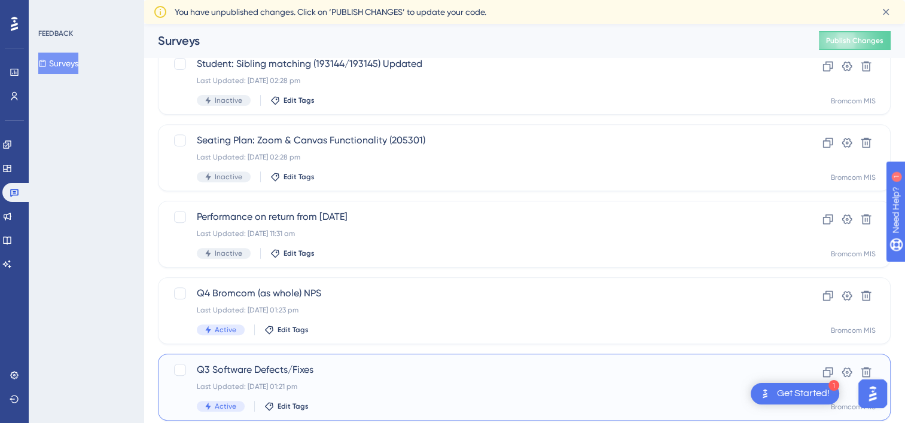
click at [254, 368] on span "Q3 Software Defects/Fixes" at bounding box center [476, 370] width 559 height 14
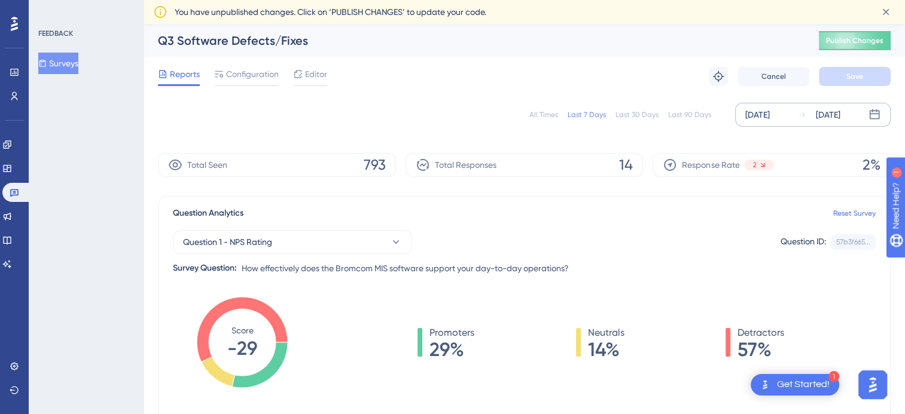
click at [772, 105] on div "[DATE] [DATE]" at bounding box center [812, 115] width 155 height 24
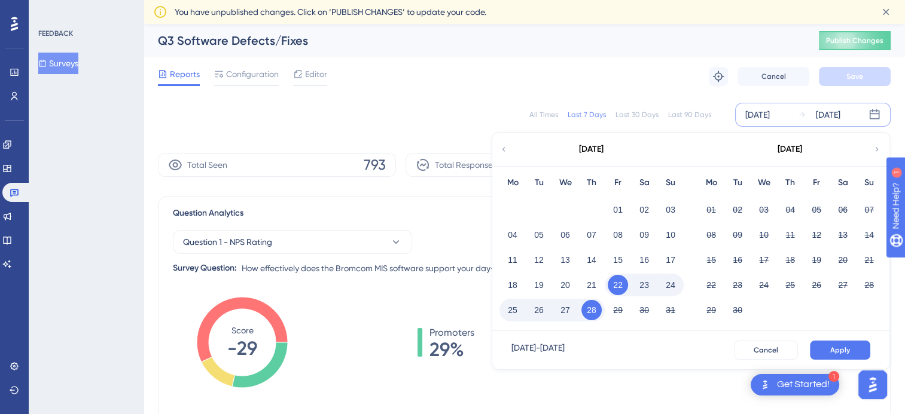
click at [591, 305] on button "28" at bounding box center [591, 310] width 20 height 20
click at [849, 343] on button "Apply" at bounding box center [839, 350] width 60 height 19
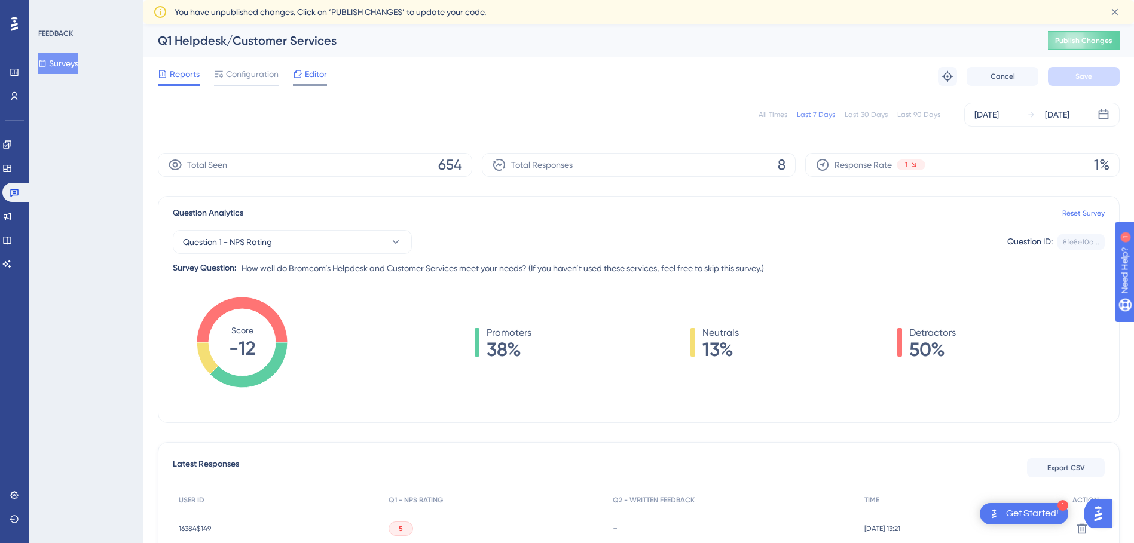
click at [314, 73] on span "Editor" at bounding box center [316, 74] width 22 height 14
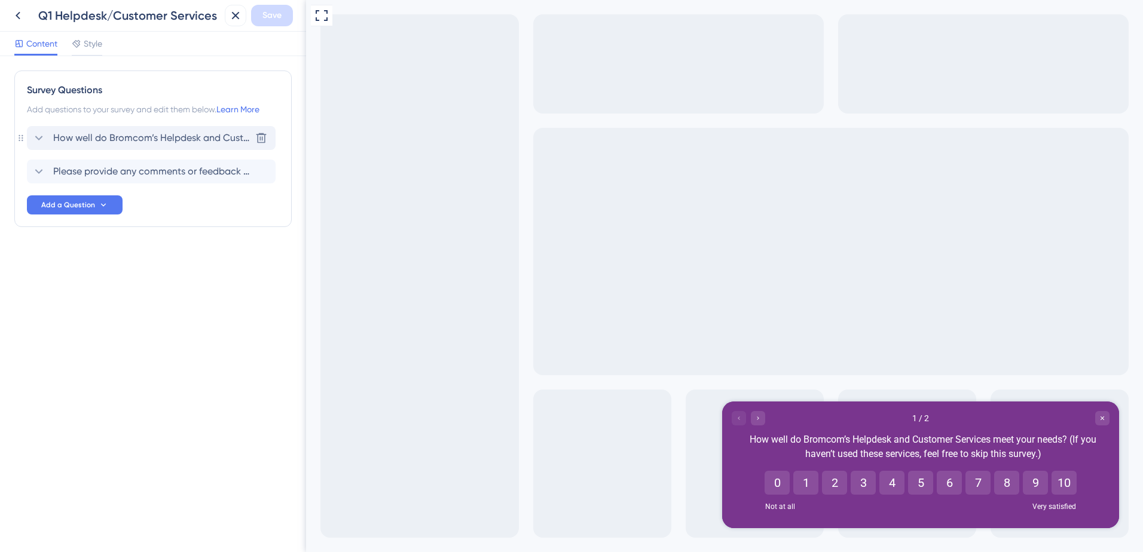
click at [179, 141] on span "How well do Bromcom’s Helpdesk and Customer Services meet your needs? (If you h…" at bounding box center [151, 138] width 197 height 14
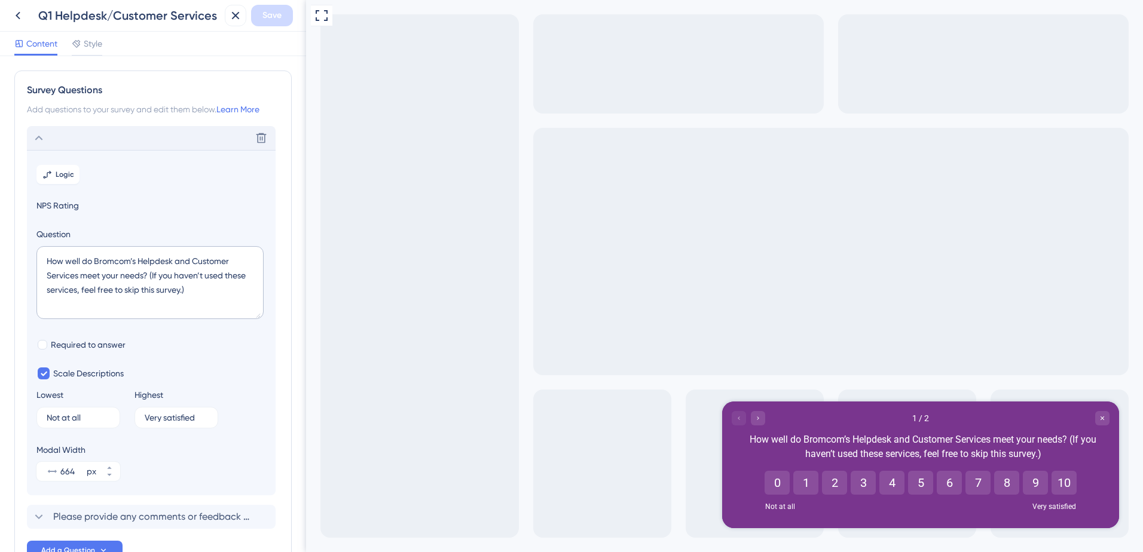
scroll to position [70, 0]
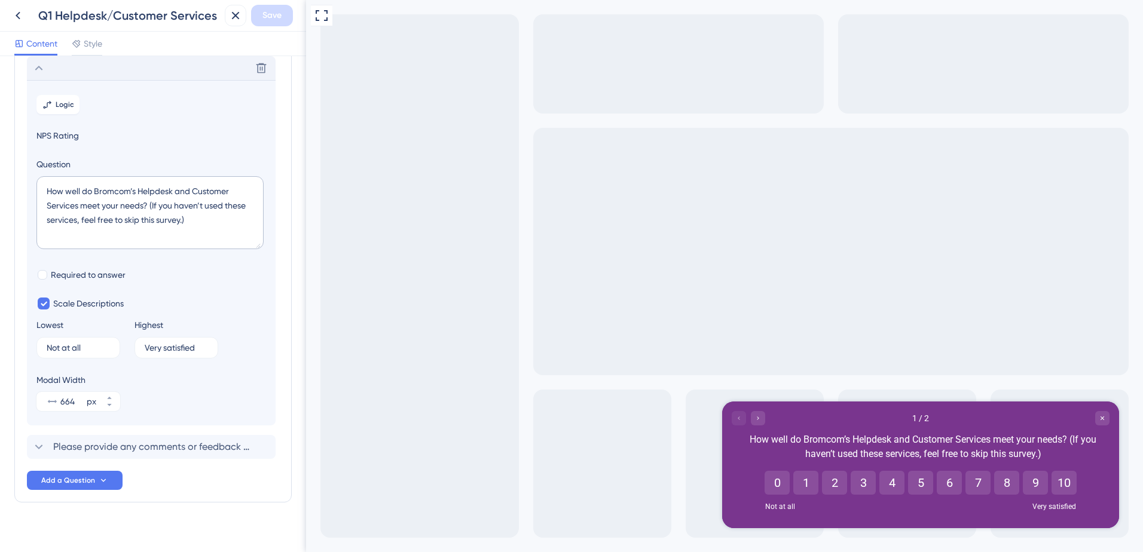
click at [110, 71] on div "Delete" at bounding box center [151, 68] width 249 height 24
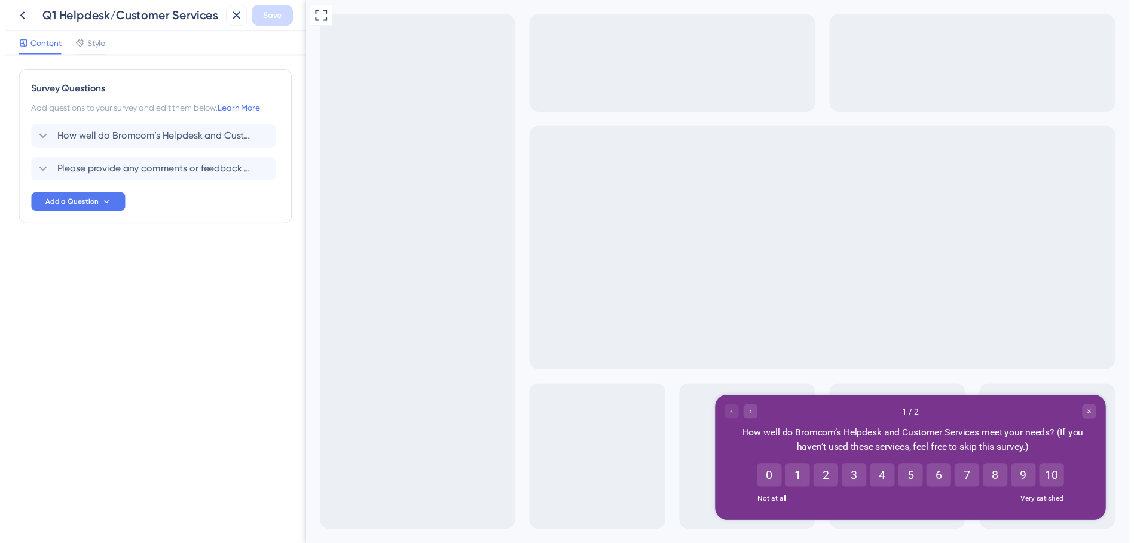
scroll to position [0, 0]
click at [23, 20] on icon at bounding box center [18, 15] width 14 height 14
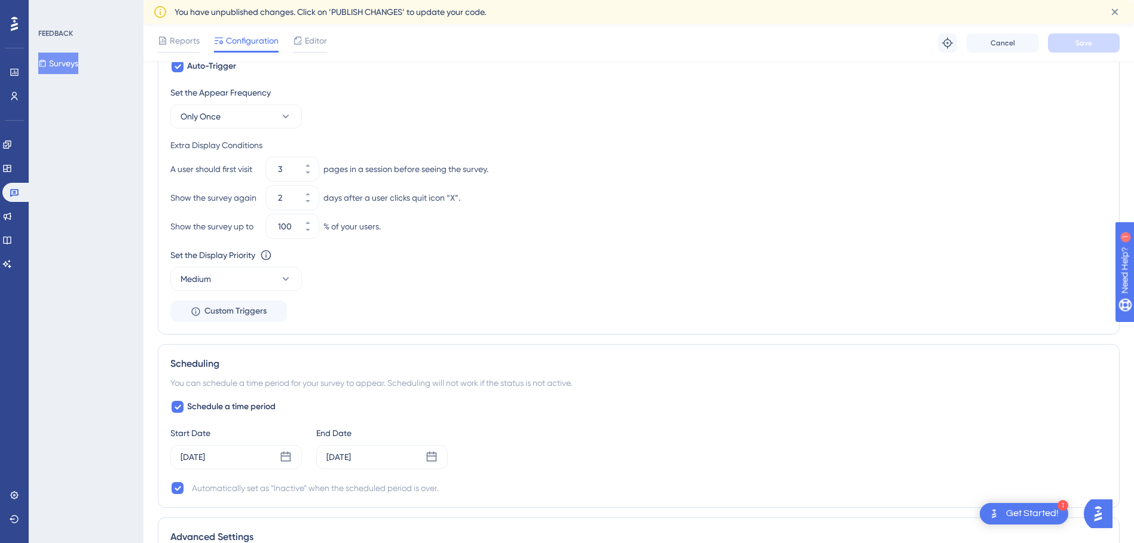
scroll to position [901, 0]
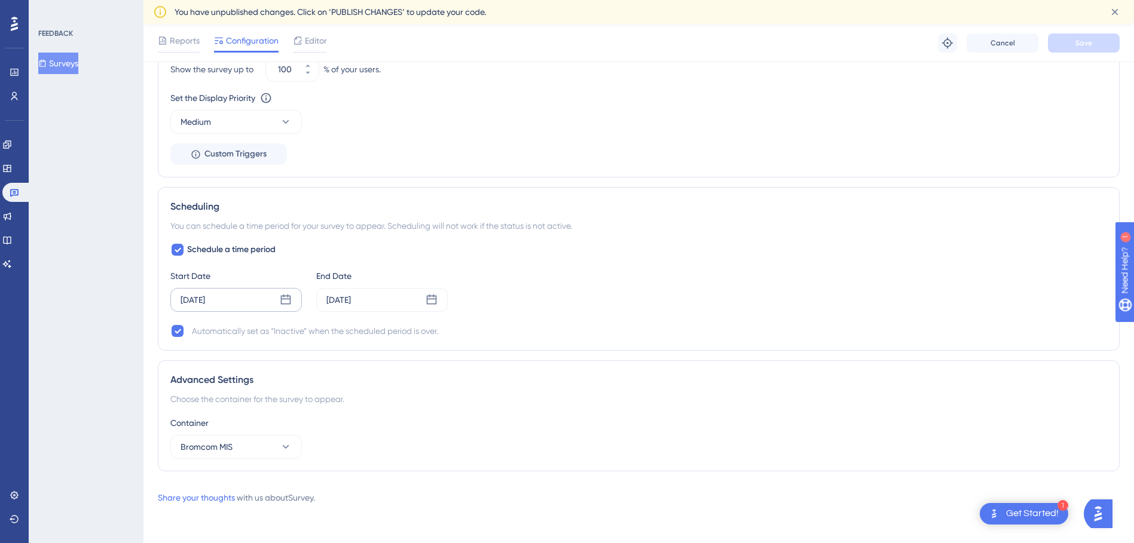
click at [279, 302] on div "[DATE]" at bounding box center [236, 300] width 132 height 24
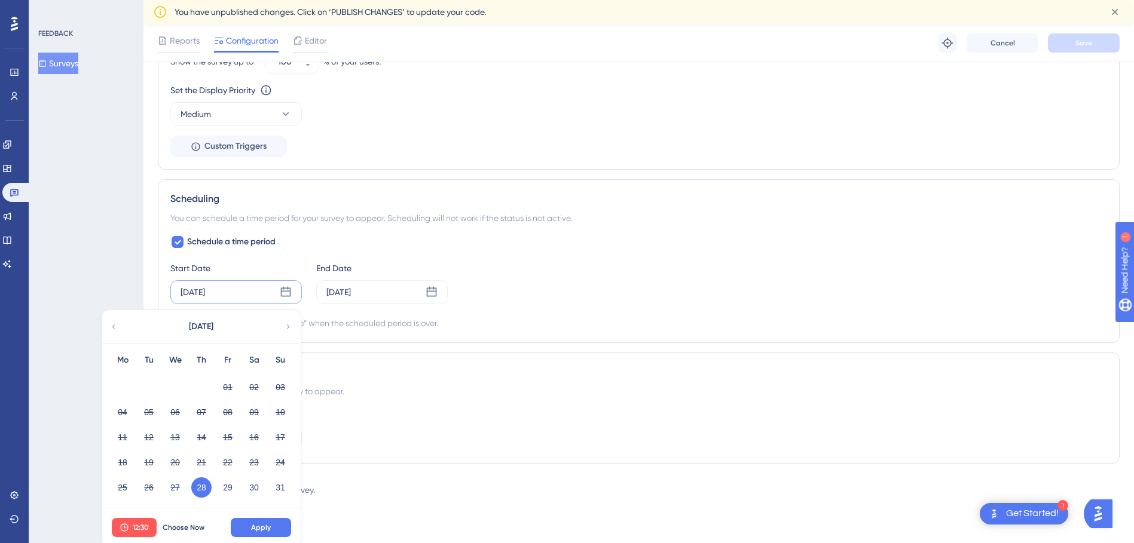
scroll to position [913, 0]
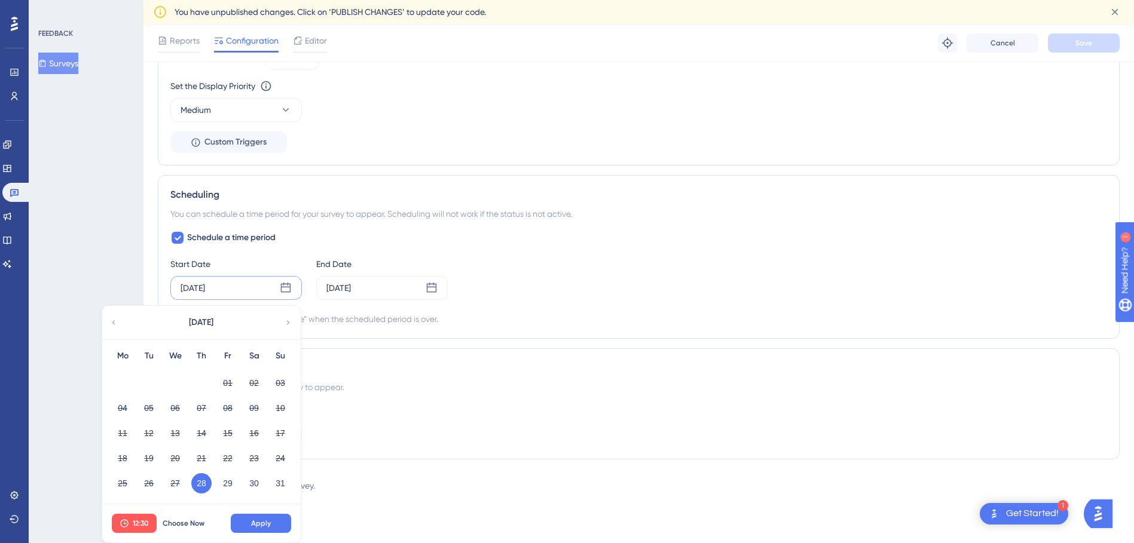
click at [111, 169] on div "FEEDBACK Surveys" at bounding box center [86, 271] width 115 height 543
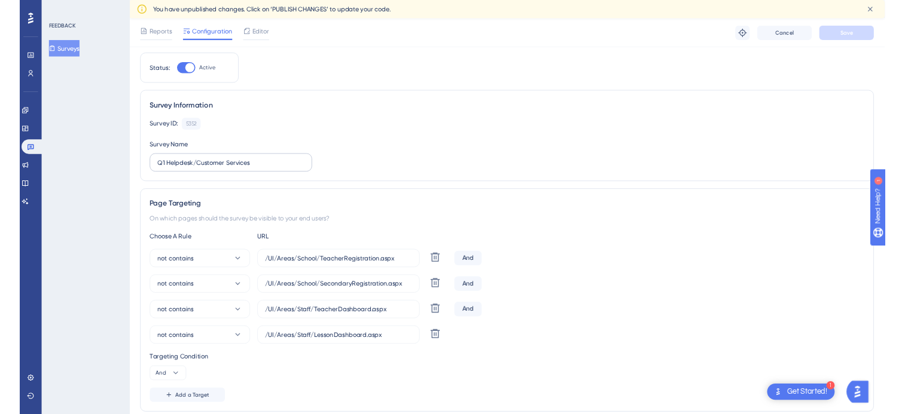
scroll to position [0, 0]
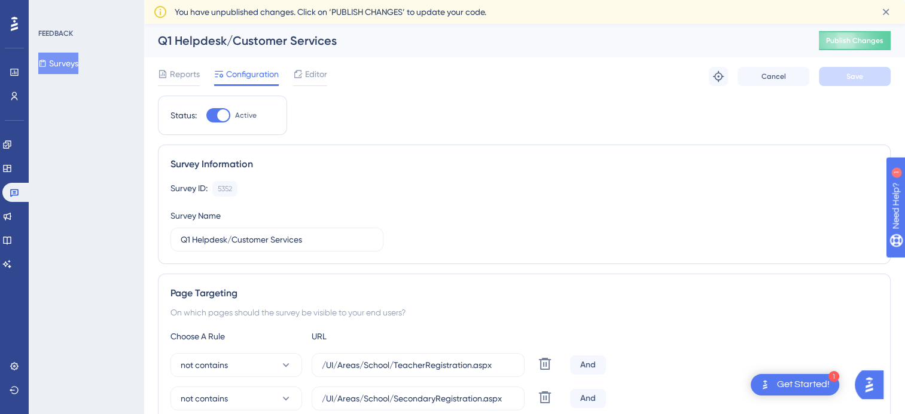
click at [74, 61] on button "Surveys" at bounding box center [58, 64] width 40 height 22
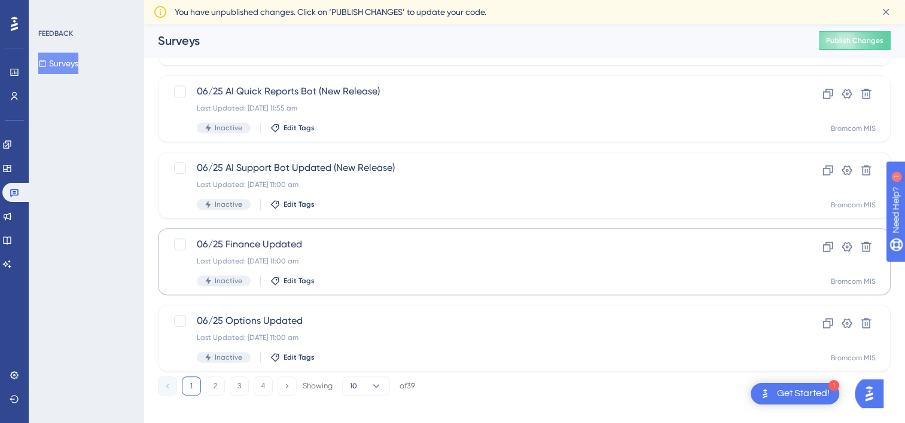
scroll to position [505, 0]
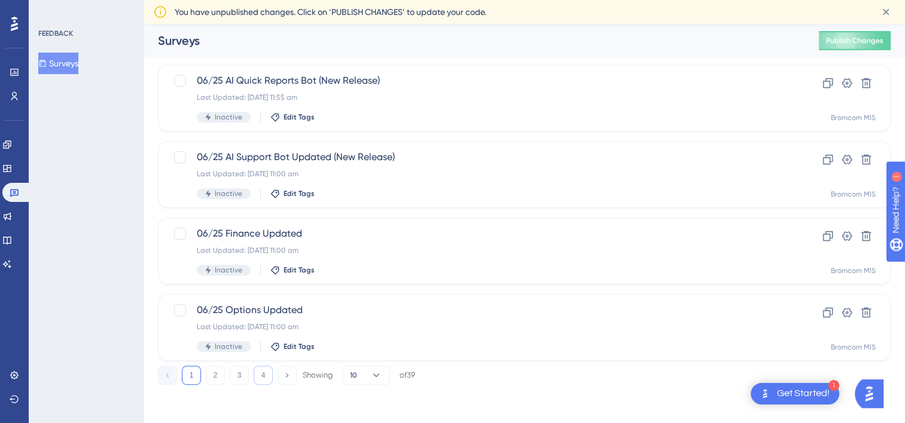
click at [259, 375] on button "4" at bounding box center [262, 375] width 19 height 19
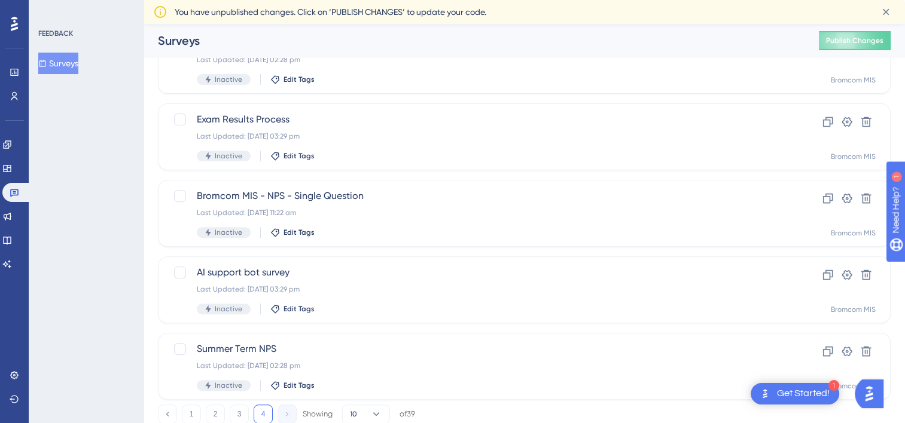
scroll to position [428, 0]
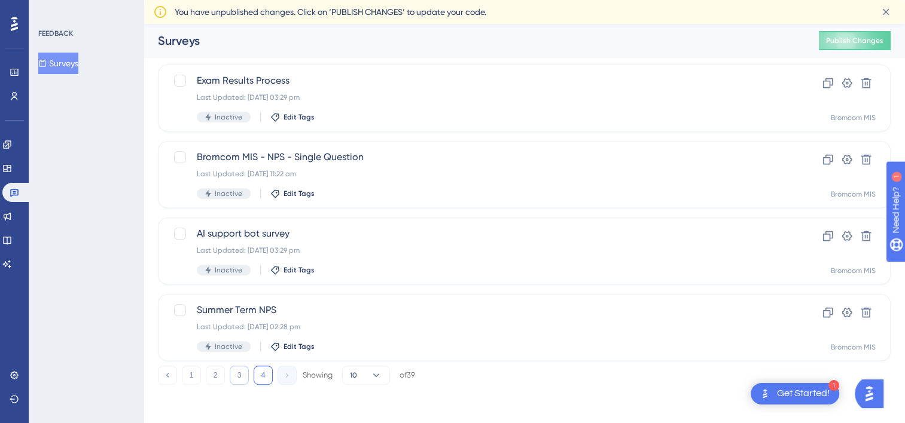
click at [247, 371] on button "3" at bounding box center [239, 375] width 19 height 19
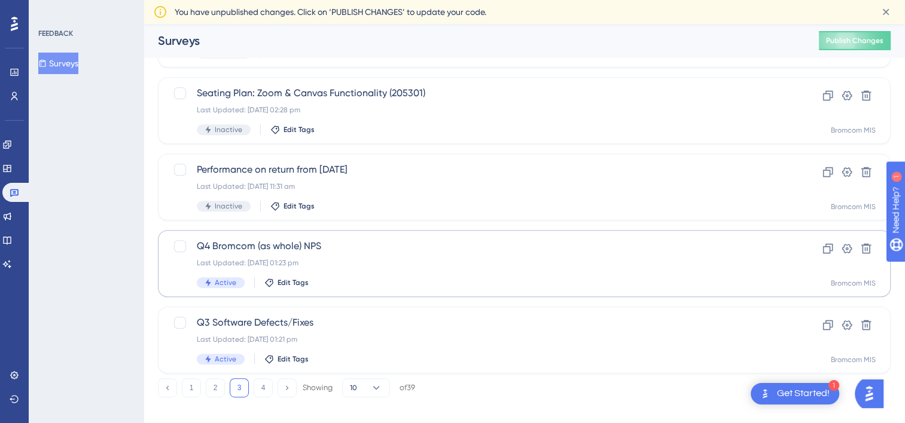
scroll to position [505, 0]
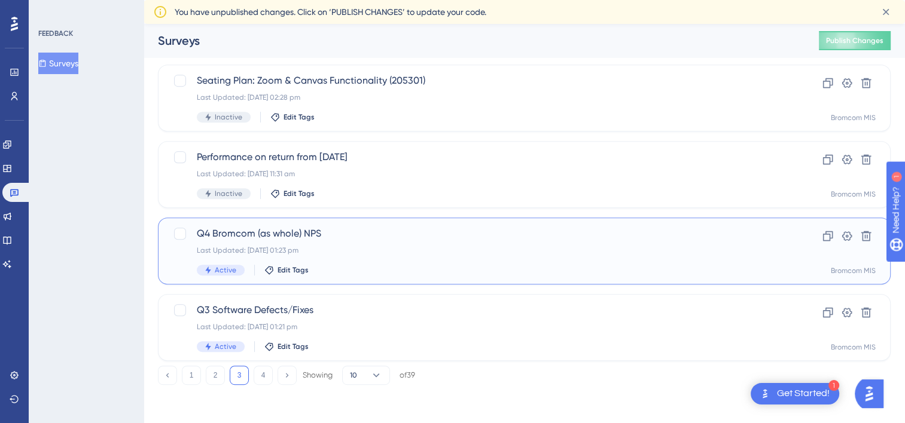
click at [264, 242] on div "Q4 Bromcom (as whole) NPS Last Updated: 28 Aug 2025 01:23 pm Active Edit Tags" at bounding box center [476, 251] width 559 height 49
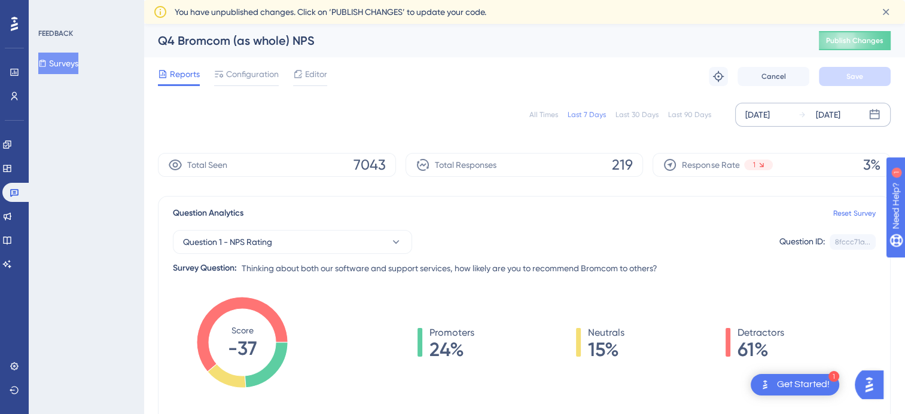
click at [768, 120] on div "[DATE]" at bounding box center [757, 115] width 25 height 14
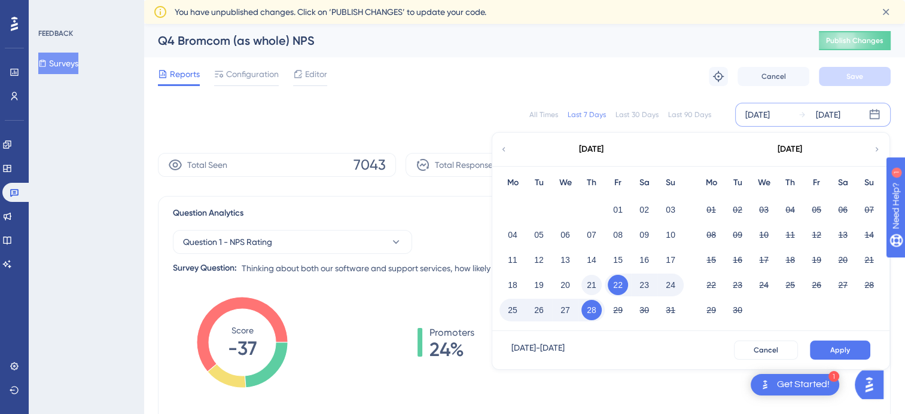
click at [591, 289] on button "21" at bounding box center [591, 285] width 20 height 20
click at [837, 347] on span "Apply" at bounding box center [840, 351] width 20 height 10
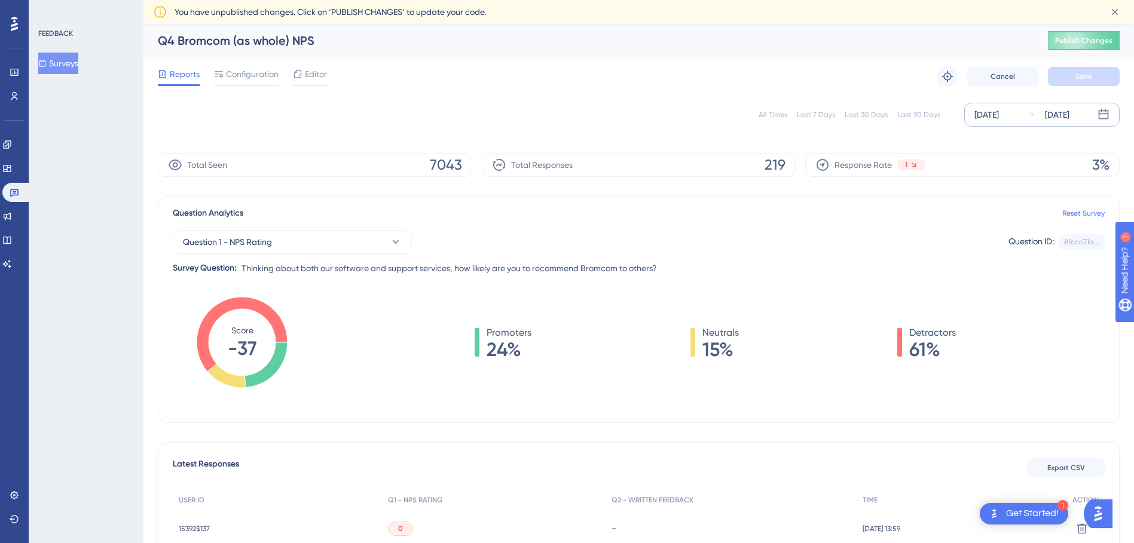
click at [999, 113] on div "Aug 21 2025" at bounding box center [987, 115] width 25 height 14
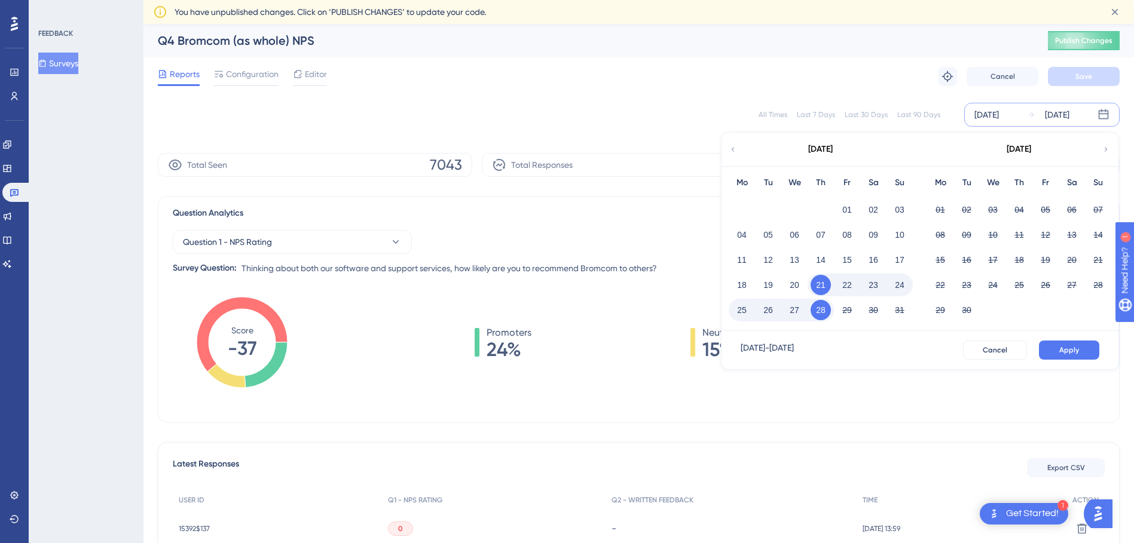
click at [845, 286] on button "22" at bounding box center [847, 285] width 20 height 20
click at [1085, 350] on button "Apply" at bounding box center [1069, 350] width 60 height 19
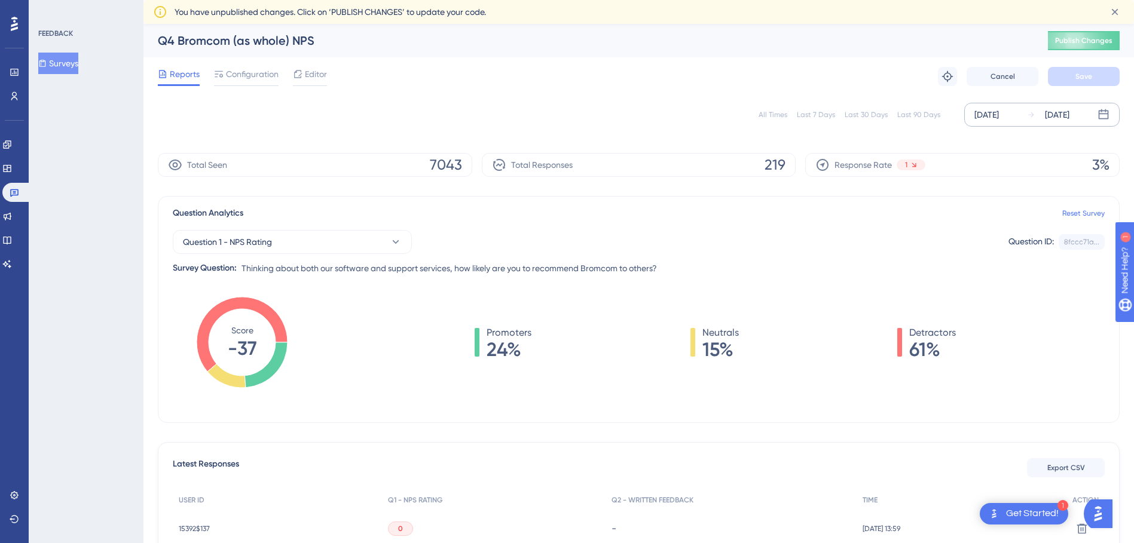
click at [989, 114] on div "[DATE]" at bounding box center [987, 115] width 25 height 14
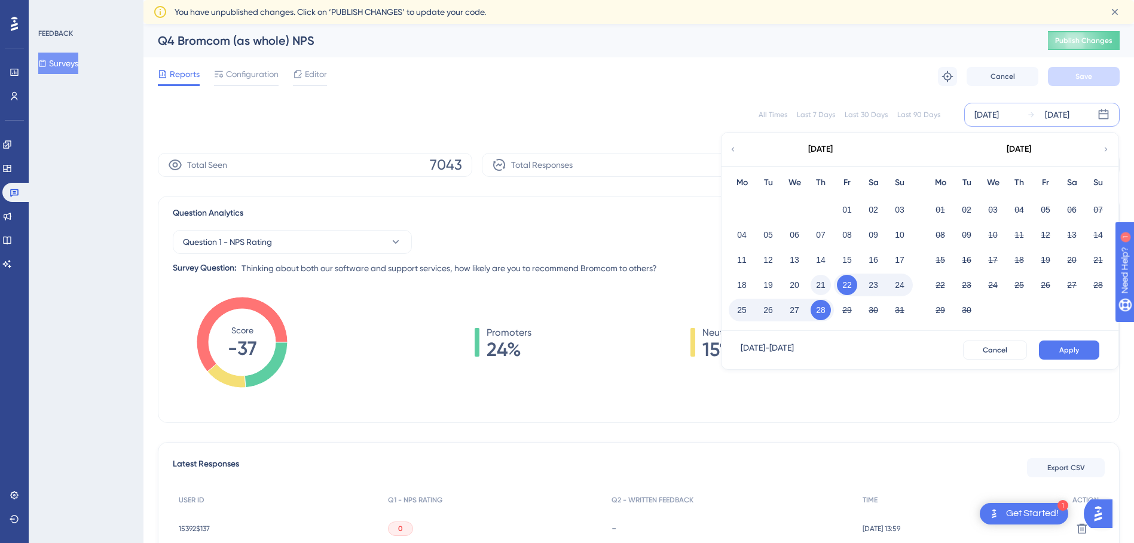
click at [822, 282] on button "21" at bounding box center [821, 285] width 20 height 20
click at [1083, 344] on button "Apply" at bounding box center [1069, 350] width 60 height 19
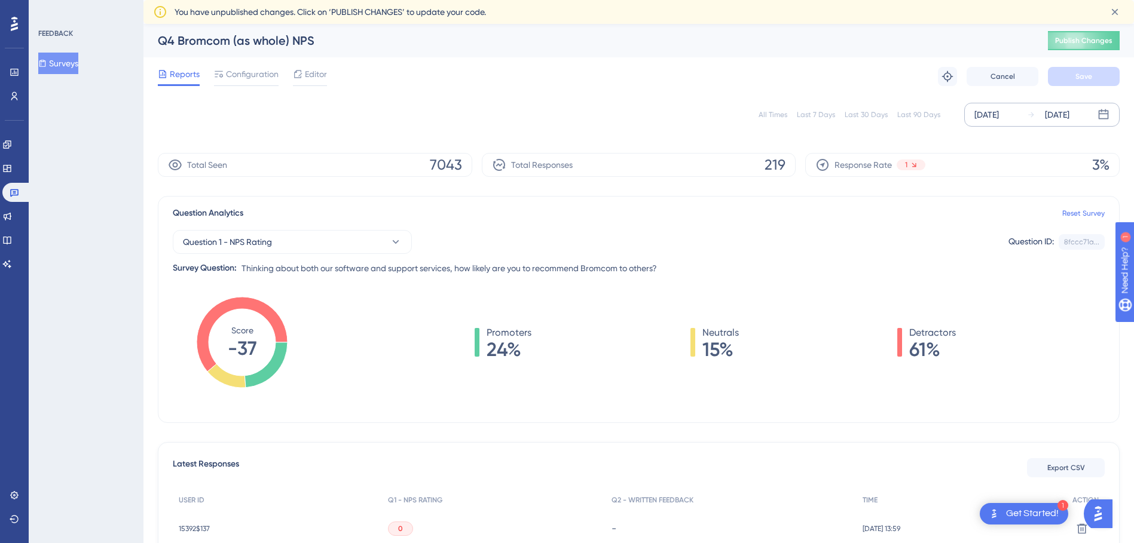
click at [775, 118] on div "All Times" at bounding box center [773, 115] width 29 height 10
click at [984, 122] on div "May 06 2025 Aug 28 2025" at bounding box center [1041, 115] width 155 height 24
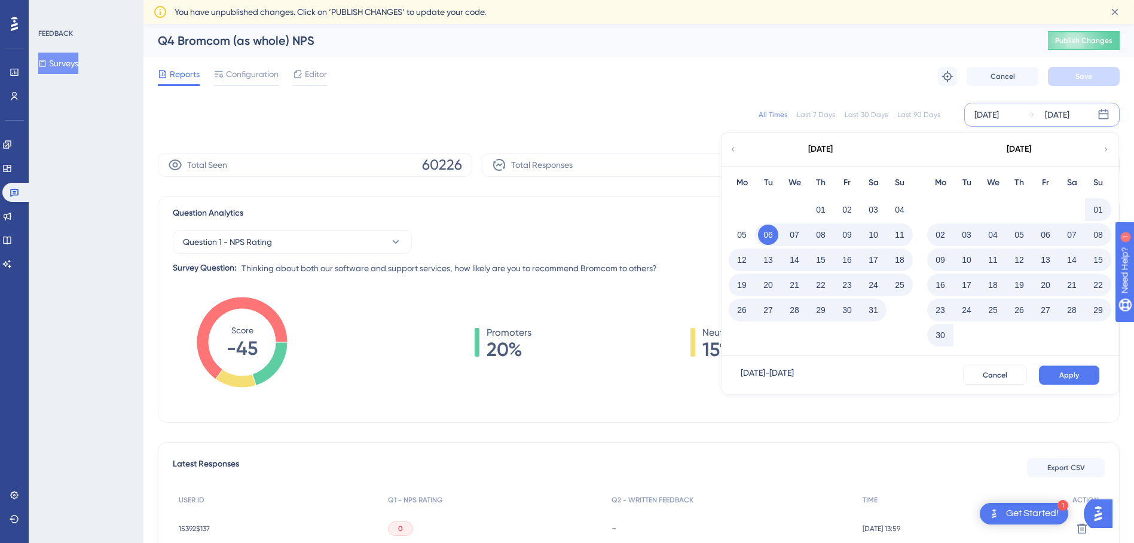
click at [838, 118] on div "All Times Last 7 Days Last 30 Days Last 90 Days" at bounding box center [850, 115] width 182 height 10
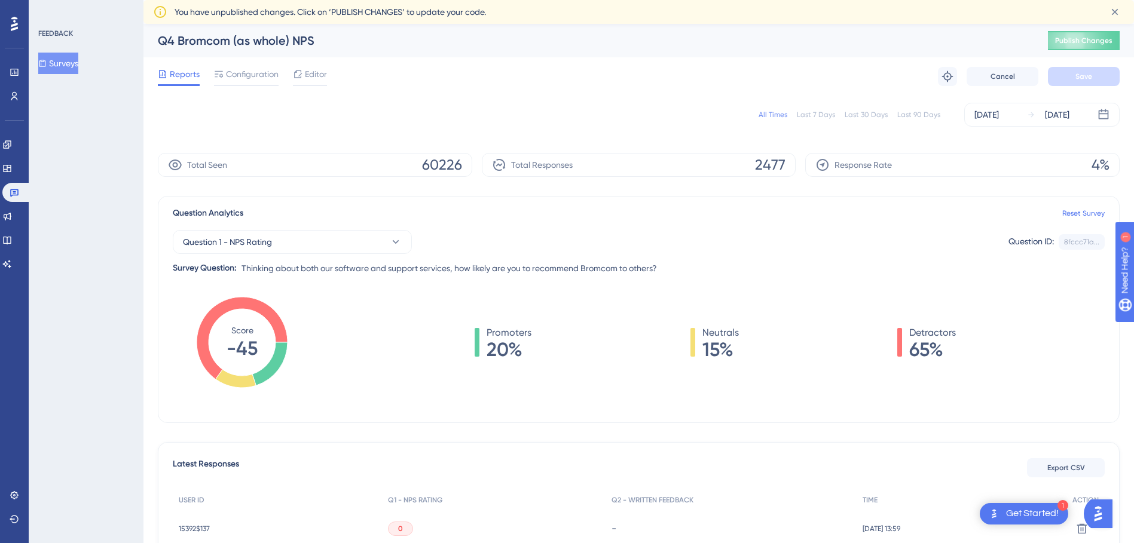
click at [823, 115] on div "Last 7 Days" at bounding box center [816, 115] width 38 height 10
click at [980, 117] on div "[DATE]" at bounding box center [987, 115] width 25 height 14
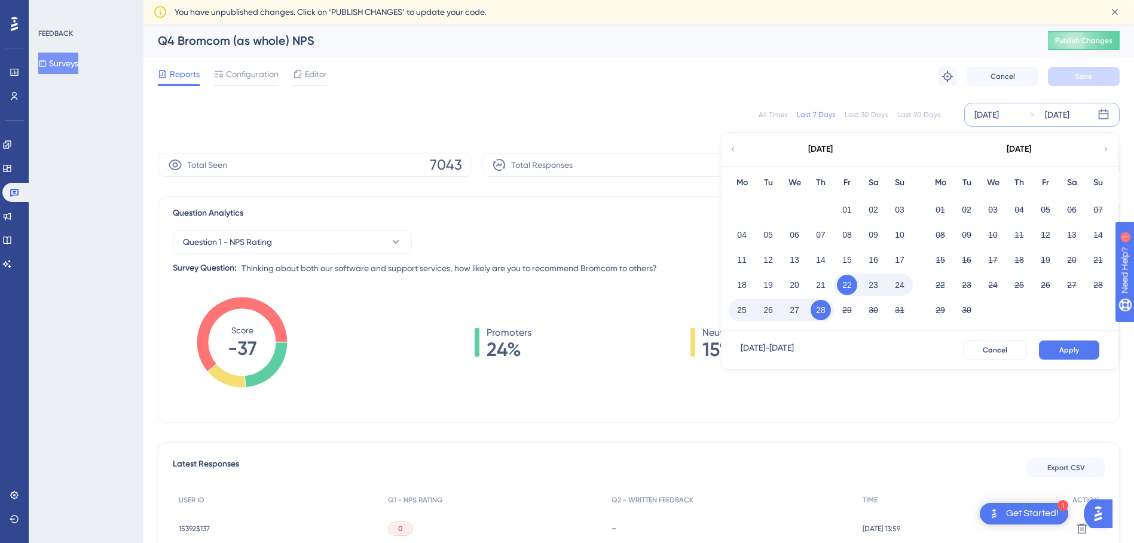
click at [740, 146] on div "[DATE]" at bounding box center [820, 149] width 197 height 33
click at [736, 148] on icon at bounding box center [733, 149] width 8 height 11
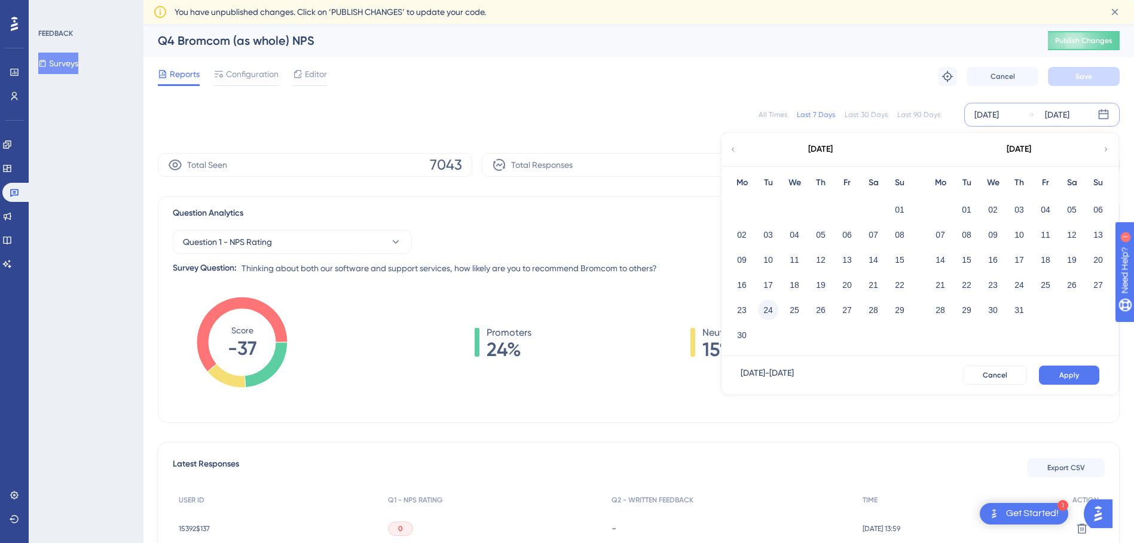
click at [765, 306] on button "24" at bounding box center [768, 310] width 20 height 20
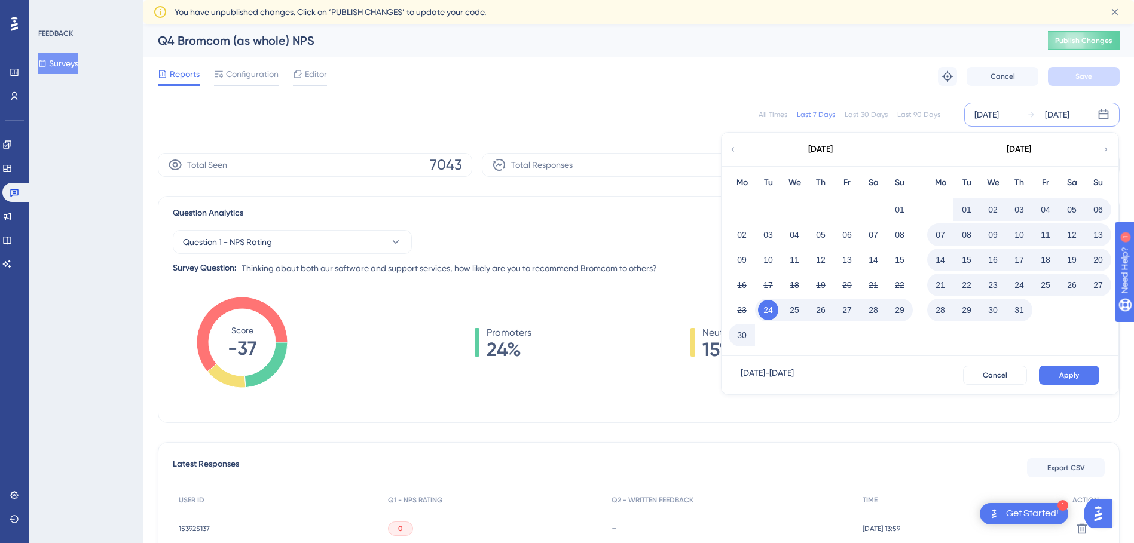
click at [775, 304] on button "24" at bounding box center [768, 310] width 20 height 20
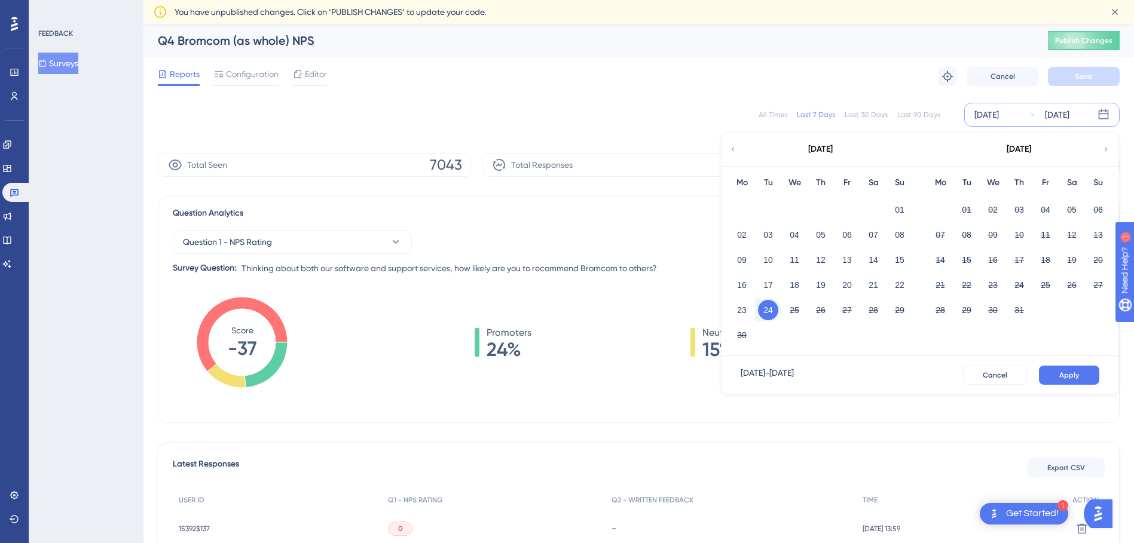
click at [771, 308] on button "24" at bounding box center [768, 310] width 20 height 20
click at [1024, 287] on button "24" at bounding box center [1019, 285] width 20 height 20
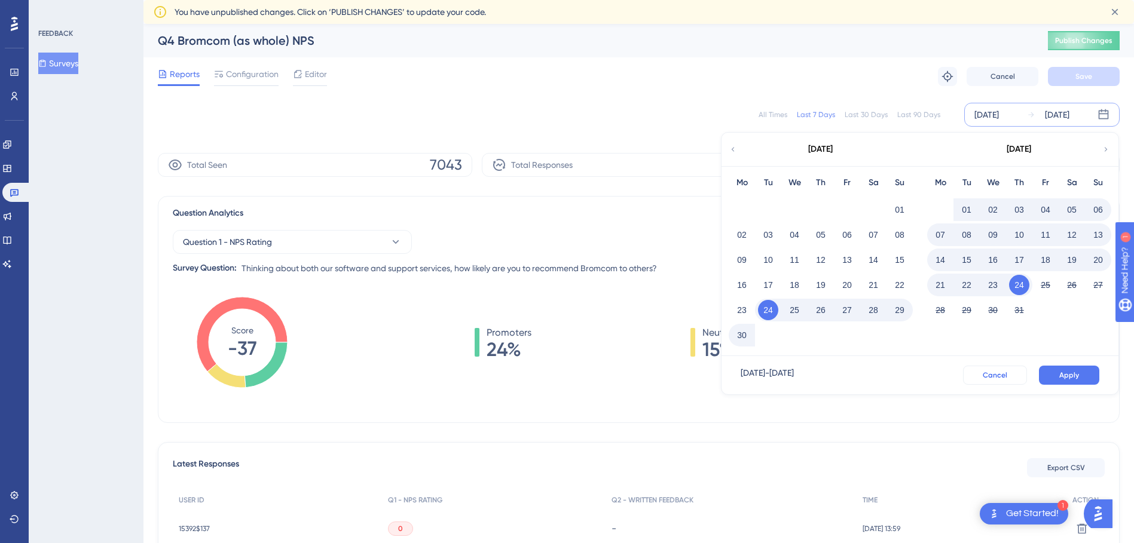
click at [1002, 371] on button "Cancel" at bounding box center [995, 375] width 64 height 19
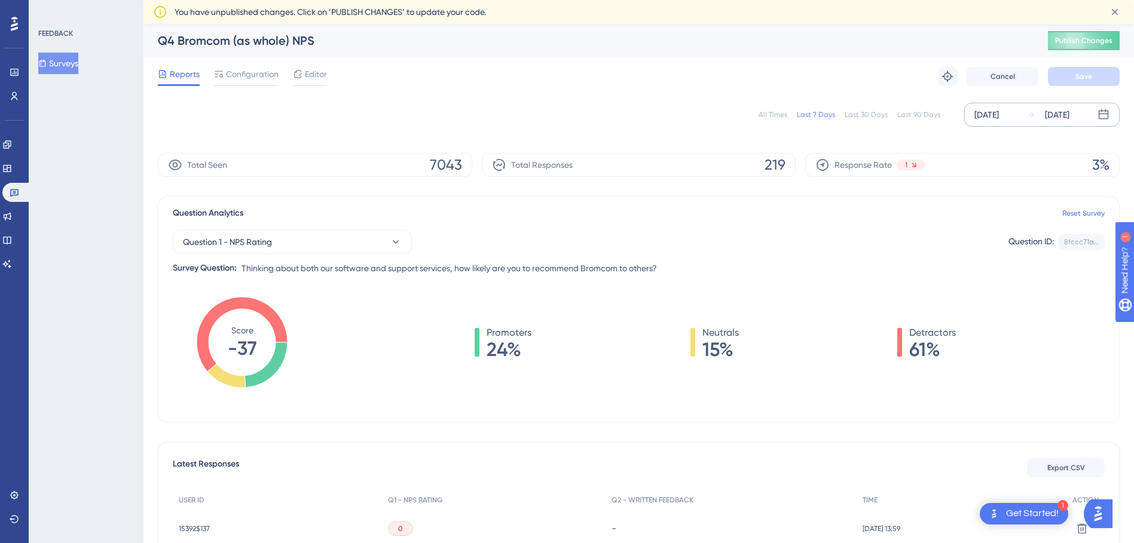
click at [991, 119] on div "[DATE]" at bounding box center [987, 115] width 25 height 14
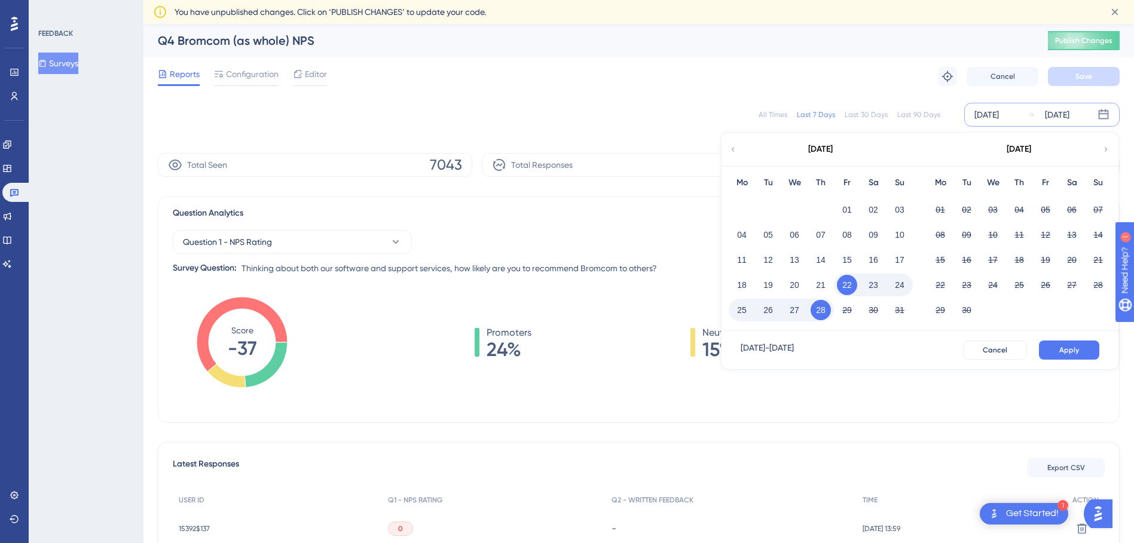
click at [735, 150] on icon at bounding box center [733, 149] width 8 height 11
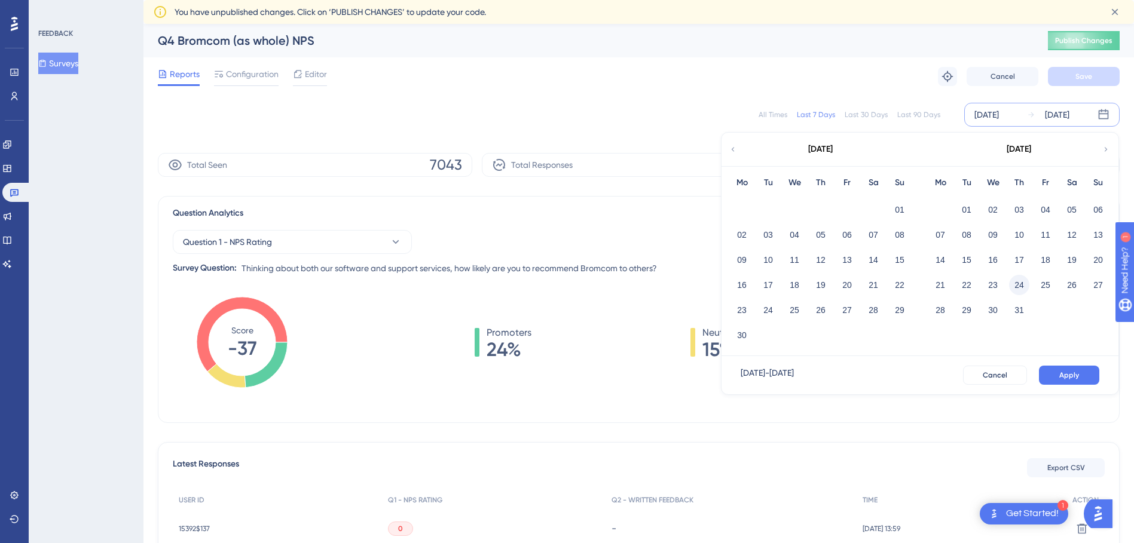
click at [1015, 284] on button "24" at bounding box center [1019, 285] width 20 height 20
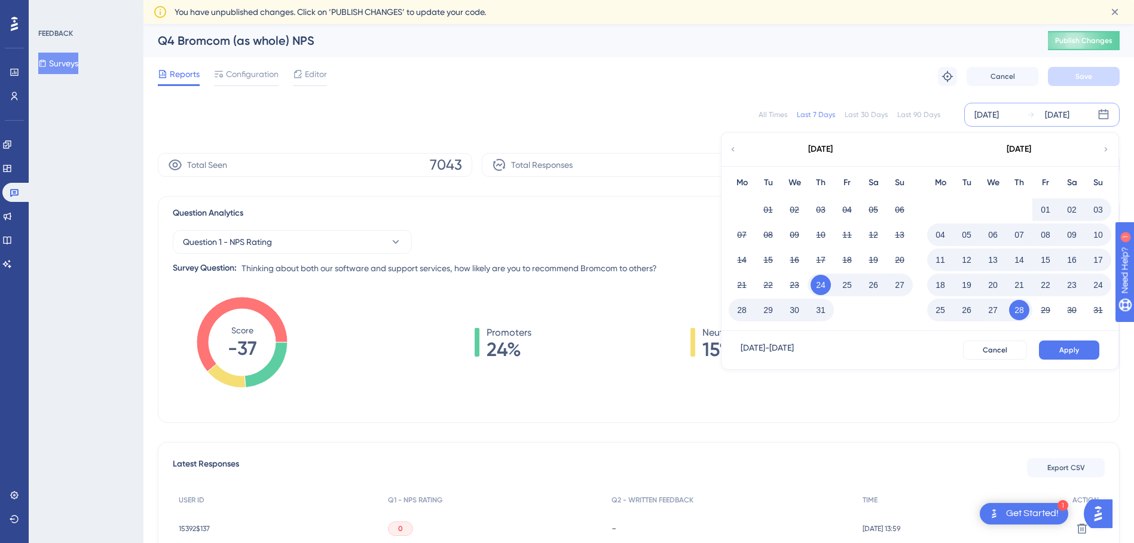
click at [818, 308] on button "31" at bounding box center [821, 310] width 20 height 20
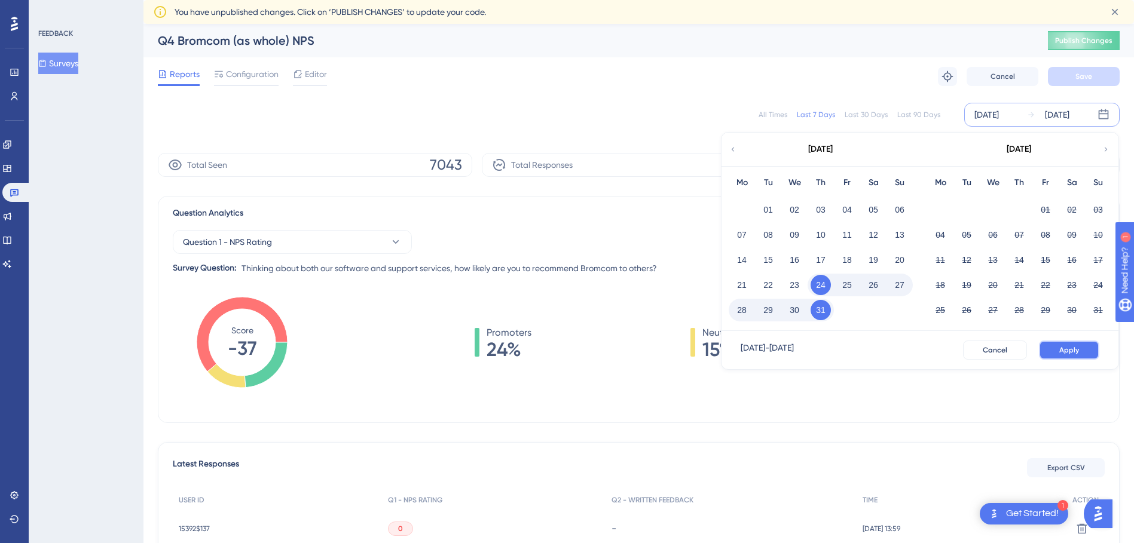
click at [1070, 352] on span "Apply" at bounding box center [1069, 351] width 20 height 10
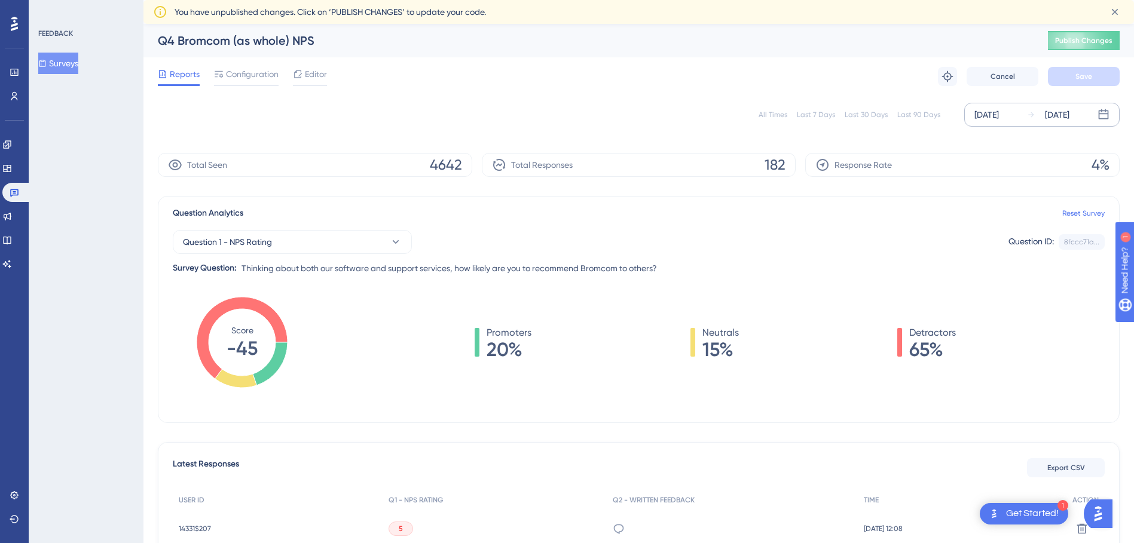
click at [760, 117] on div "All Times Last 7 Days Last 30 Days Last 90 Days Jul 24 2025 Jul 31 2025" at bounding box center [639, 115] width 962 height 24
click at [769, 114] on div "All Times" at bounding box center [773, 115] width 29 height 10
click at [94, 66] on div "Surveys" at bounding box center [86, 64] width 97 height 22
click at [66, 74] on div "FEEDBACK Surveys" at bounding box center [86, 271] width 115 height 543
click at [78, 68] on button "Surveys" at bounding box center [58, 64] width 40 height 22
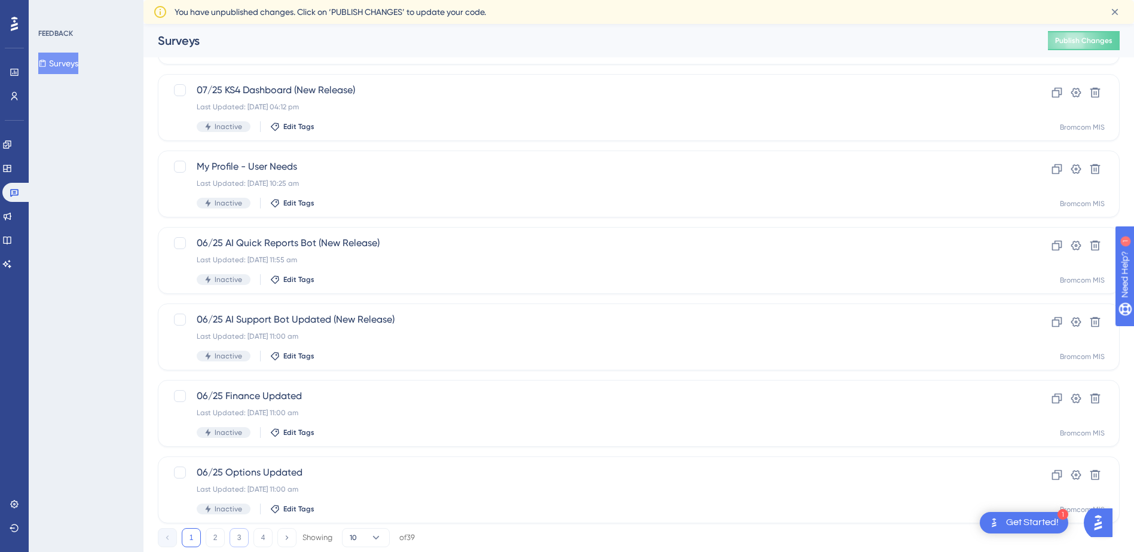
scroll to position [375, 0]
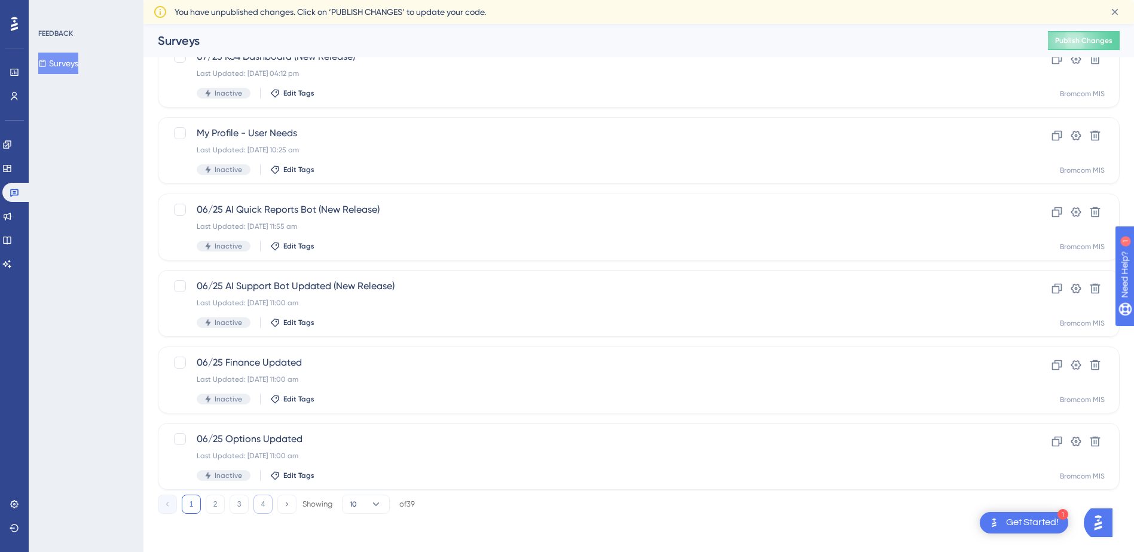
click at [255, 506] on button "4" at bounding box center [262, 504] width 19 height 19
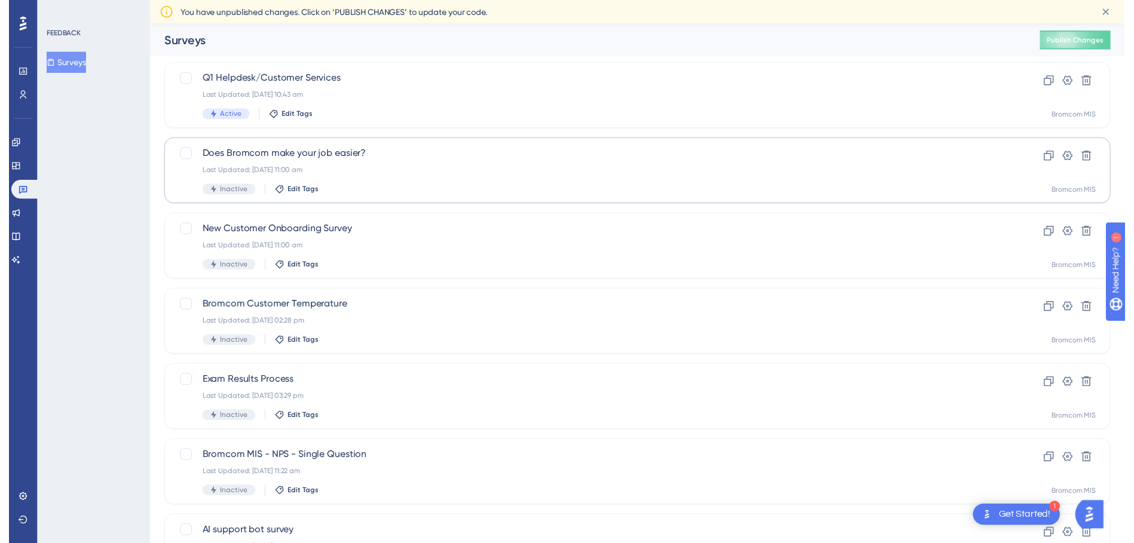
scroll to position [0, 0]
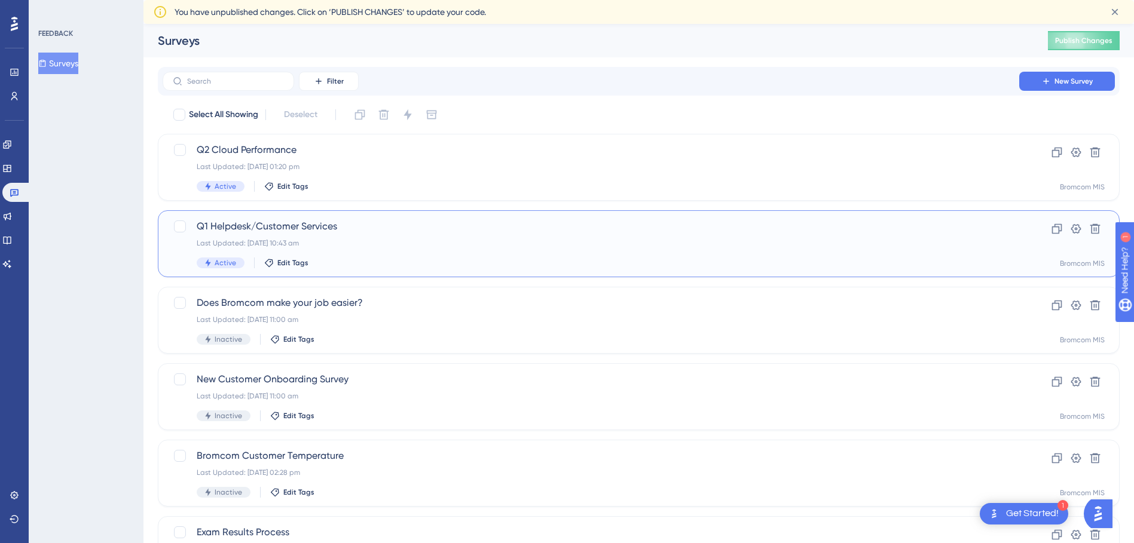
click at [240, 223] on span "Q1 Helpdesk/Customer Services" at bounding box center [591, 226] width 789 height 14
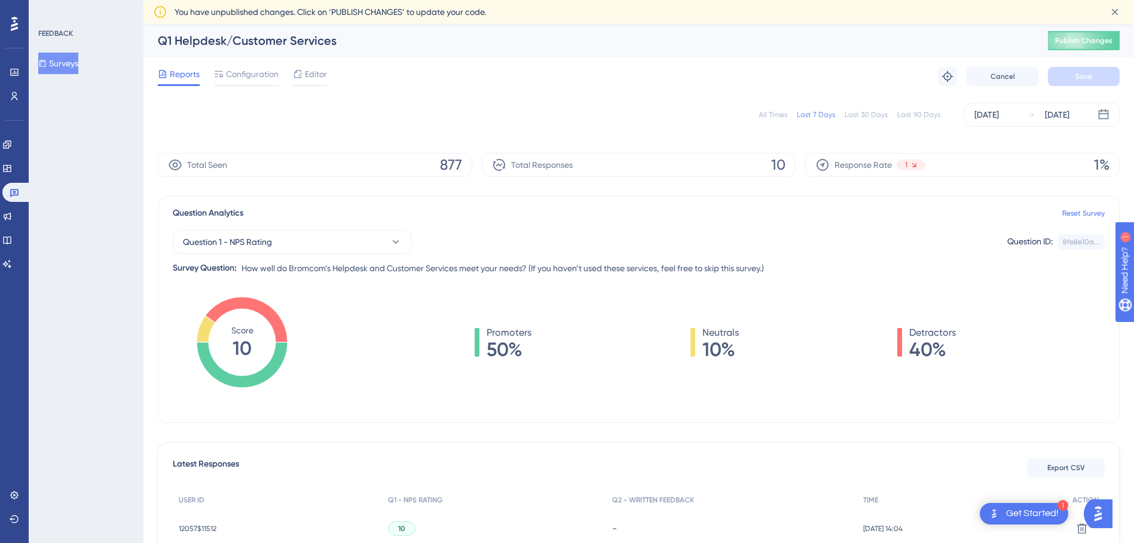
click at [777, 115] on div "All Times" at bounding box center [773, 115] width 29 height 10
click at [77, 61] on button "Surveys" at bounding box center [58, 64] width 40 height 22
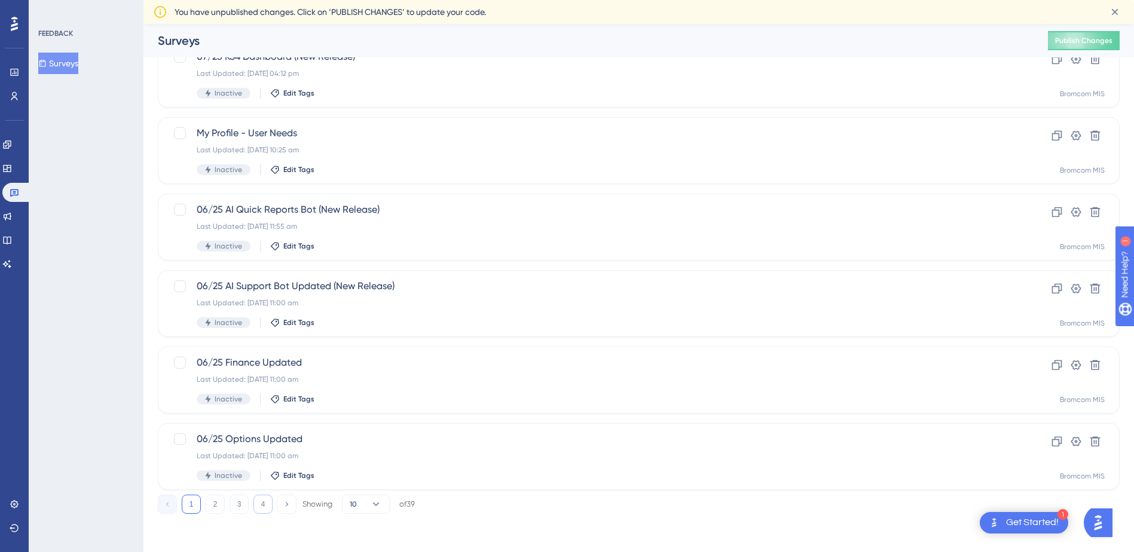
click at [268, 500] on button "4" at bounding box center [262, 504] width 19 height 19
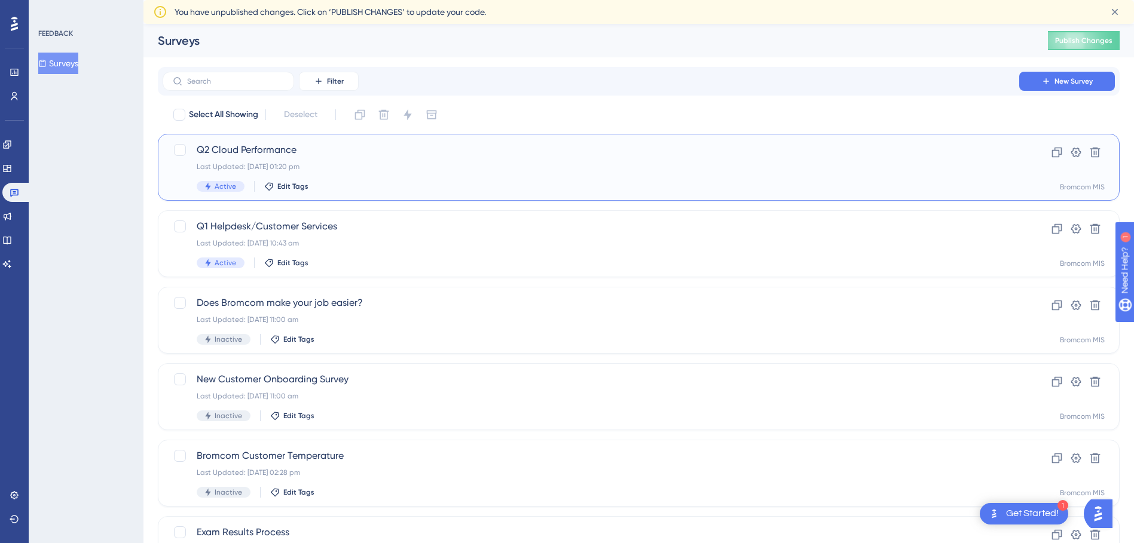
click at [214, 143] on span "Q2 Cloud Performance" at bounding box center [591, 150] width 789 height 14
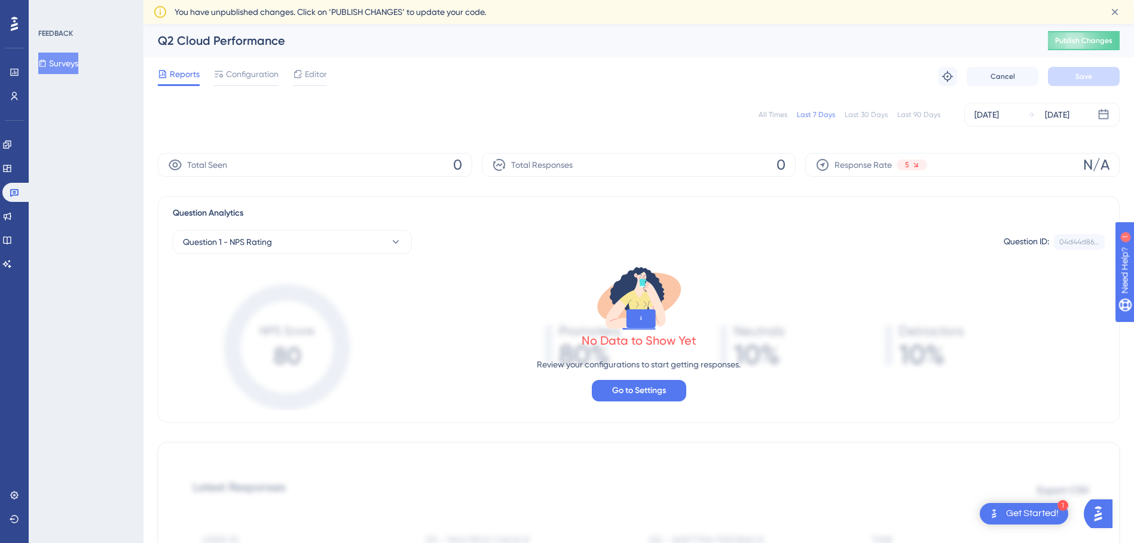
click at [775, 111] on div "All Times" at bounding box center [773, 115] width 29 height 10
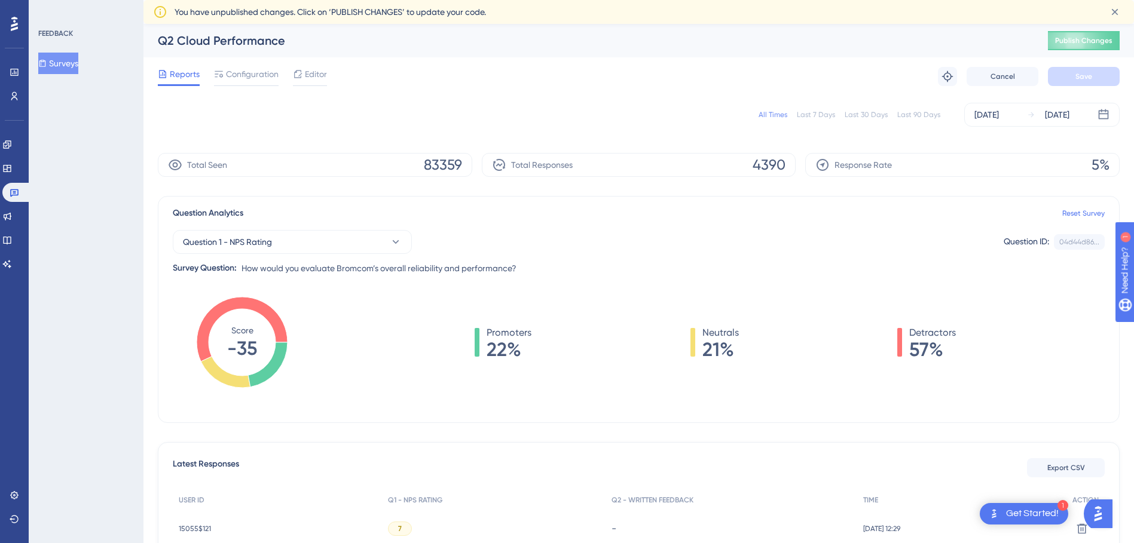
click at [46, 61] on icon at bounding box center [42, 63] width 8 height 8
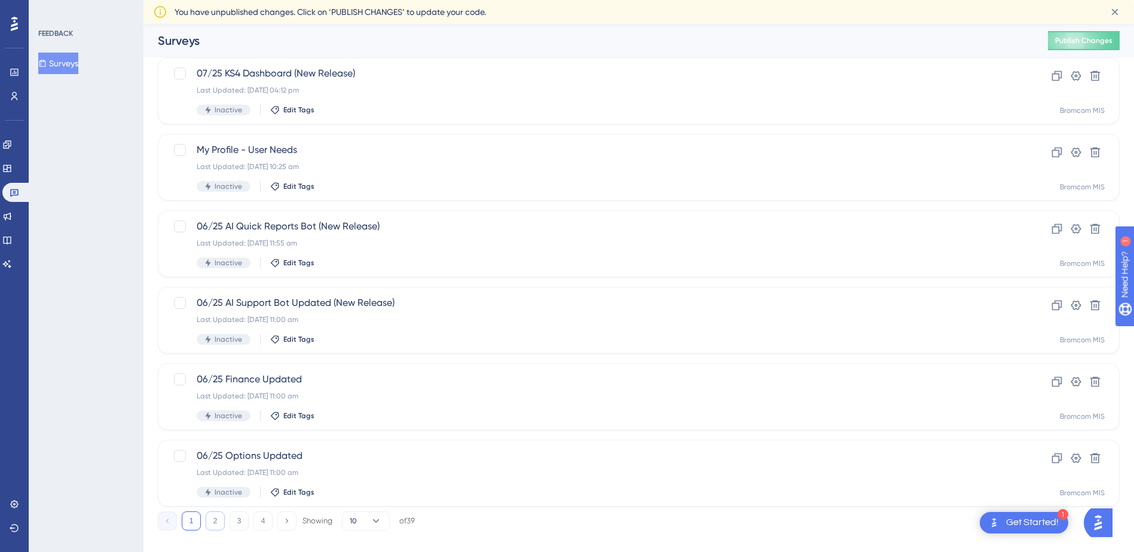
scroll to position [375, 0]
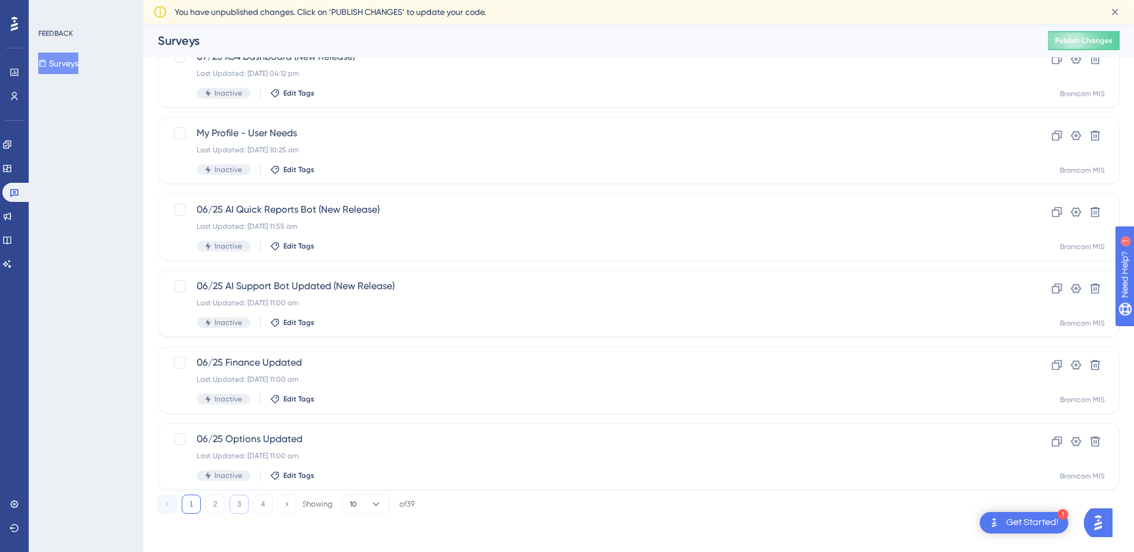
click at [245, 505] on button "3" at bounding box center [239, 504] width 19 height 19
click at [230, 429] on div "Q3 Software Defects/Fixes Last Updated: [DATE] 01:21 pm Active Edit Tags Clone …" at bounding box center [639, 456] width 962 height 67
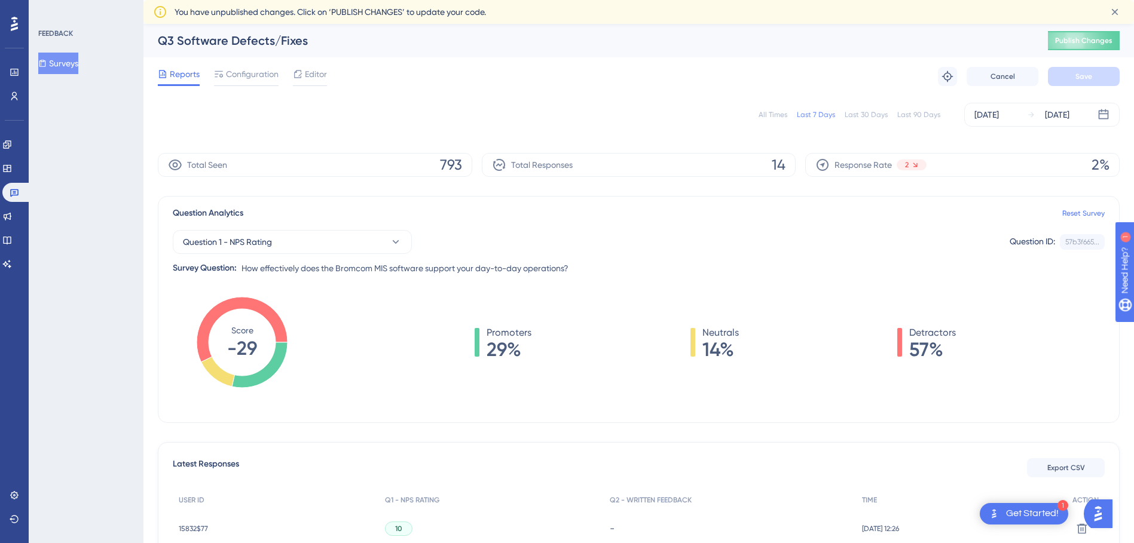
click at [773, 117] on div "All Times" at bounding box center [773, 115] width 29 height 10
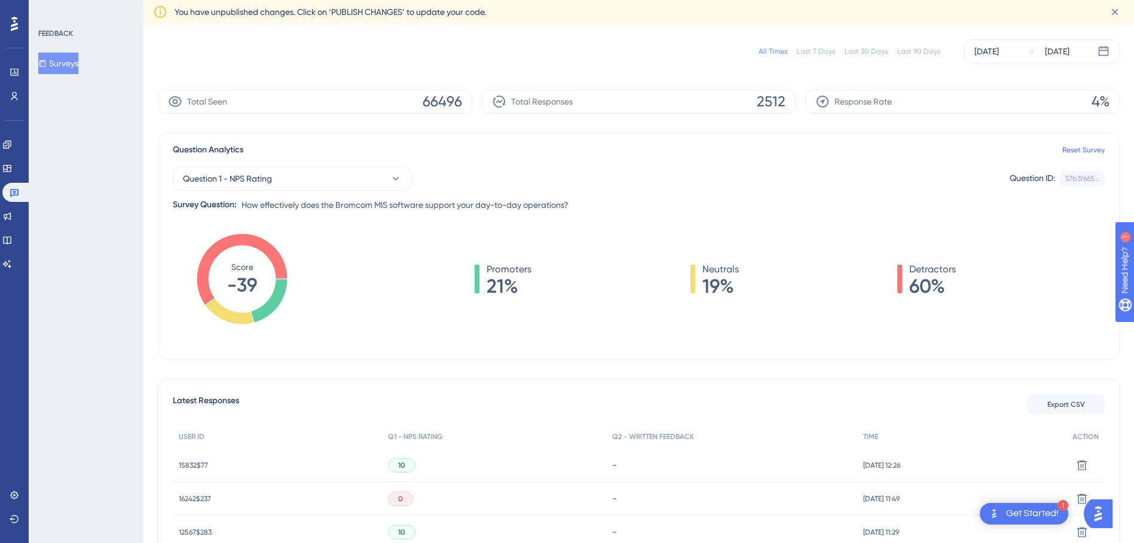
scroll to position [299, 0]
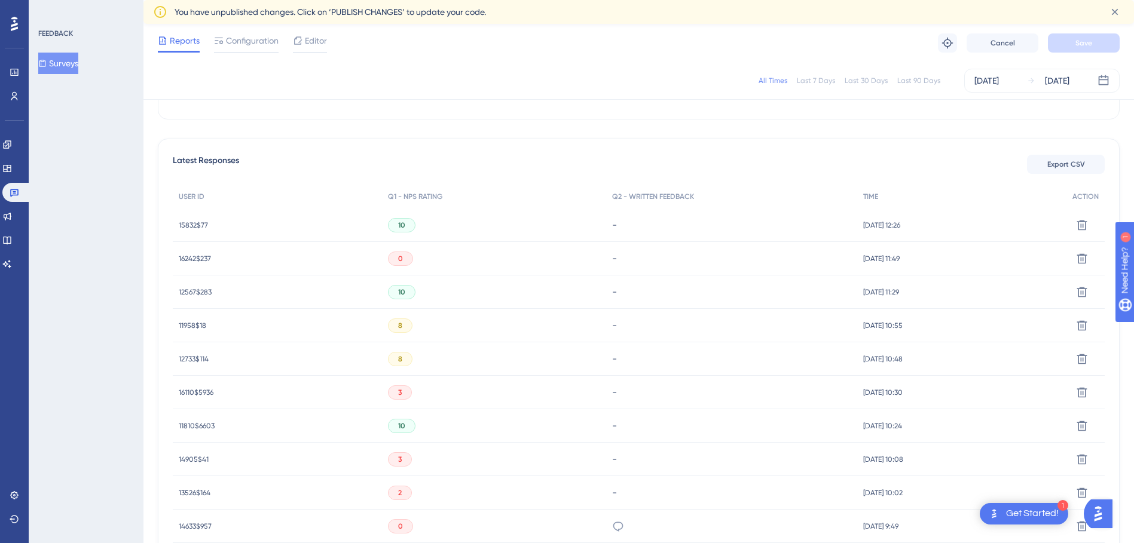
click at [51, 68] on button "Surveys" at bounding box center [58, 64] width 40 height 22
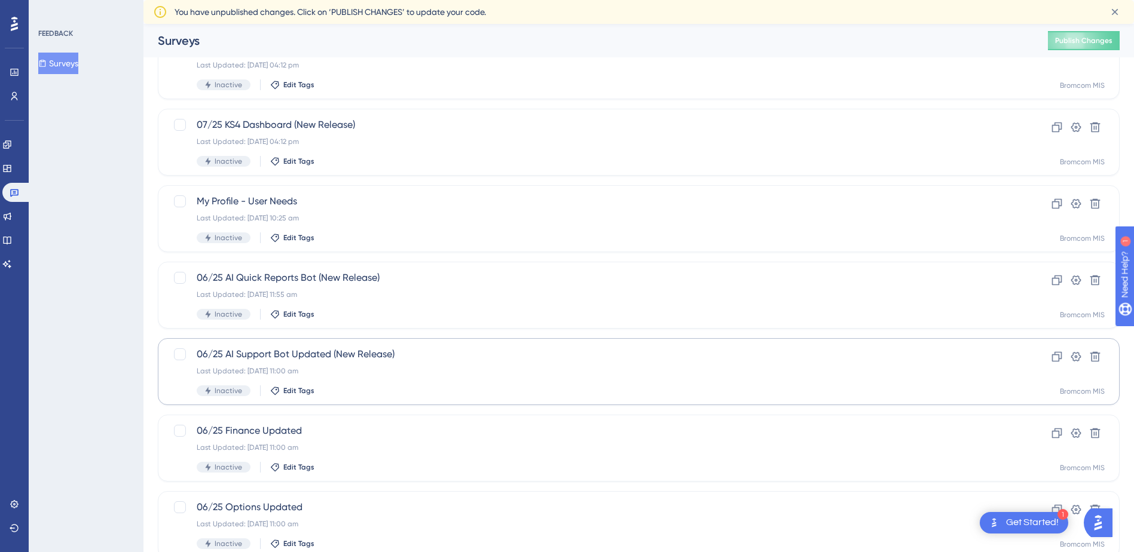
scroll to position [375, 0]
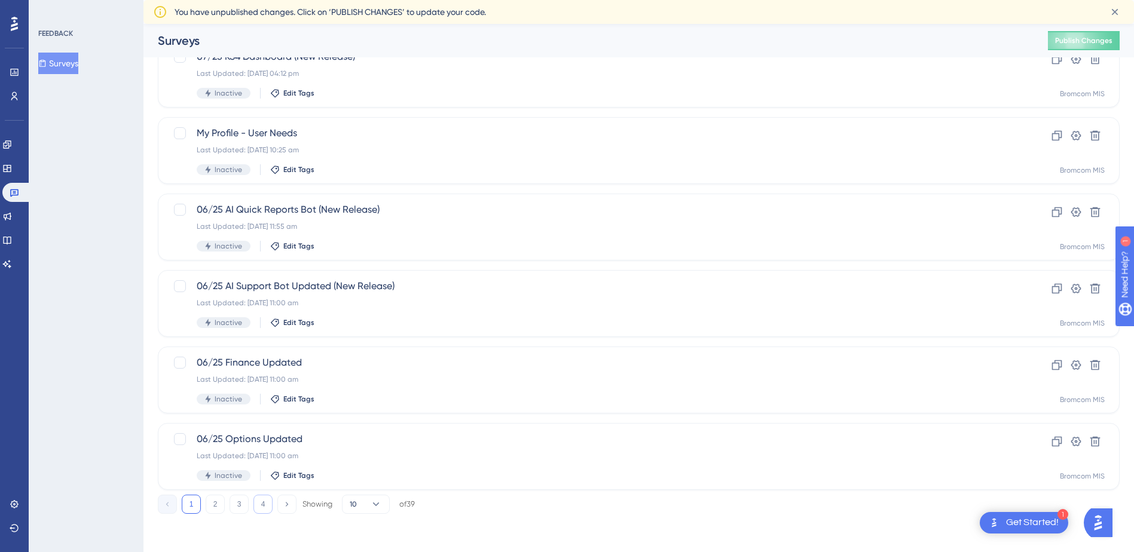
click at [262, 507] on button "4" at bounding box center [262, 504] width 19 height 19
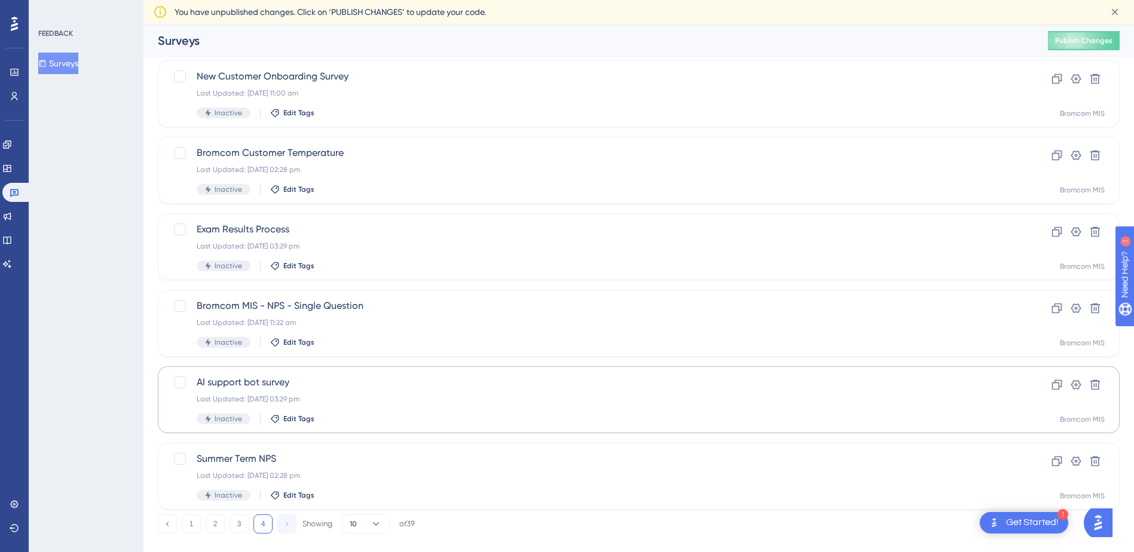
scroll to position [299, 0]
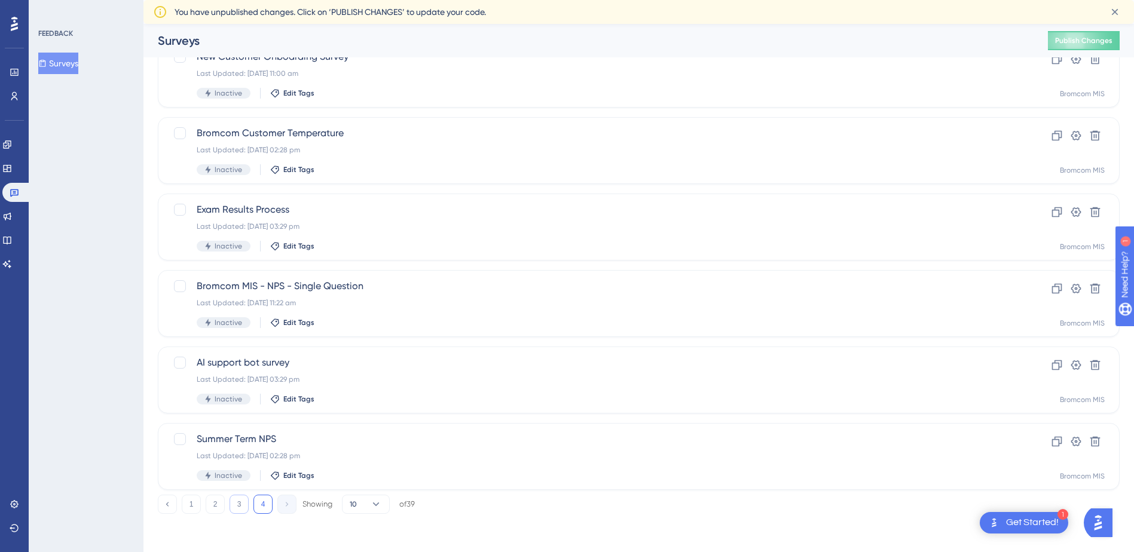
click at [240, 504] on button "3" at bounding box center [239, 504] width 19 height 19
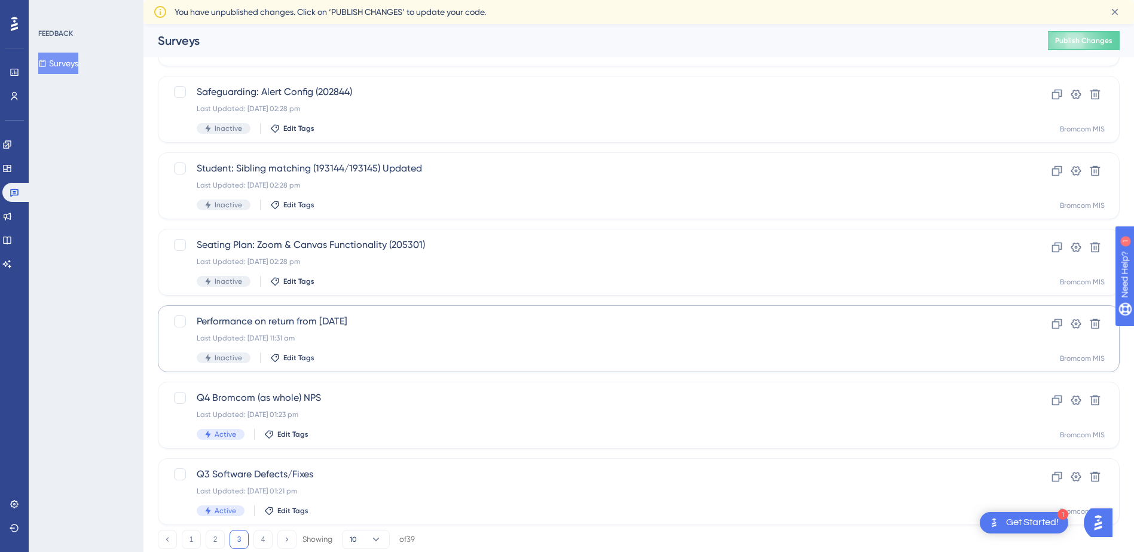
scroll to position [375, 0]
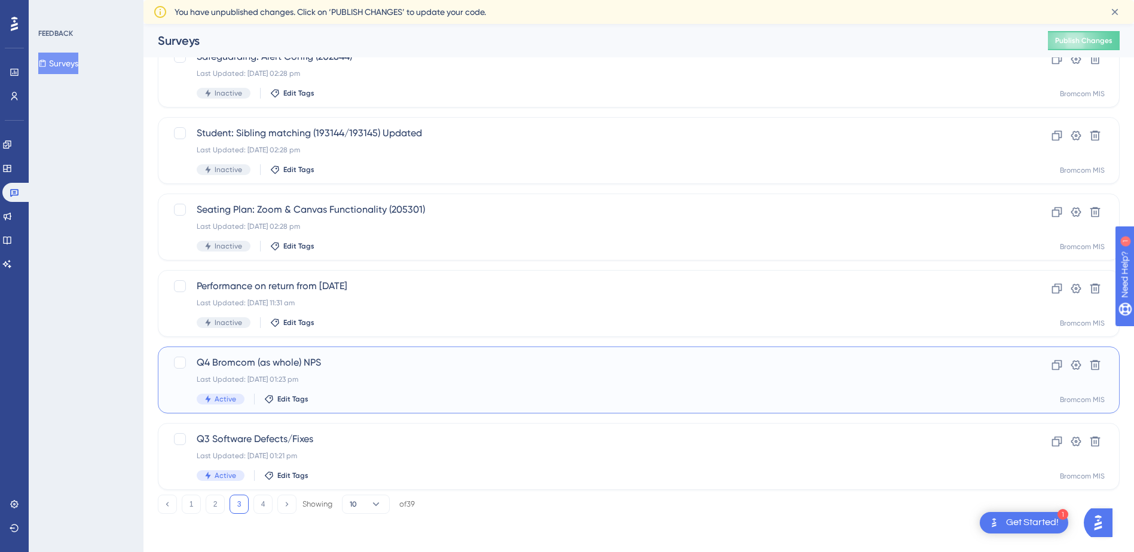
click at [272, 371] on div "Q4 Bromcom (as whole) NPS Last Updated: 28 Aug 2025 01:23 pm Active Edit Tags" at bounding box center [591, 380] width 789 height 49
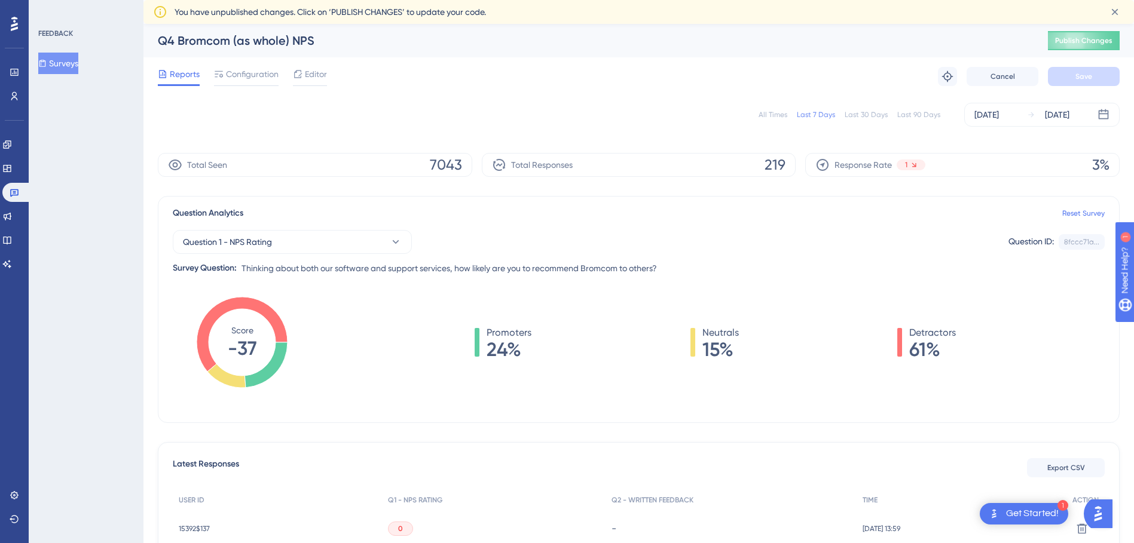
click at [777, 112] on div "All Times" at bounding box center [773, 115] width 29 height 10
click at [999, 112] on div "[DATE]" at bounding box center [987, 115] width 25 height 14
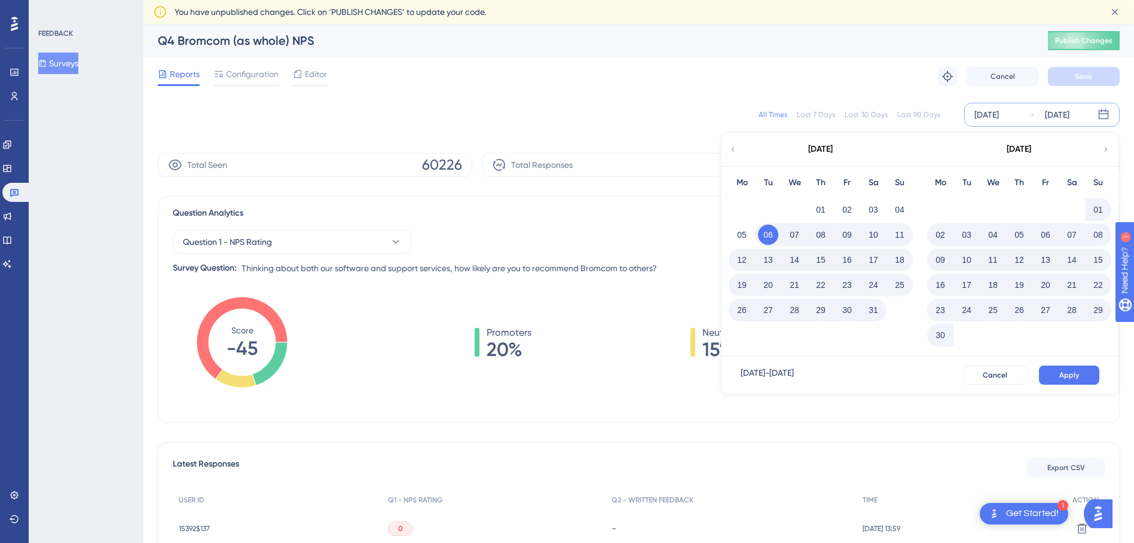
click at [805, 117] on div "Last 7 Days" at bounding box center [816, 115] width 38 height 10
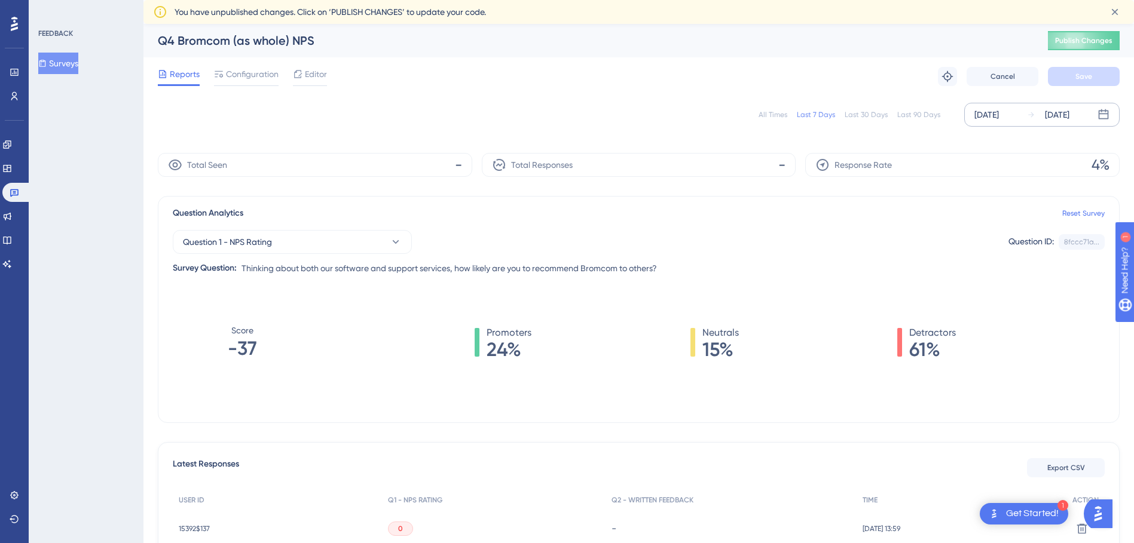
click at [999, 114] on div "[DATE]" at bounding box center [987, 115] width 25 height 14
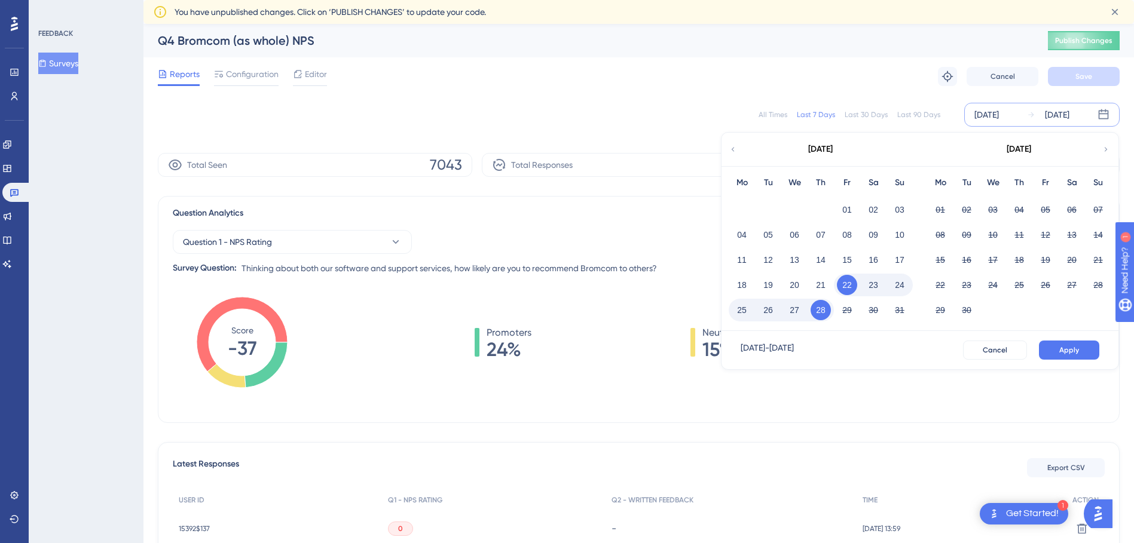
click at [736, 150] on icon at bounding box center [733, 149] width 8 height 11
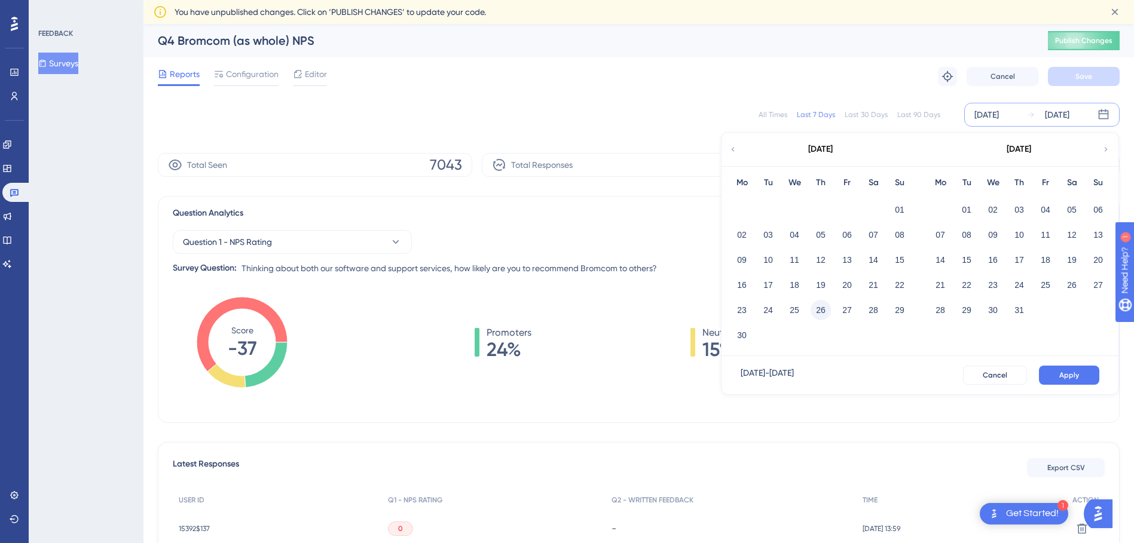
click at [824, 310] on button "26" at bounding box center [821, 310] width 20 height 20
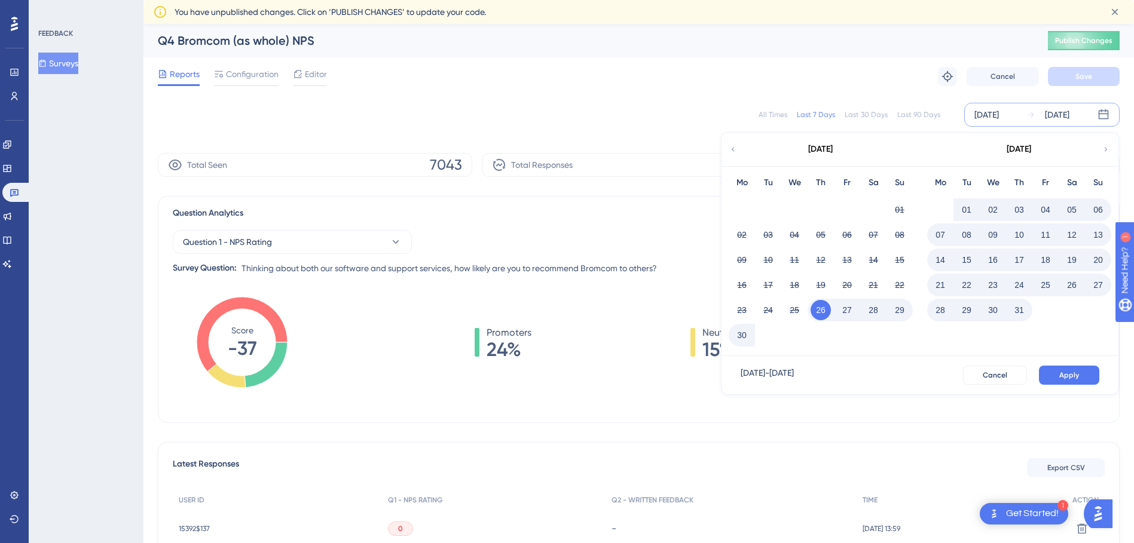
click at [1021, 210] on button "03" at bounding box center [1019, 210] width 20 height 20
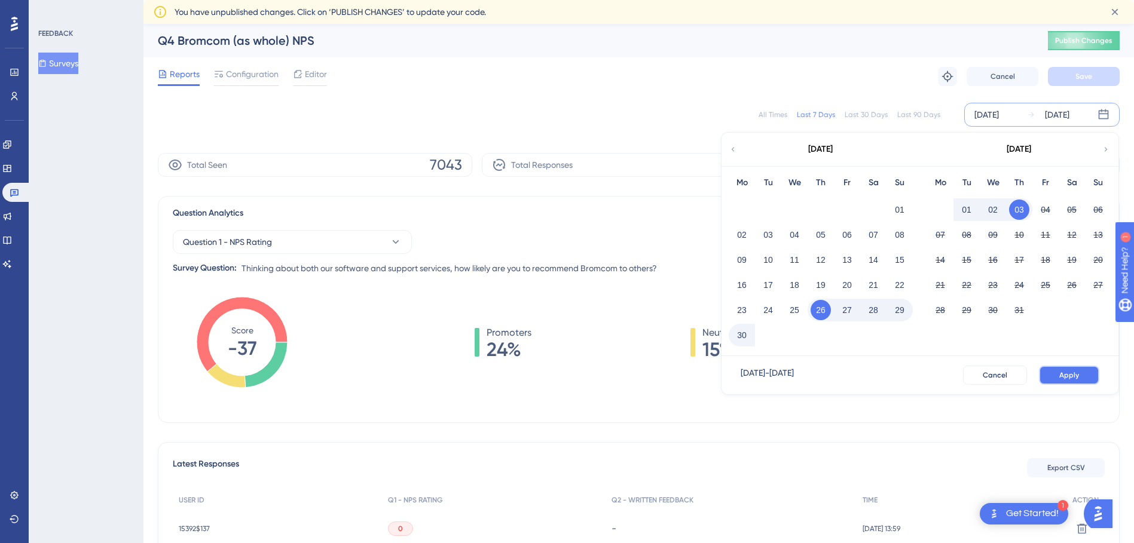
click at [1076, 370] on button "Apply" at bounding box center [1069, 375] width 60 height 19
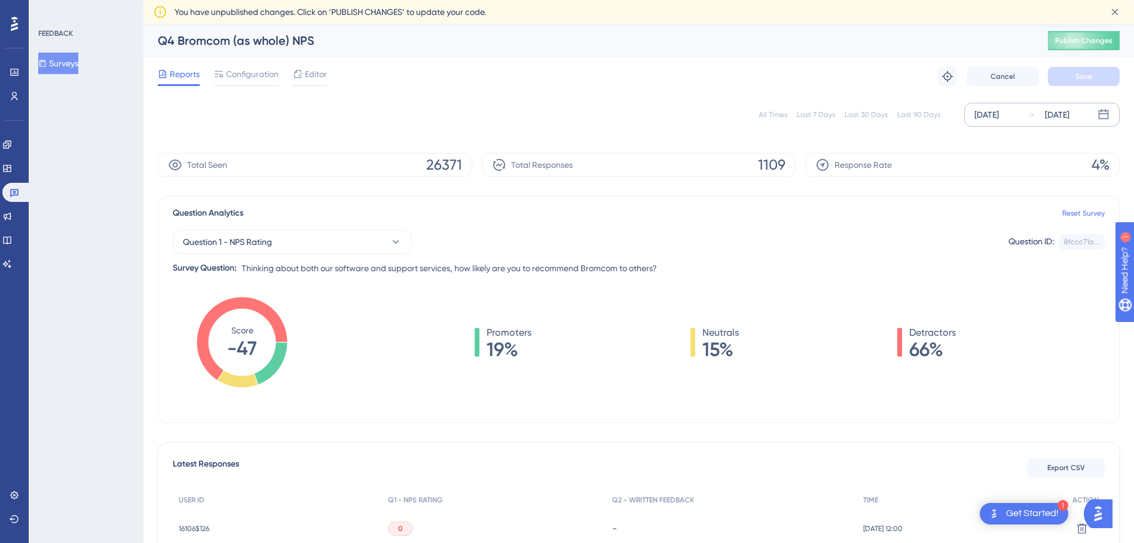
click at [992, 113] on div "Jun 26 2025" at bounding box center [987, 115] width 25 height 14
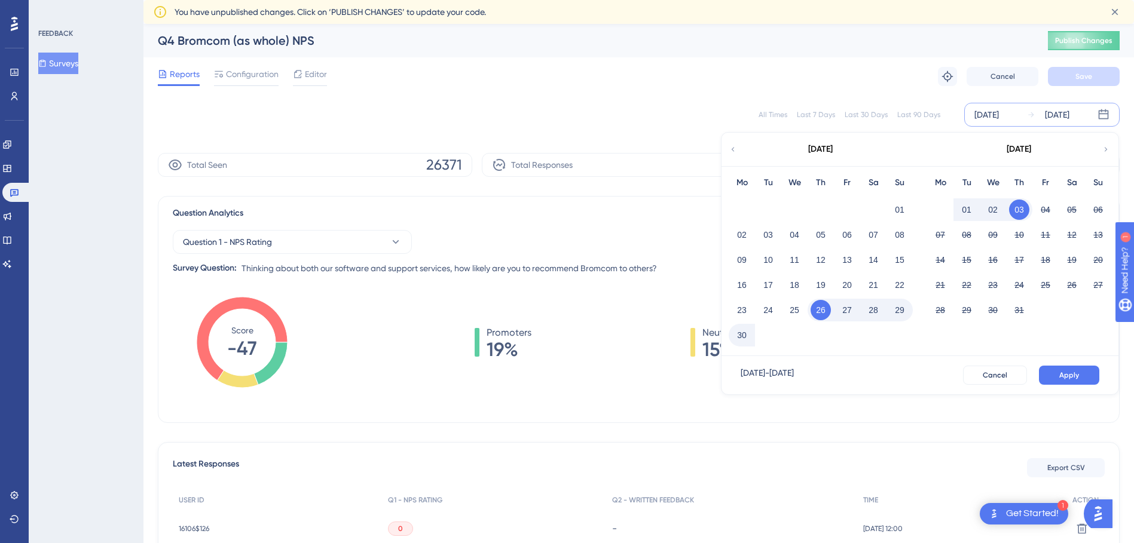
click at [1070, 120] on div "Jul 03 2025" at bounding box center [1057, 115] width 25 height 14
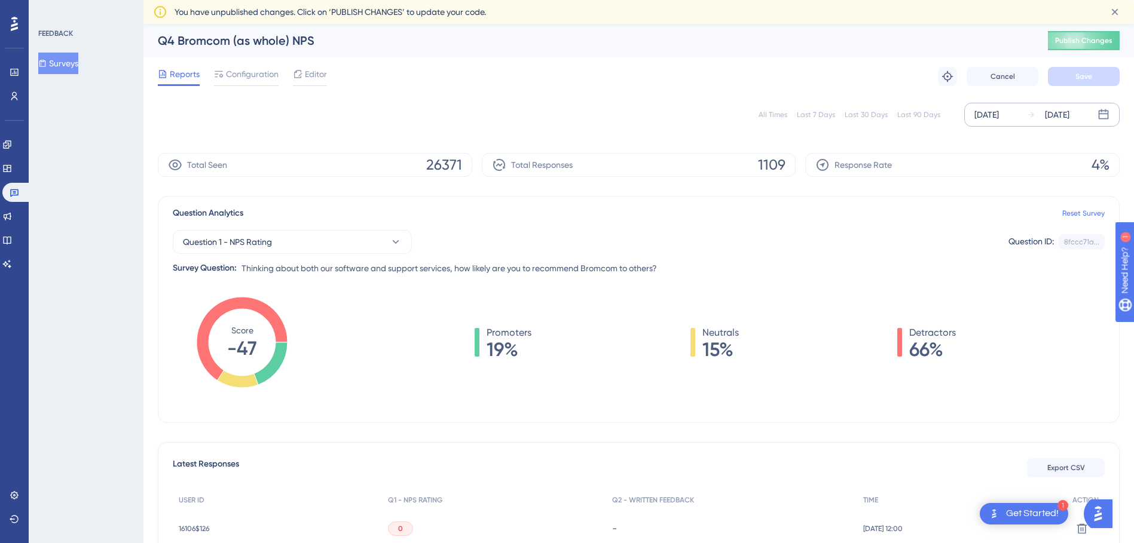
click at [1070, 117] on div "Jul 03 2025" at bounding box center [1057, 115] width 25 height 14
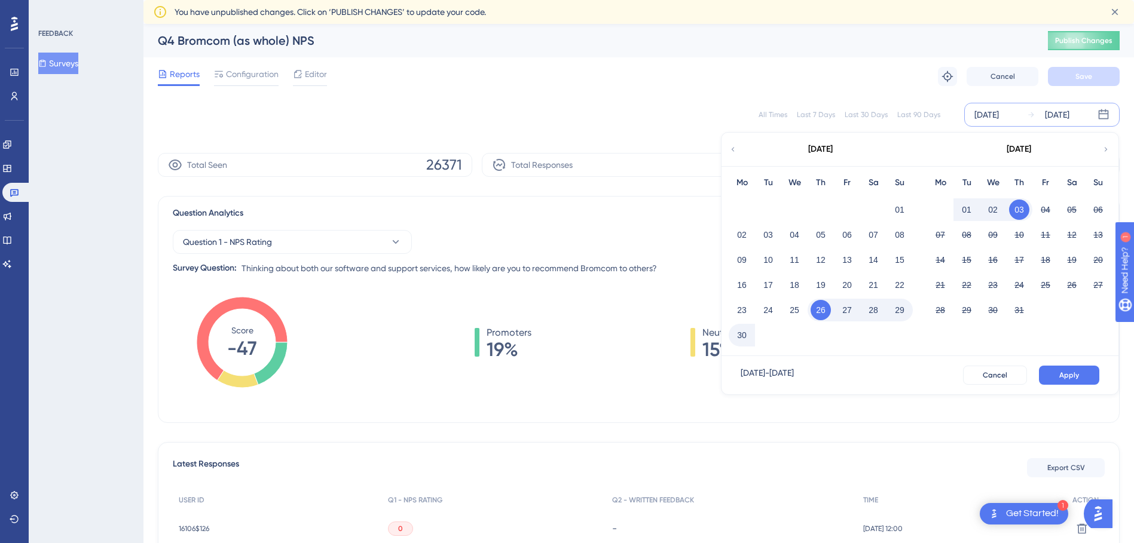
click at [985, 117] on div "Jun 26 2025" at bounding box center [987, 115] width 25 height 14
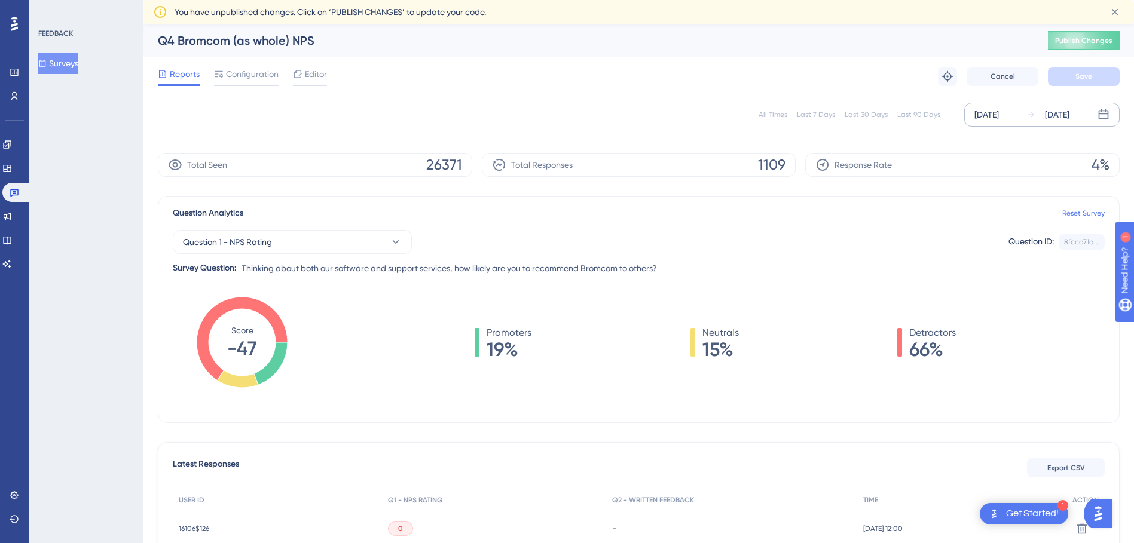
click at [983, 115] on div "Jun 26 2025" at bounding box center [987, 115] width 25 height 14
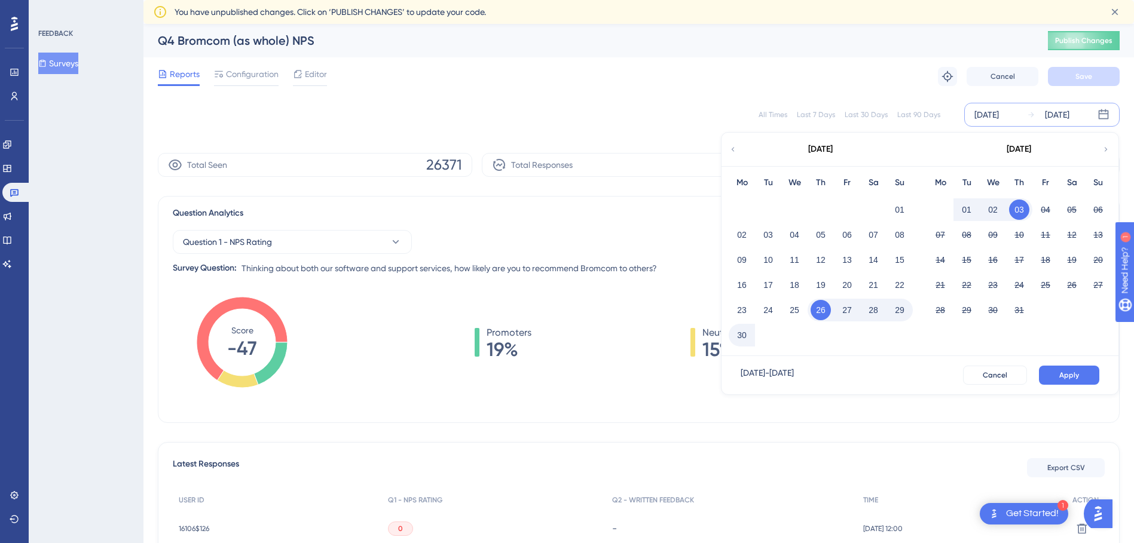
click at [1109, 152] on icon at bounding box center [1106, 149] width 8 height 11
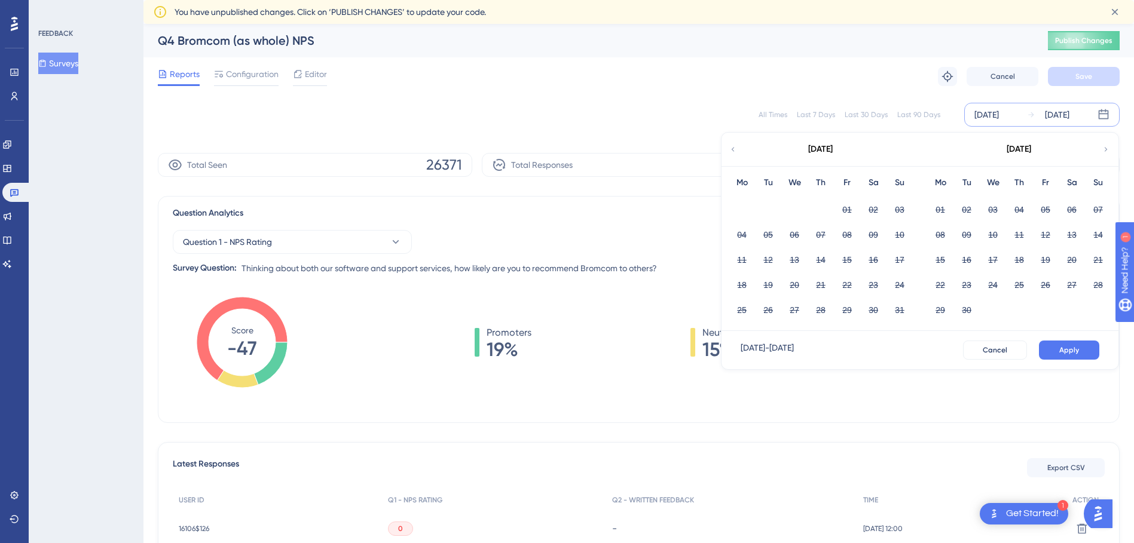
click at [795, 93] on div "Reports Configuration Editor Troubleshoot Cancel Save" at bounding box center [639, 76] width 962 height 38
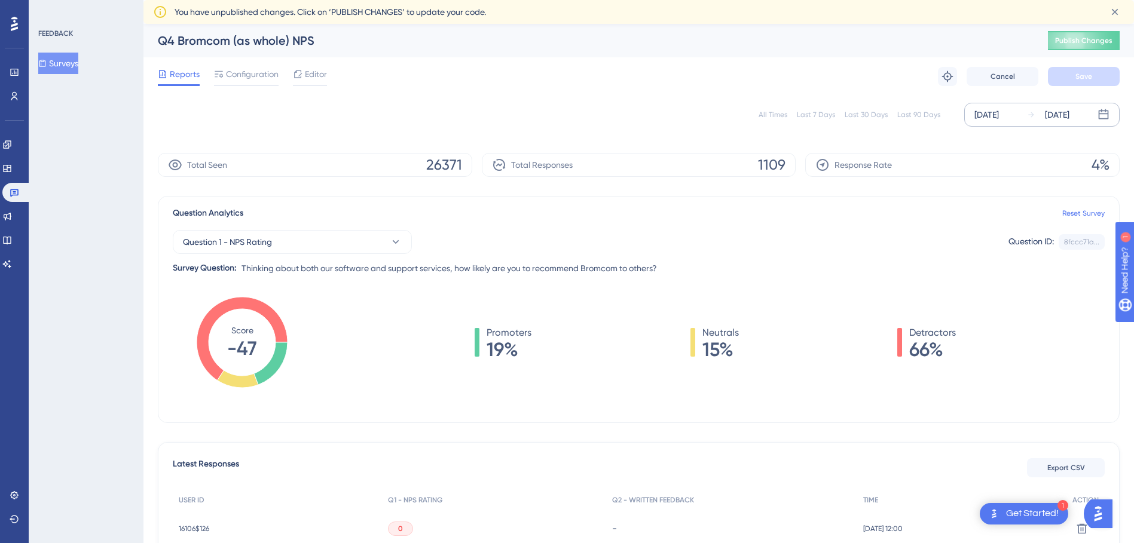
click at [986, 119] on div "Jun 26 2025" at bounding box center [987, 115] width 25 height 14
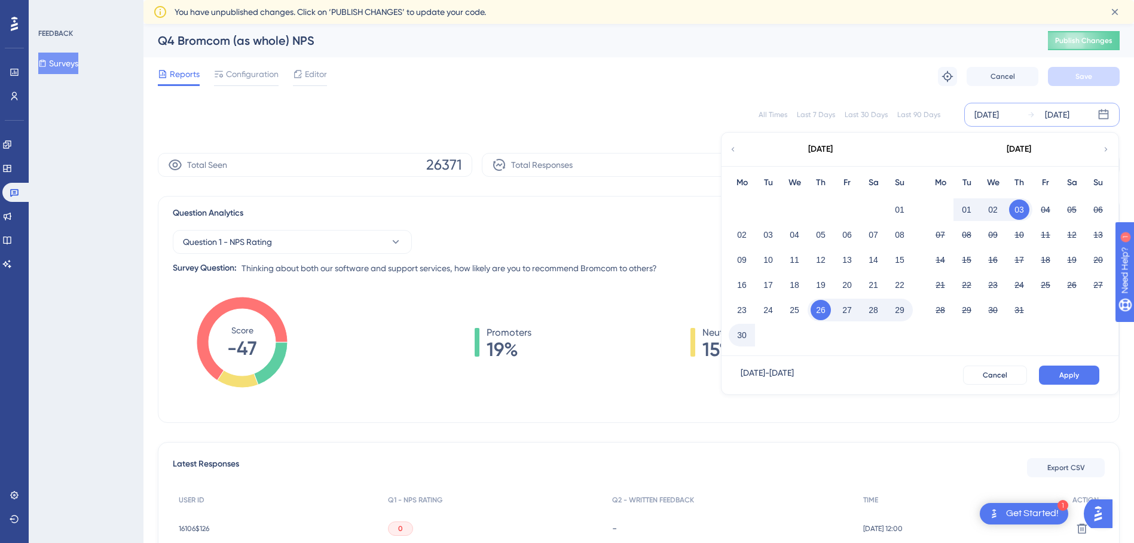
click at [1013, 211] on button "03" at bounding box center [1019, 210] width 20 height 20
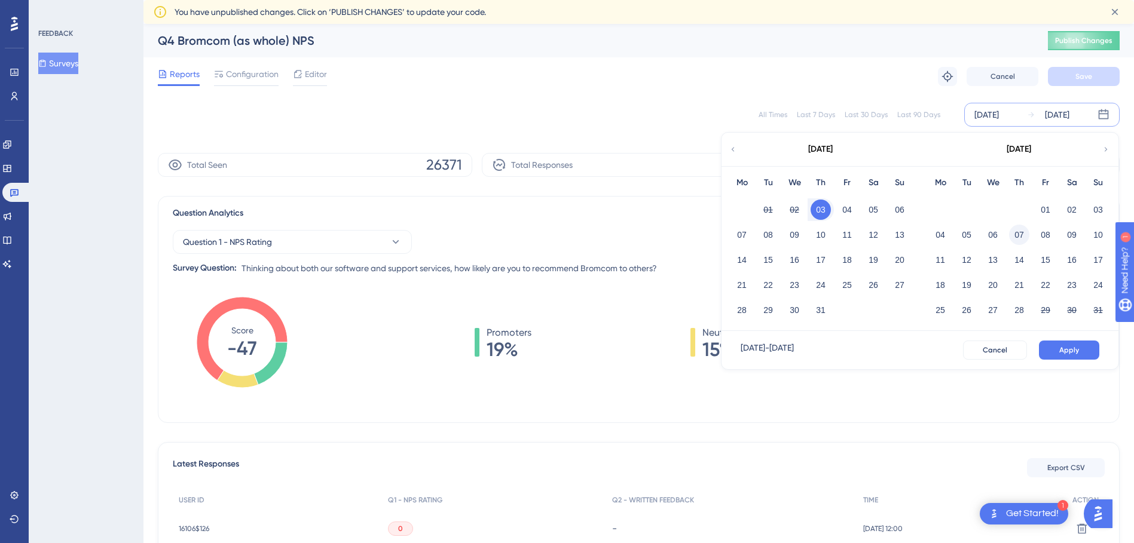
click at [1015, 235] on button "07" at bounding box center [1019, 235] width 20 height 20
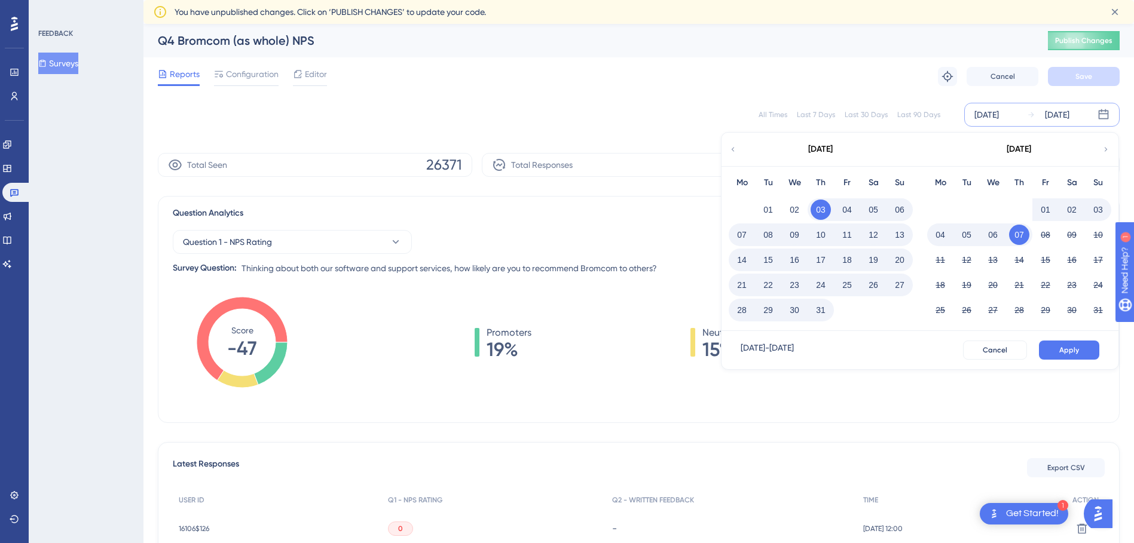
click at [821, 205] on button "03" at bounding box center [821, 210] width 20 height 20
click at [822, 237] on button "10" at bounding box center [821, 235] width 20 height 20
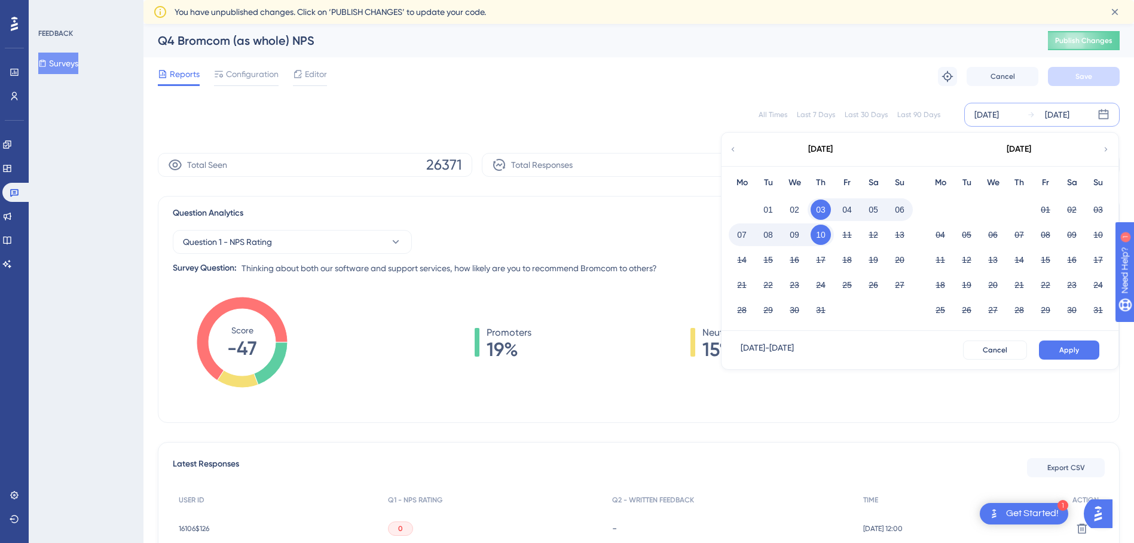
drag, startPoint x: 820, startPoint y: 208, endPoint x: 822, endPoint y: 220, distance: 12.1
click at [820, 209] on button "03" at bounding box center [821, 210] width 20 height 20
click at [1000, 100] on div "All Times Last 7 Days Last 30 Days Last 90 Days Jun 26 2025 Jul 03 2025 July 20…" at bounding box center [639, 115] width 962 height 38
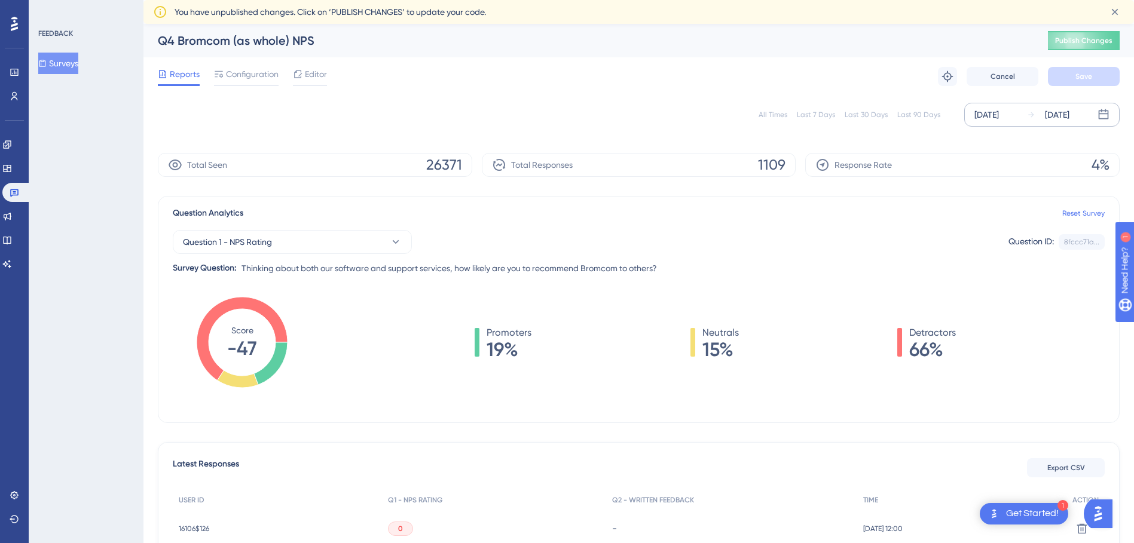
click at [999, 112] on div "Jun 26 2025" at bounding box center [987, 115] width 25 height 14
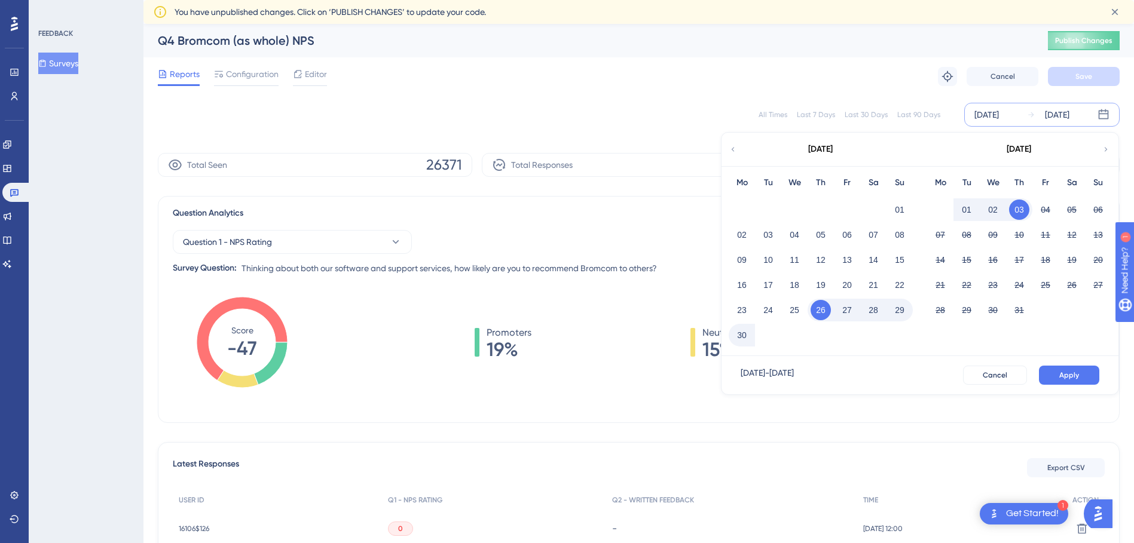
click at [1026, 198] on div "01 02 03 04 05 06" at bounding box center [1019, 208] width 184 height 25
click at [1021, 206] on button "03" at bounding box center [1019, 210] width 20 height 20
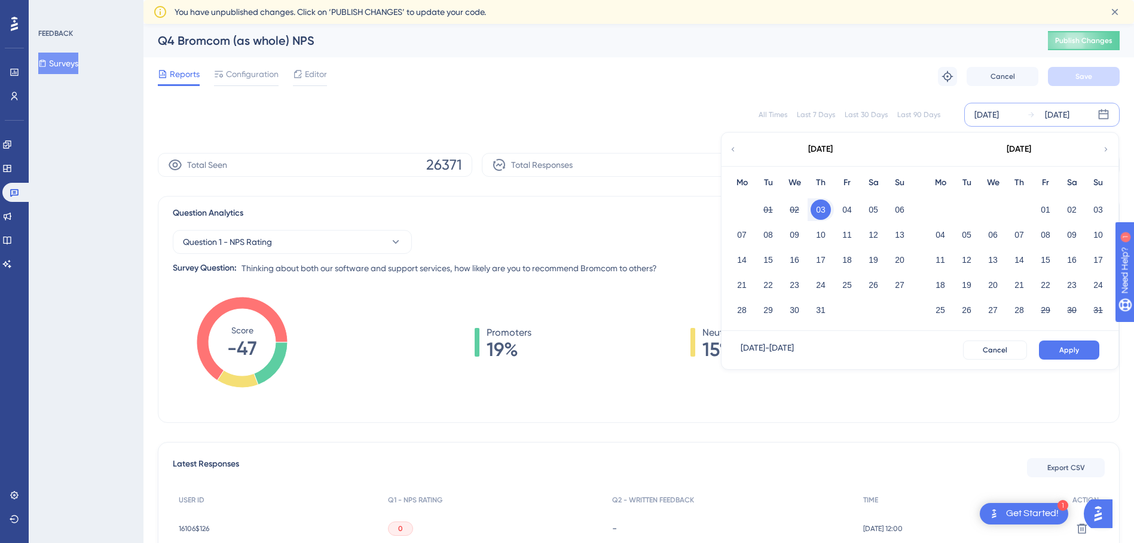
click at [1030, 123] on div "Jun 26 2025 Jul 03 2025 July 2025 Mo Tu We Th Fr Sa Su 01 02 03 04 05 06 07 08 …" at bounding box center [1041, 115] width 155 height 24
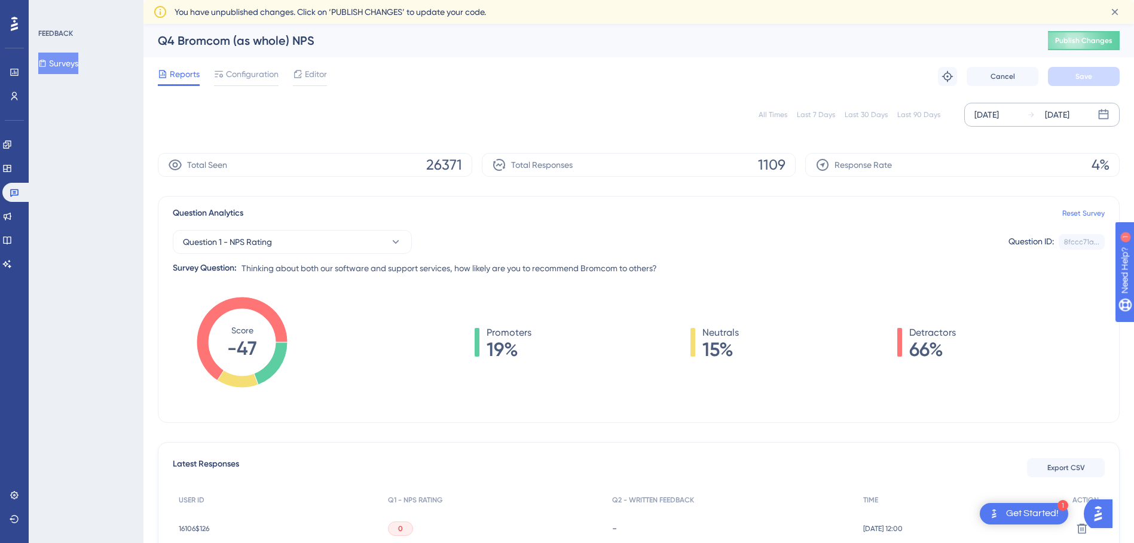
click at [1027, 120] on div "Jun 26 2025 Jul 03 2025" at bounding box center [1041, 115] width 155 height 24
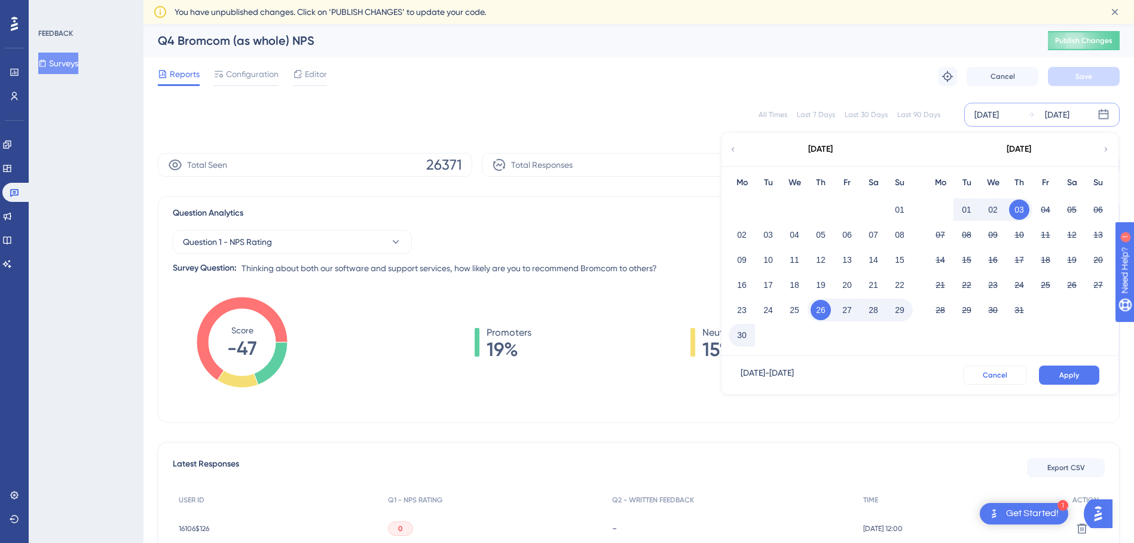
click at [1001, 374] on span "Cancel" at bounding box center [995, 376] width 25 height 10
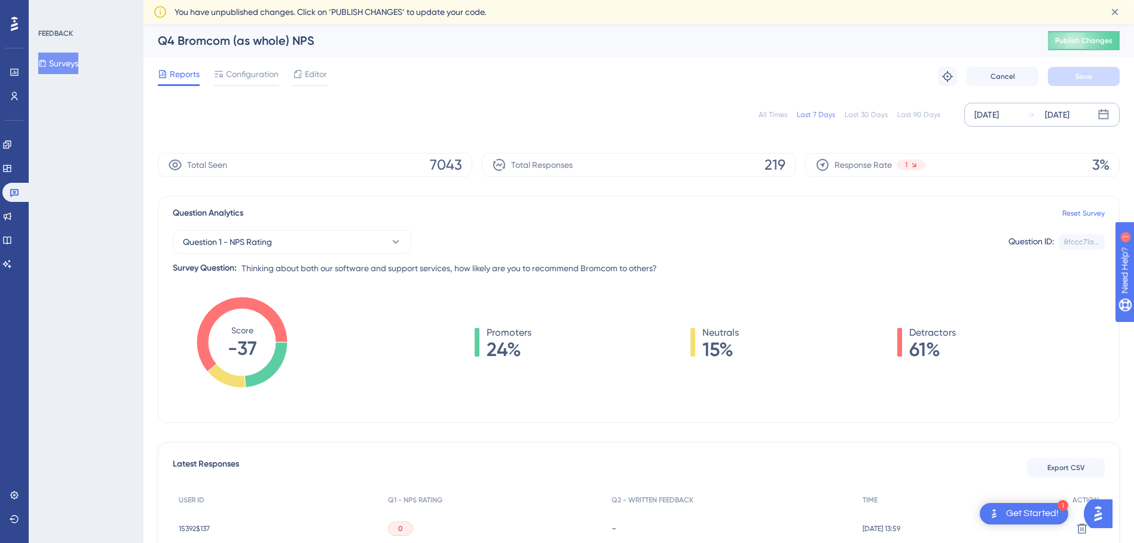
click at [984, 117] on div "[DATE]" at bounding box center [987, 115] width 25 height 14
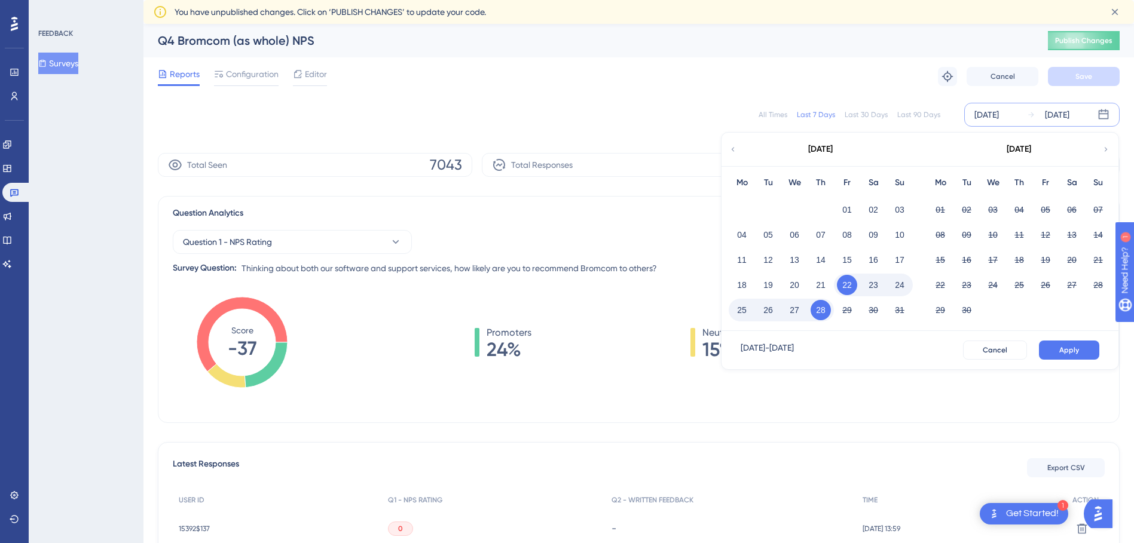
click at [738, 151] on div "[DATE]" at bounding box center [820, 149] width 197 height 33
click at [732, 147] on icon at bounding box center [733, 149] width 8 height 11
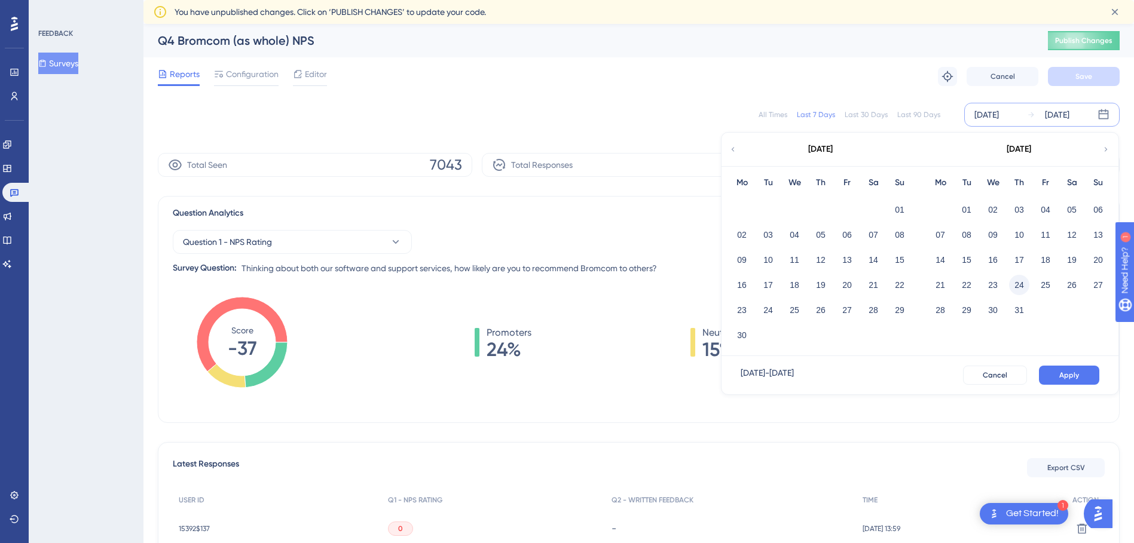
click at [1021, 288] on button "24" at bounding box center [1019, 285] width 20 height 20
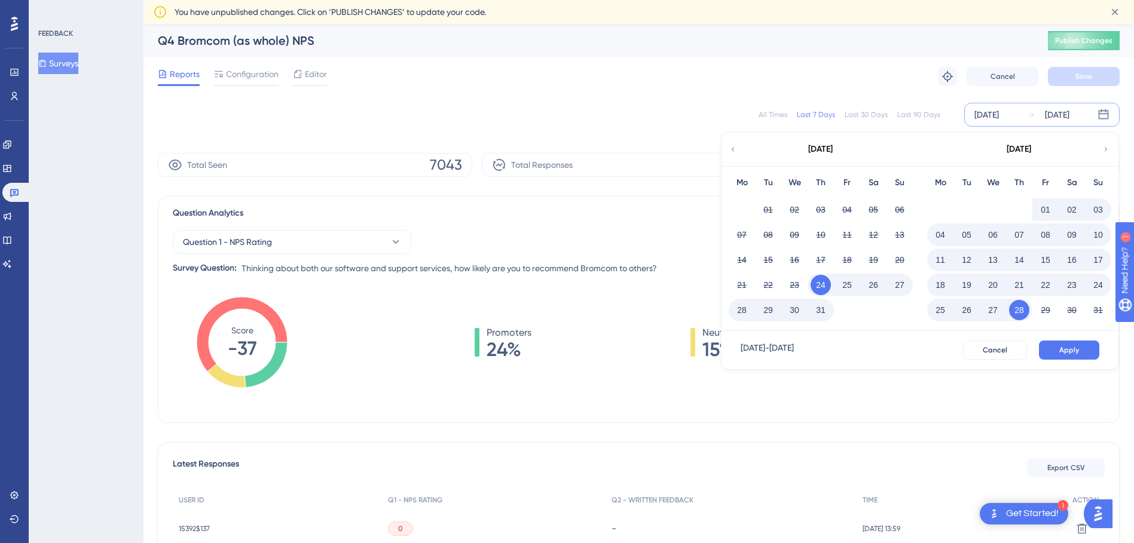
click at [823, 310] on button "31" at bounding box center [821, 310] width 20 height 20
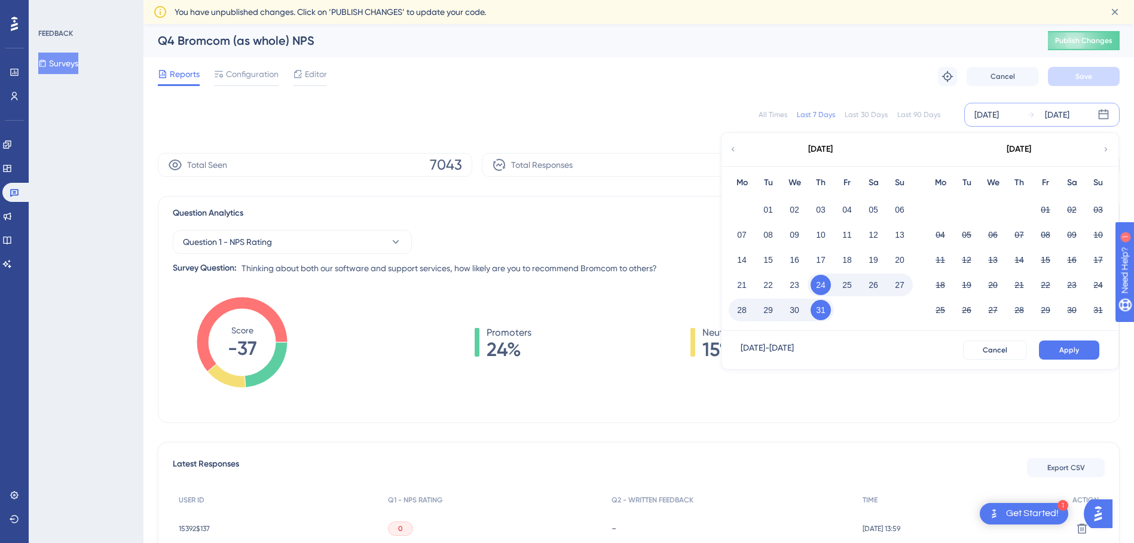
click at [1092, 343] on button "Apply" at bounding box center [1069, 350] width 60 height 19
